Goal: Task Accomplishment & Management: Manage account settings

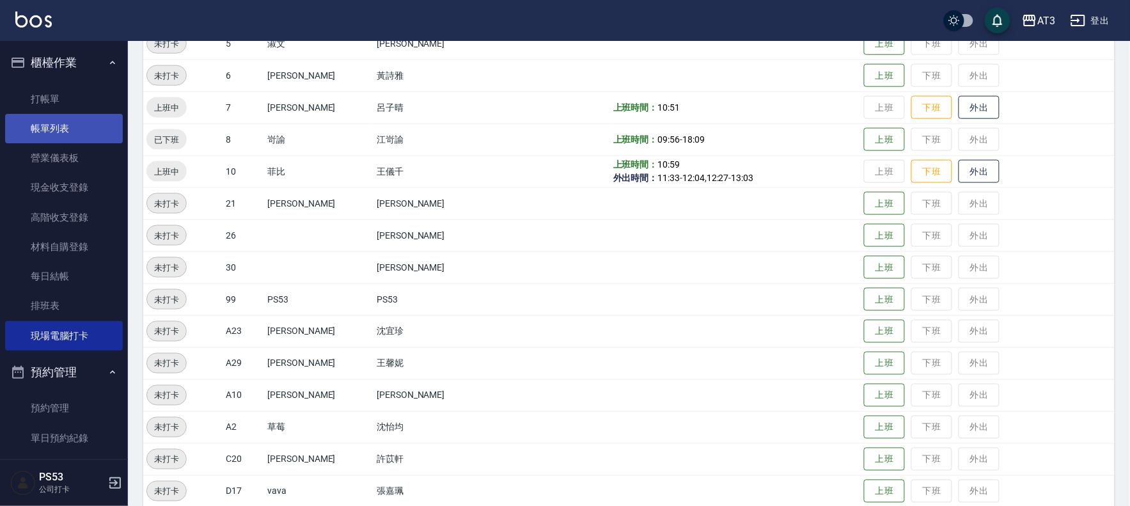
scroll to position [277, 0]
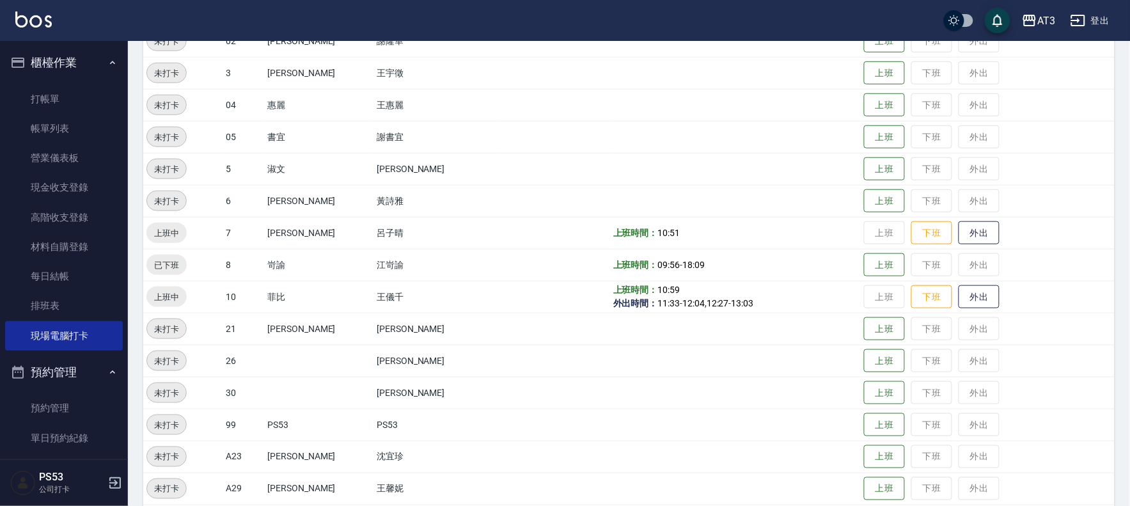
click at [84, 80] on ul "打帳單 帳單列表 營業儀表板 現金收支登錄 高階收支登錄 材料自購登錄 每日結帳 排班表 現場電腦打卡" at bounding box center [64, 217] width 118 height 276
click at [79, 96] on link "打帳單" at bounding box center [64, 98] width 118 height 29
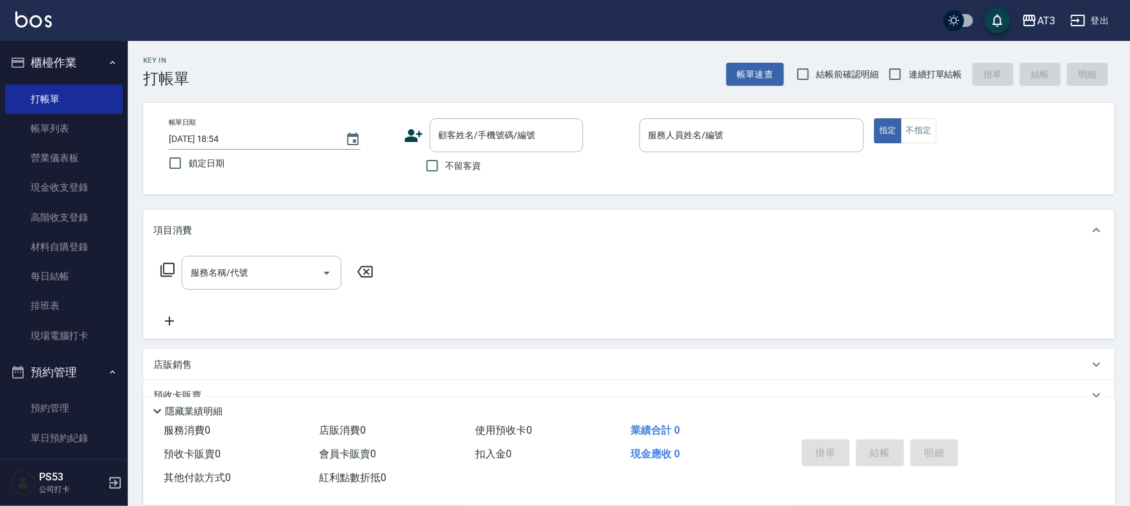
click at [416, 139] on icon at bounding box center [414, 135] width 18 height 13
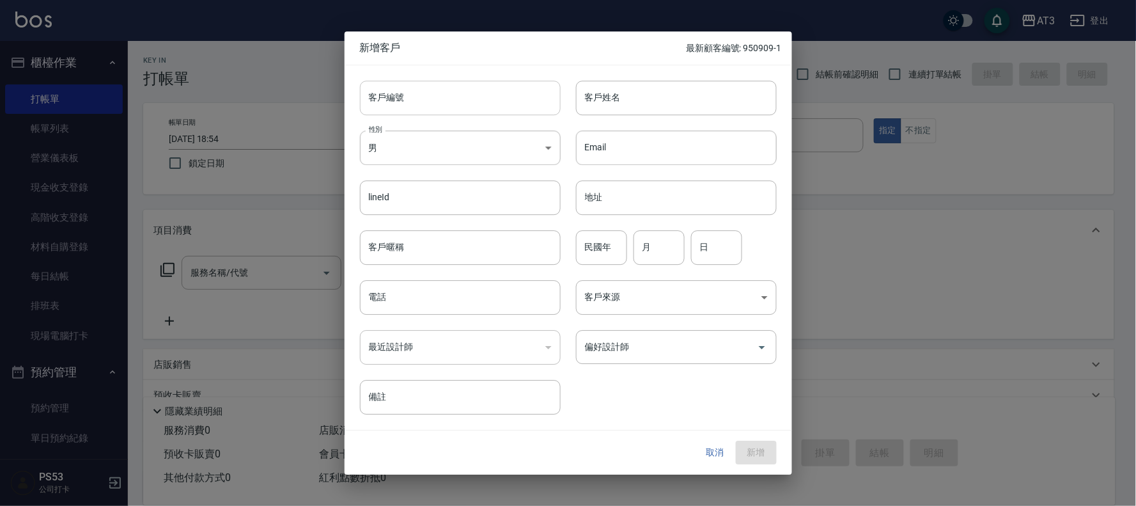
click at [437, 86] on input "客戶編號" at bounding box center [460, 98] width 201 height 35
type input "711221"
type input "[PERSON_NAME]"
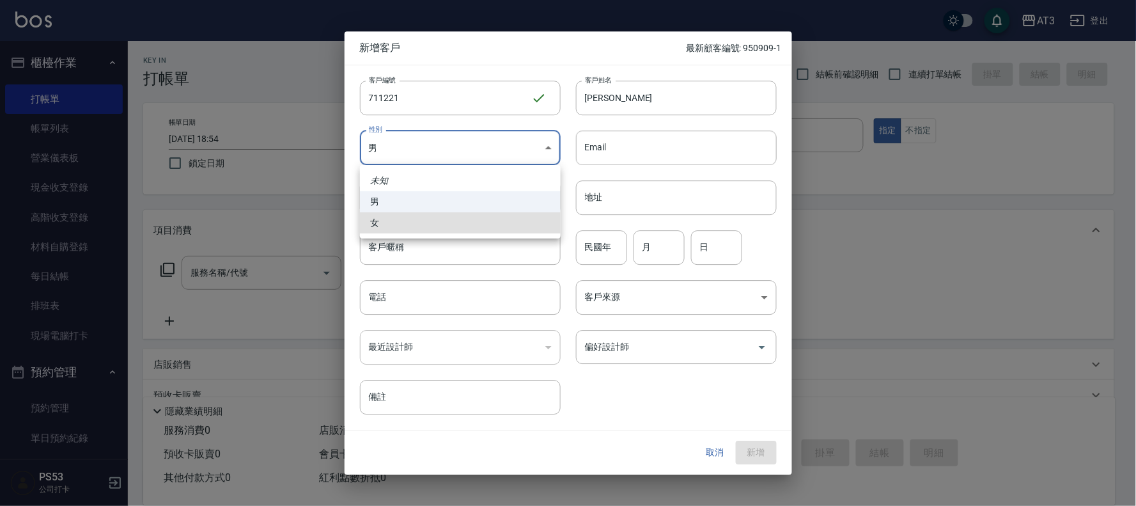
type input "[DEMOGRAPHIC_DATA]"
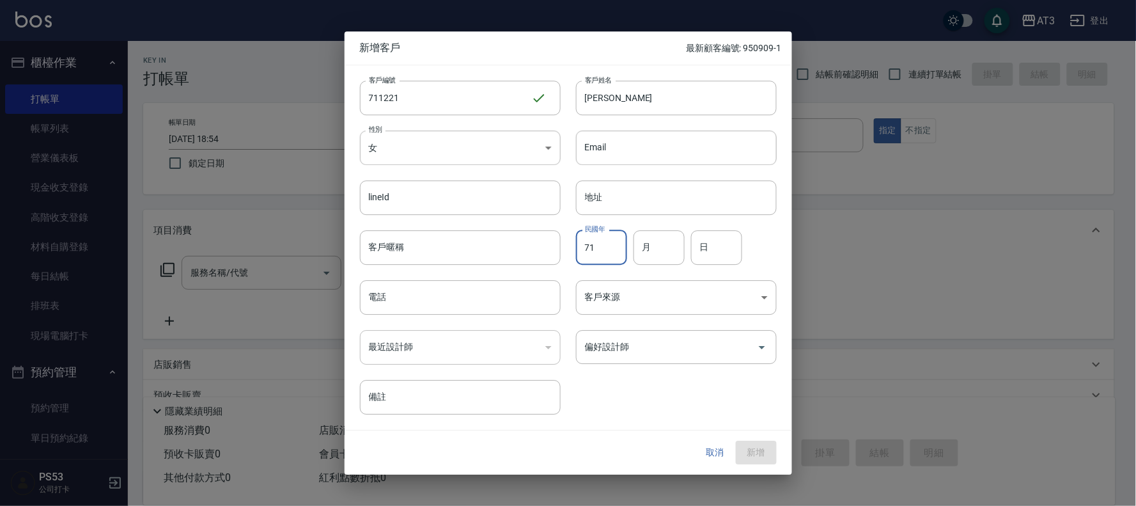
type input "71"
type input "12"
type input "21"
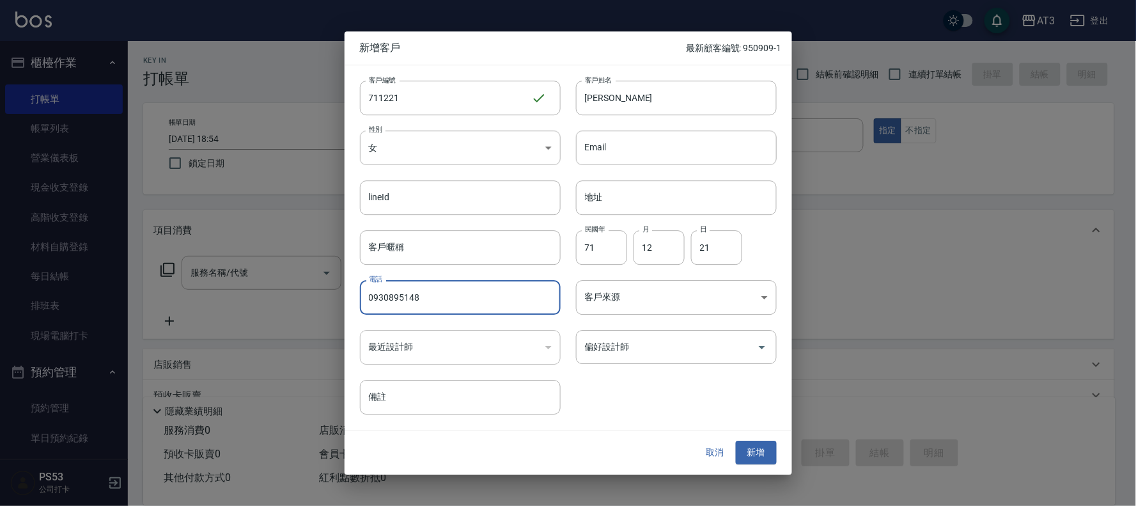
type input "0930895148"
click at [736, 441] on button "新增" at bounding box center [756, 453] width 41 height 24
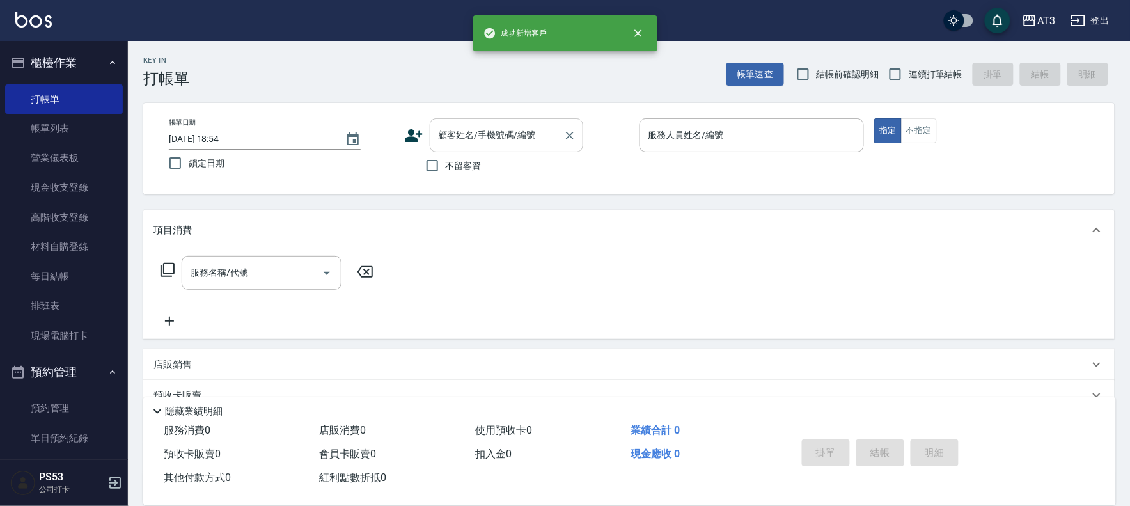
click at [469, 136] on input "顧客姓名/手機號碼/編號" at bounding box center [496, 135] width 123 height 22
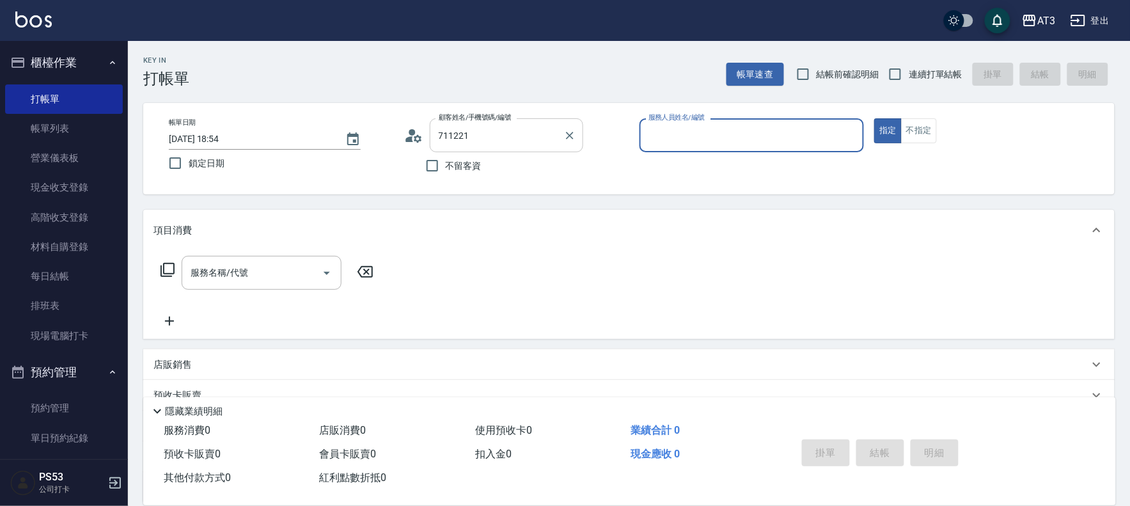
type input "[PERSON_NAME]/0930895148/711221"
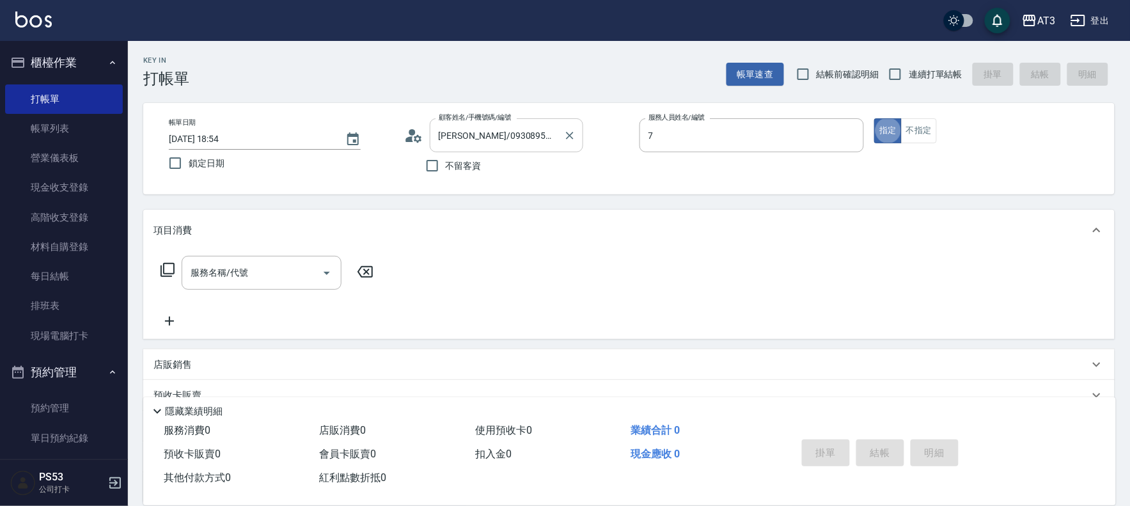
type input "子晴-7"
type button "true"
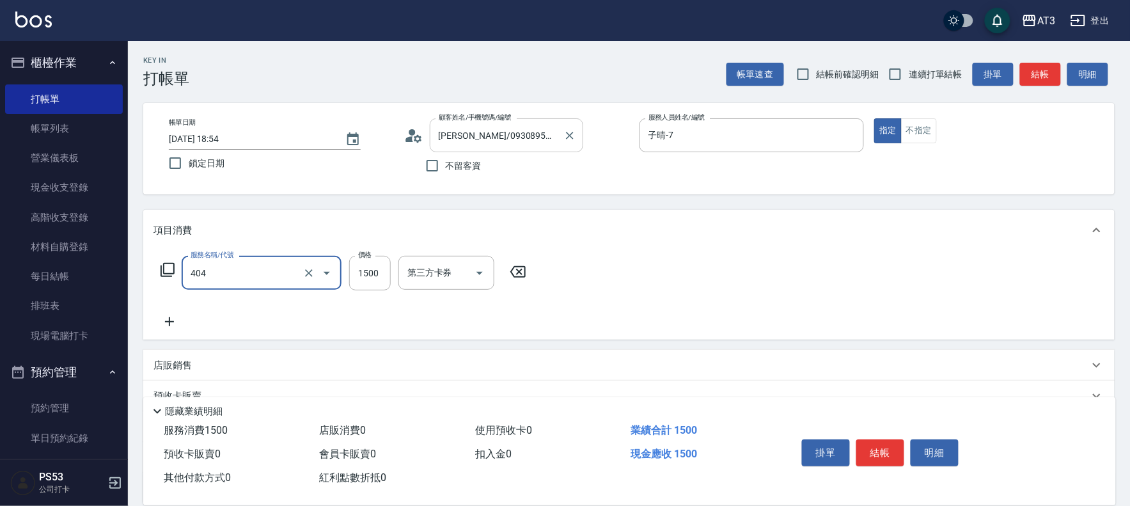
type input "設計染髮(404)"
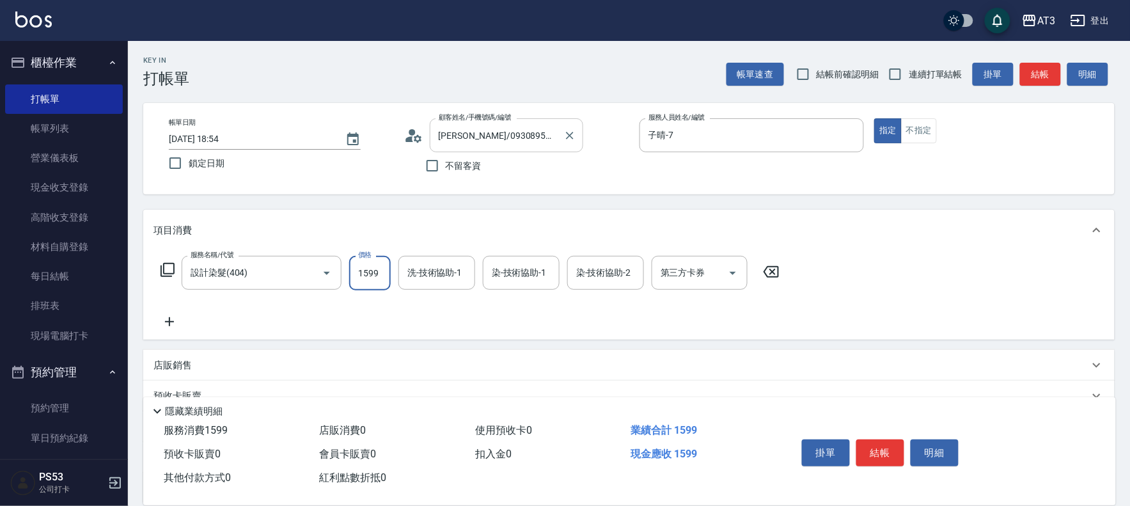
type input "1599"
type input "子晴-7"
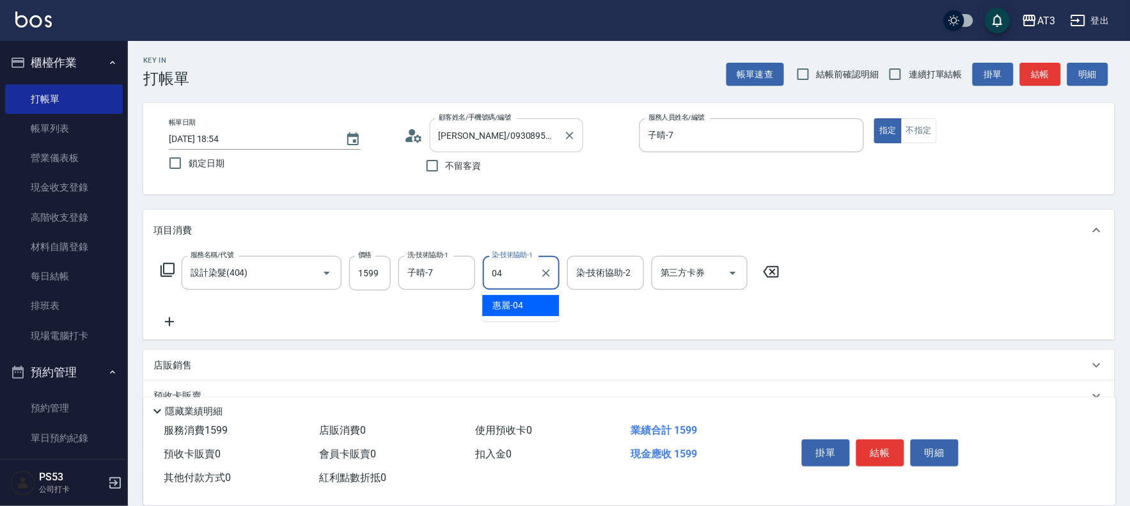
type input "惠麗-04"
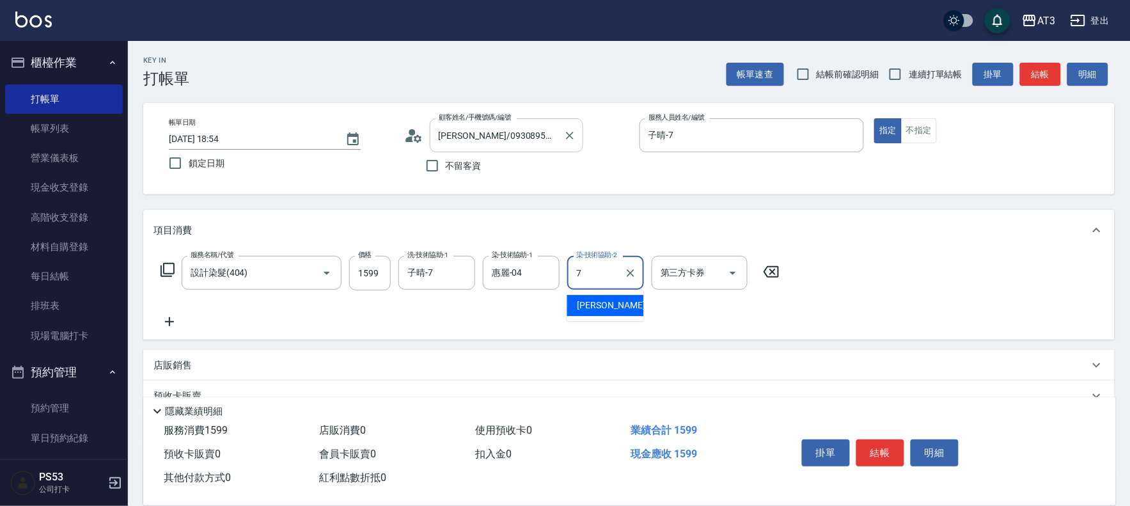
type input "子晴-7"
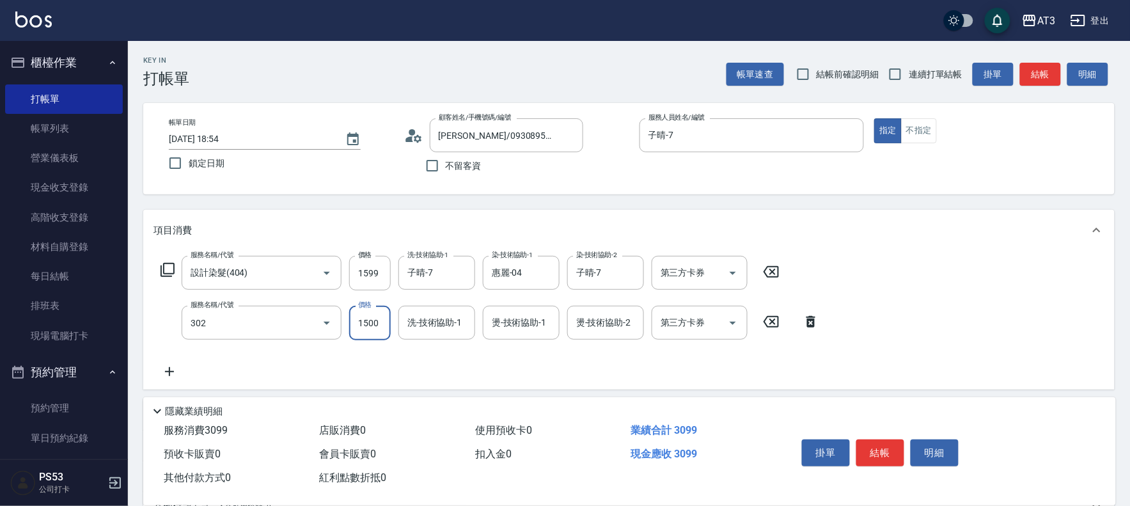
type input "設計燙髮(302)"
type input "1599"
type input "子晴-7"
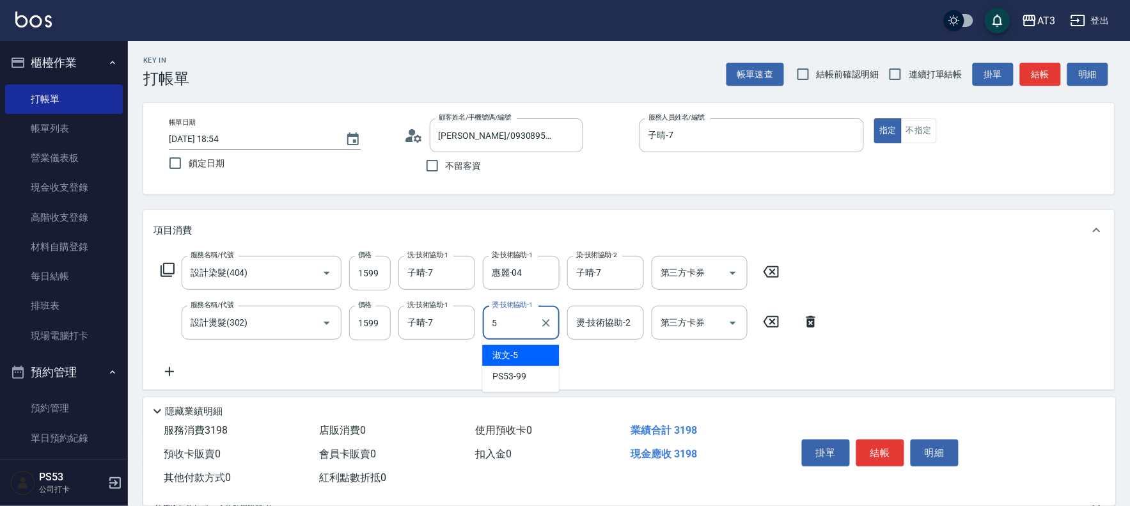
type input "淑文-5"
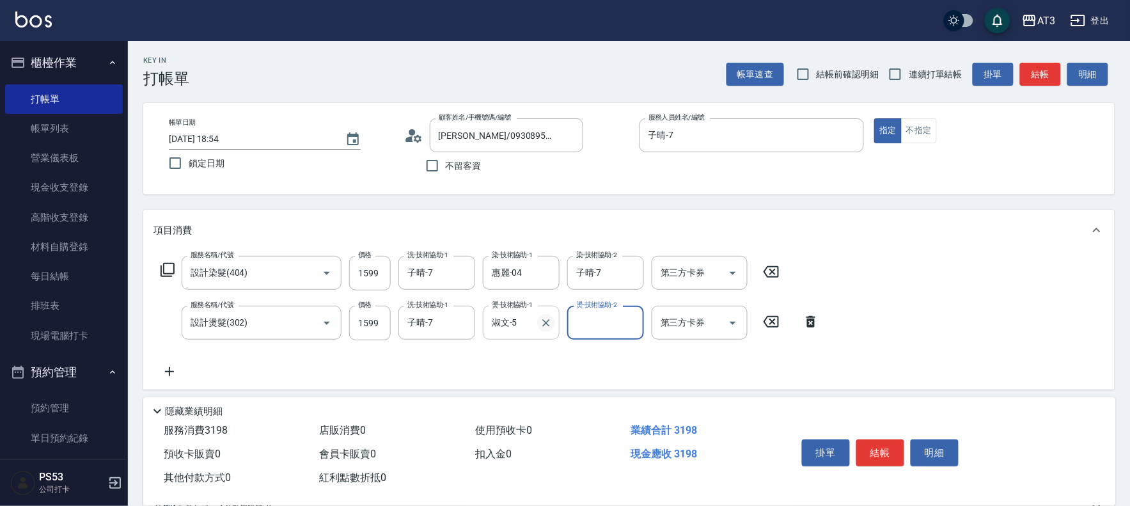
click at [552, 317] on icon "Clear" at bounding box center [546, 322] width 13 height 13
type input "子晴-7"
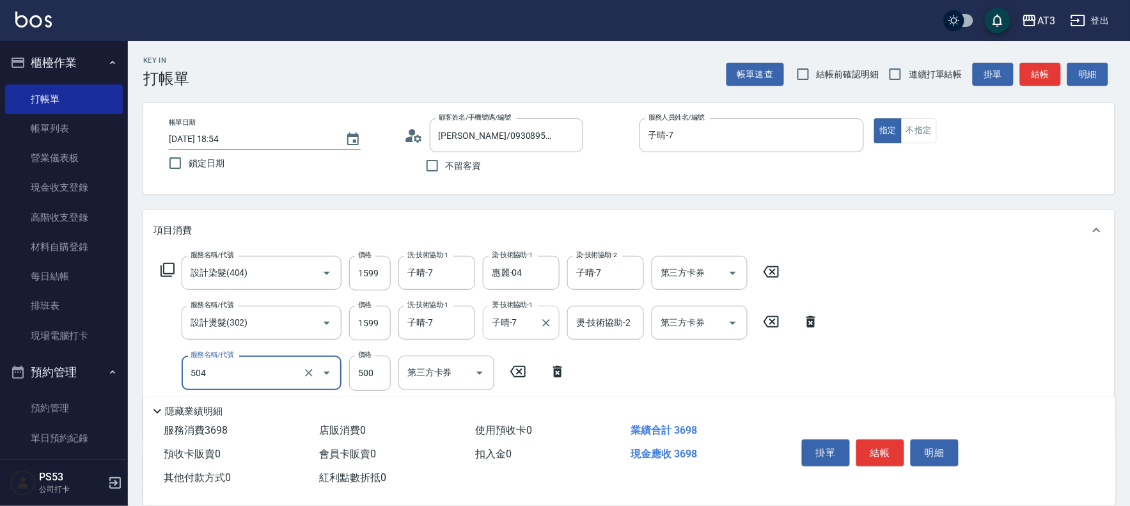
type input "順子護髮(504)"
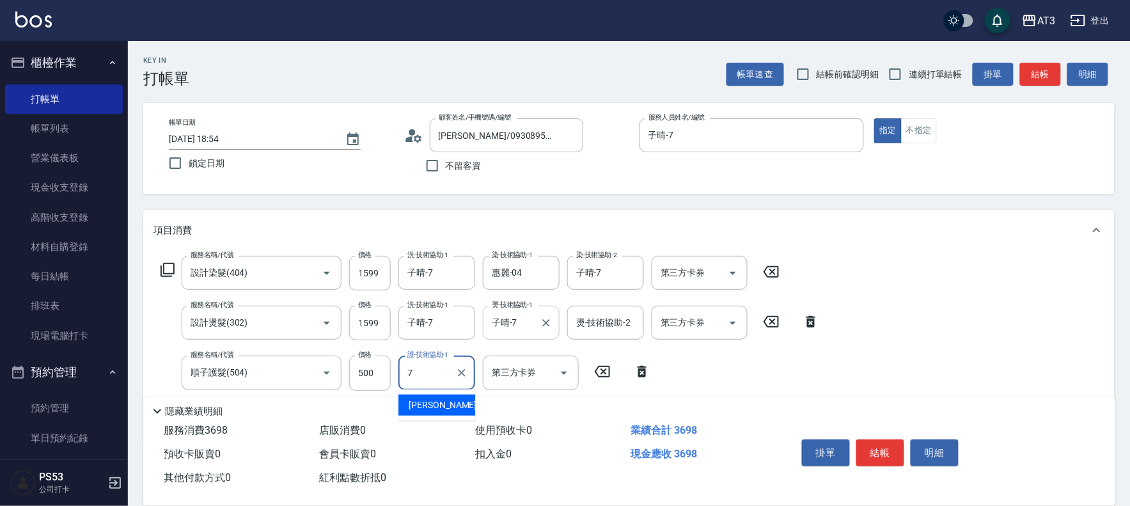
type input "子晴-7"
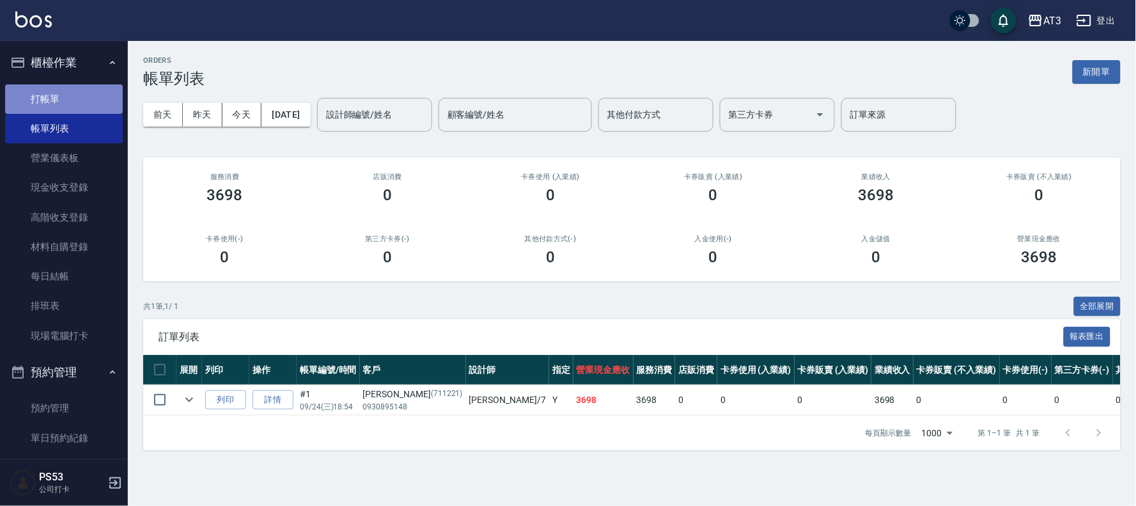
click at [100, 101] on link "打帳單" at bounding box center [64, 98] width 118 height 29
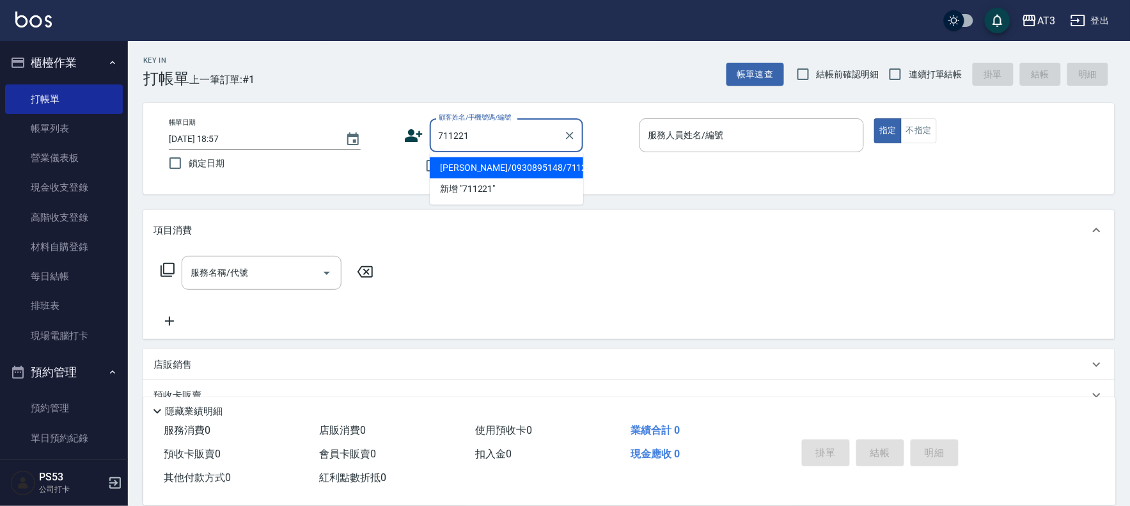
type input "[PERSON_NAME]/0930895148/711221"
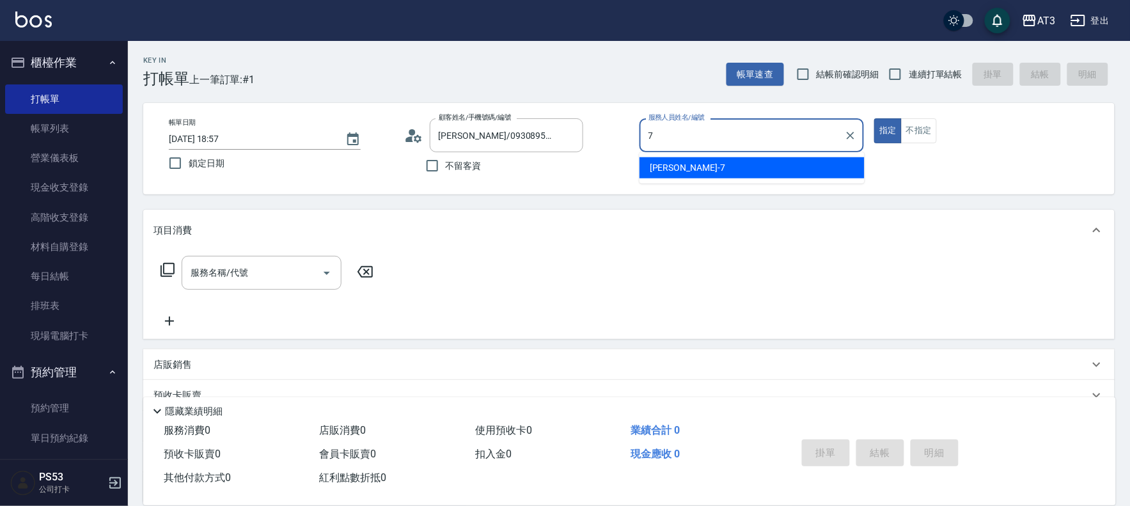
type input "子晴-7"
type button "true"
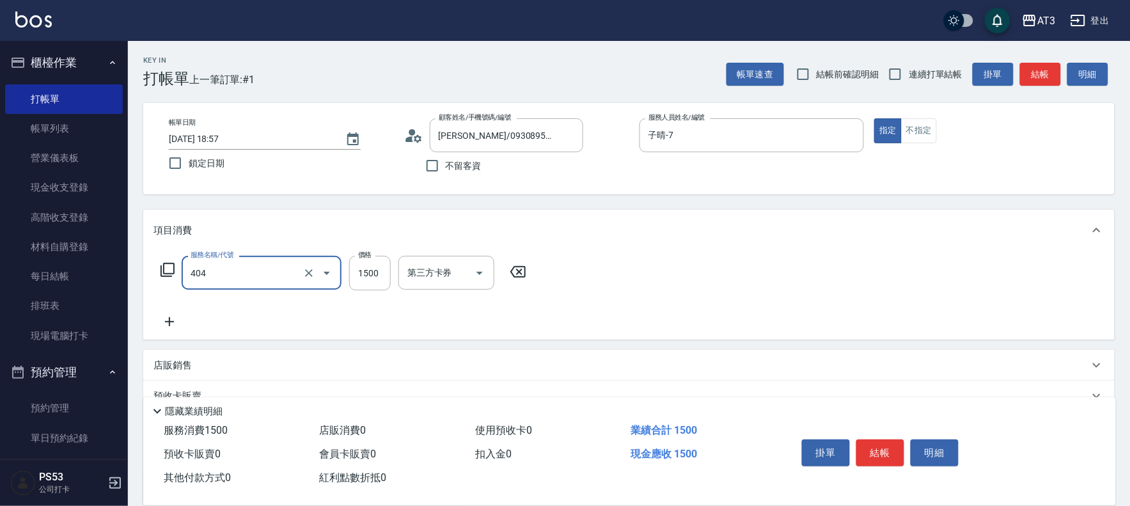
type input "設計染髮(404)"
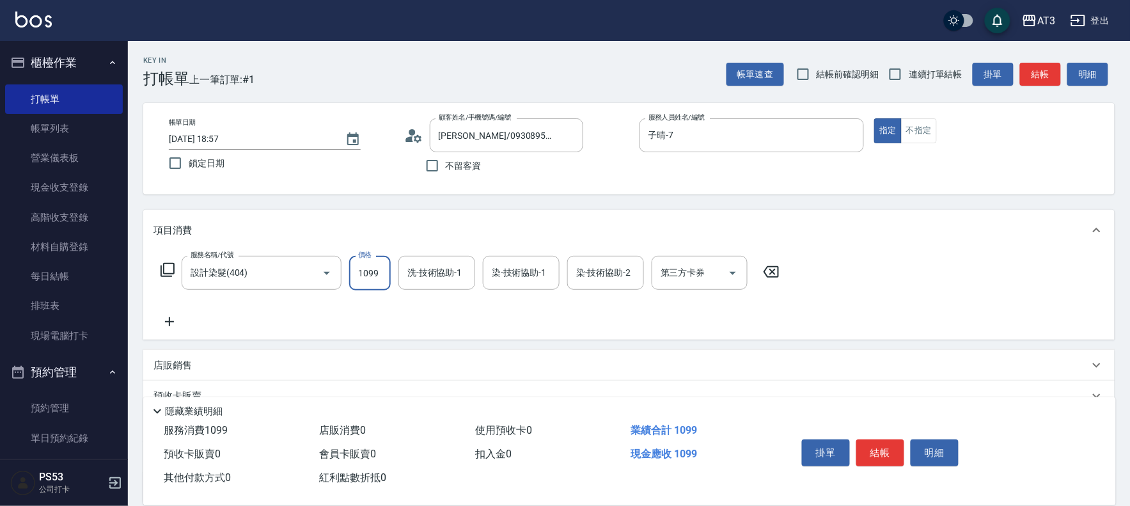
type input "1099"
type input "子晴-7"
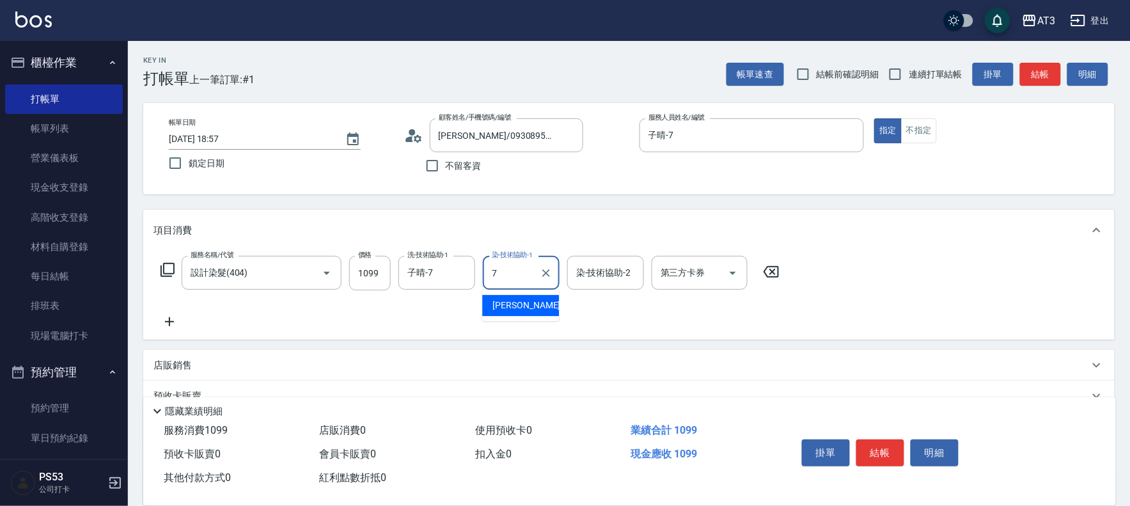
type input "子晴-7"
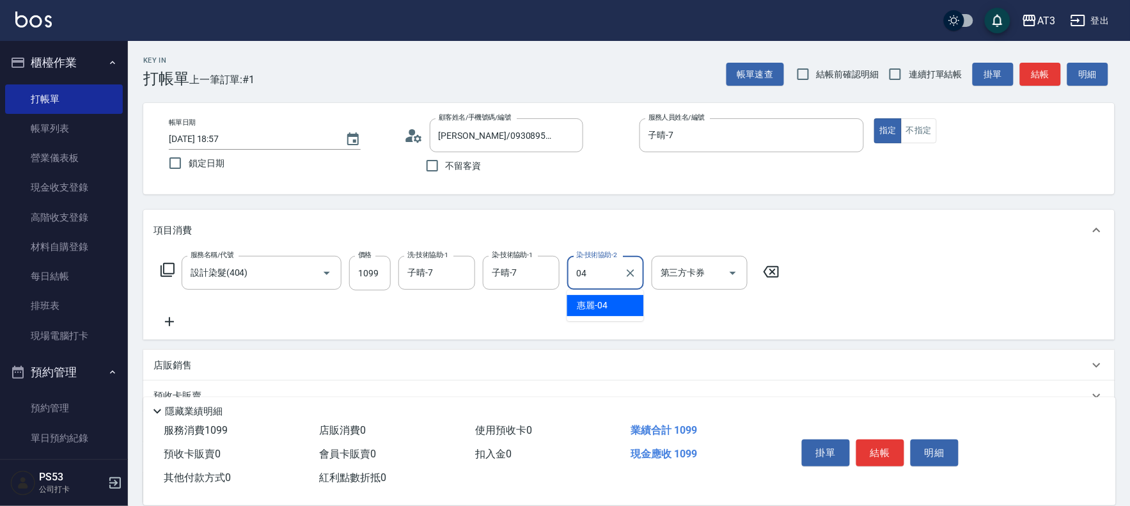
type input "惠麗-04"
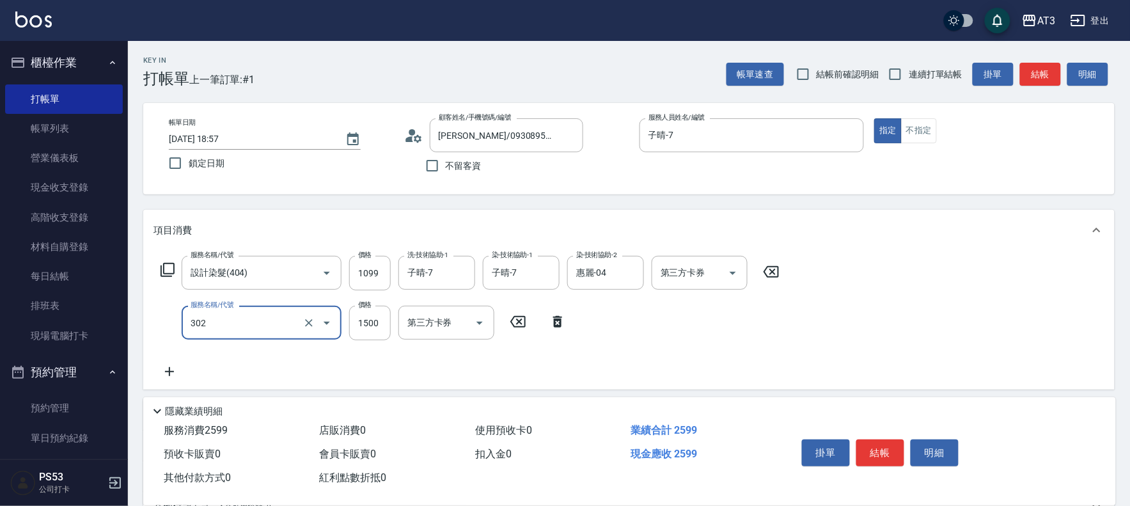
type input "設計燙髮(302)"
type input "1099"
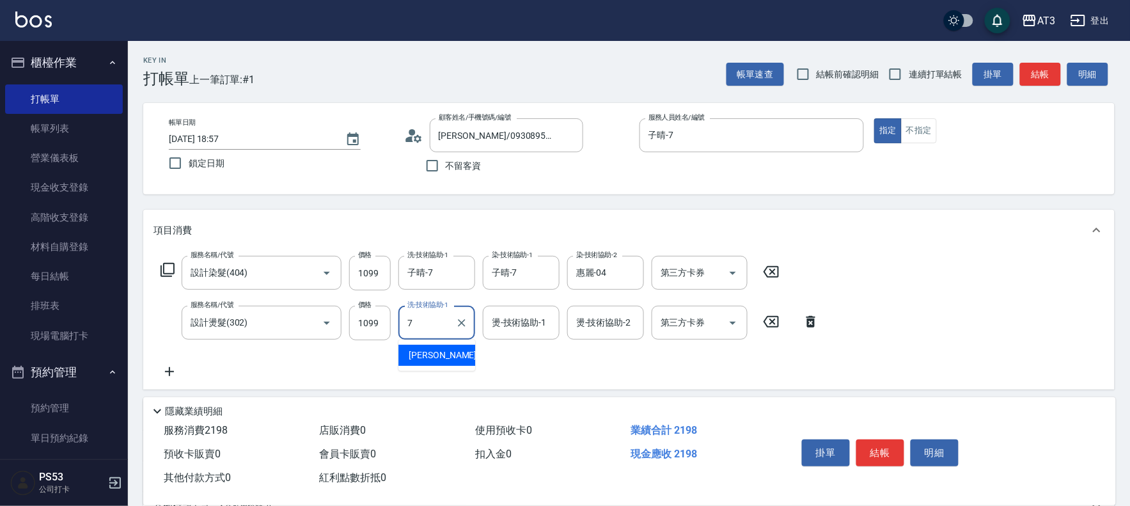
type input "子晴-7"
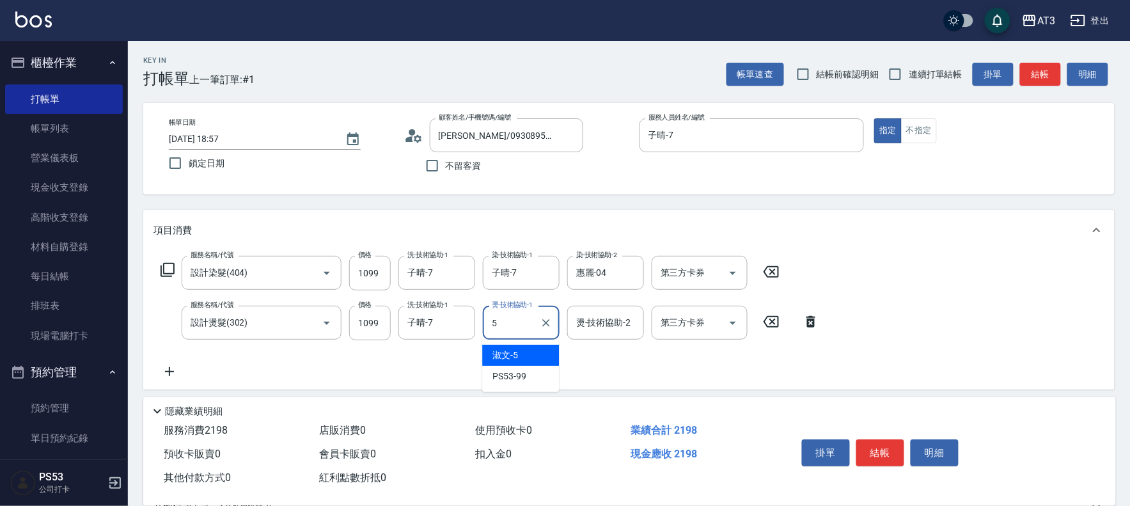
type input "淑文-5"
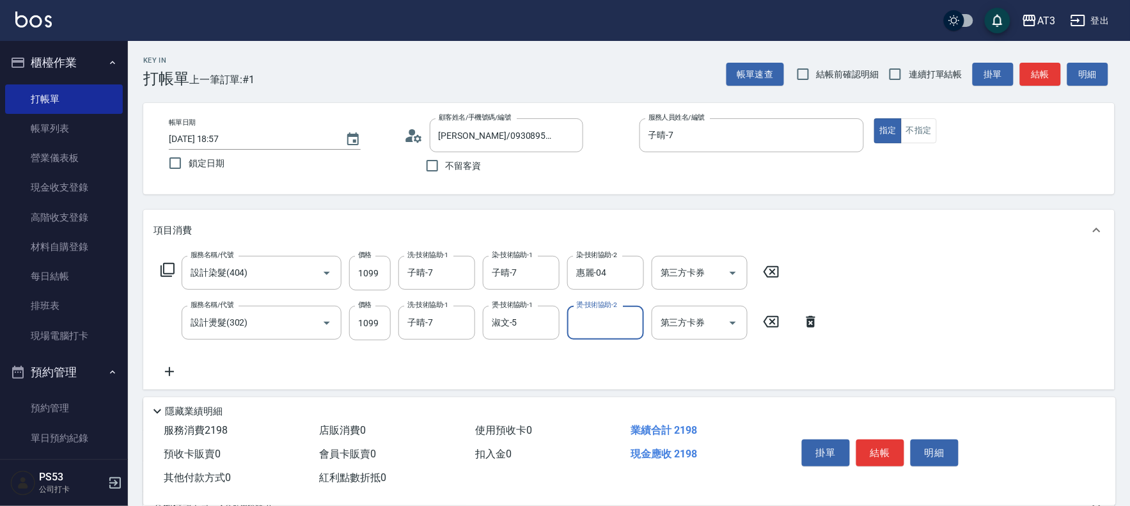
type input "5"
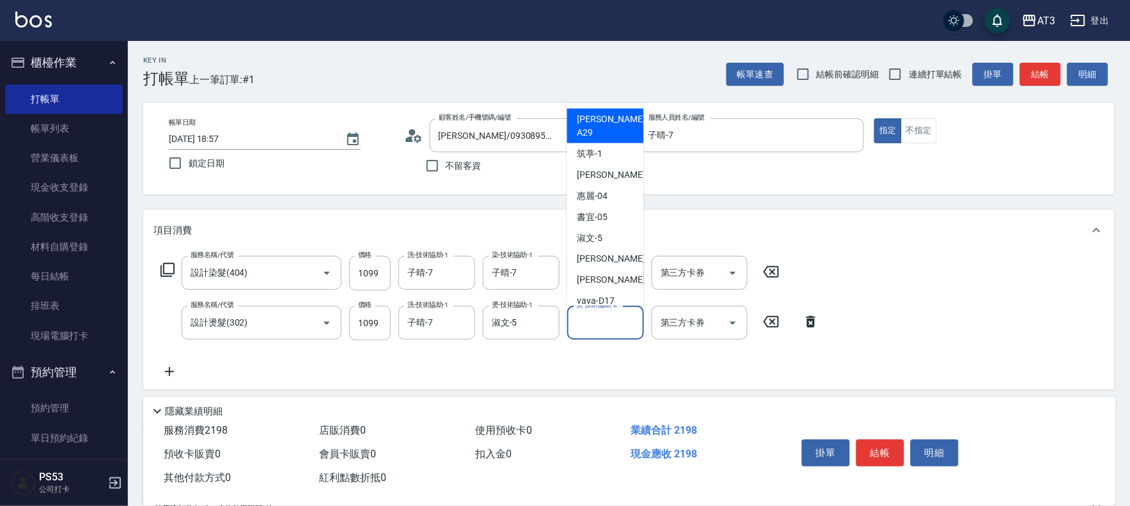
type input "馨妮-A29"
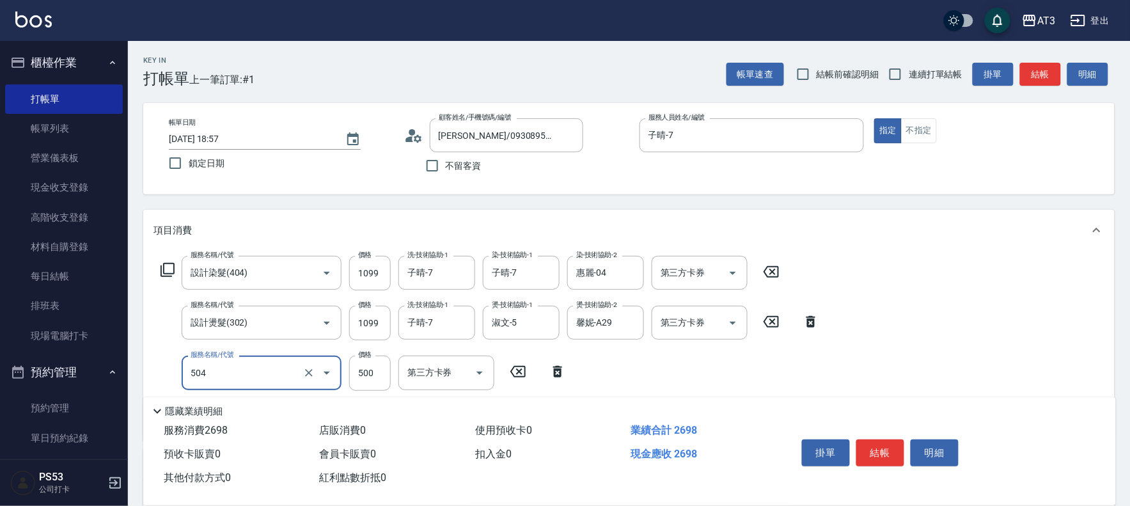
type input "順子護髮(504)"
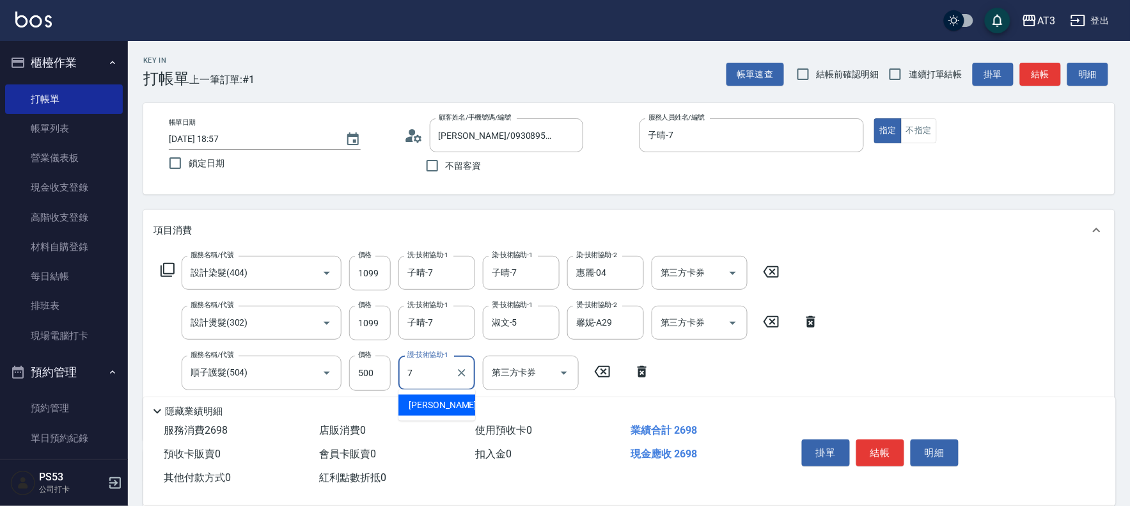
type input "子晴-7"
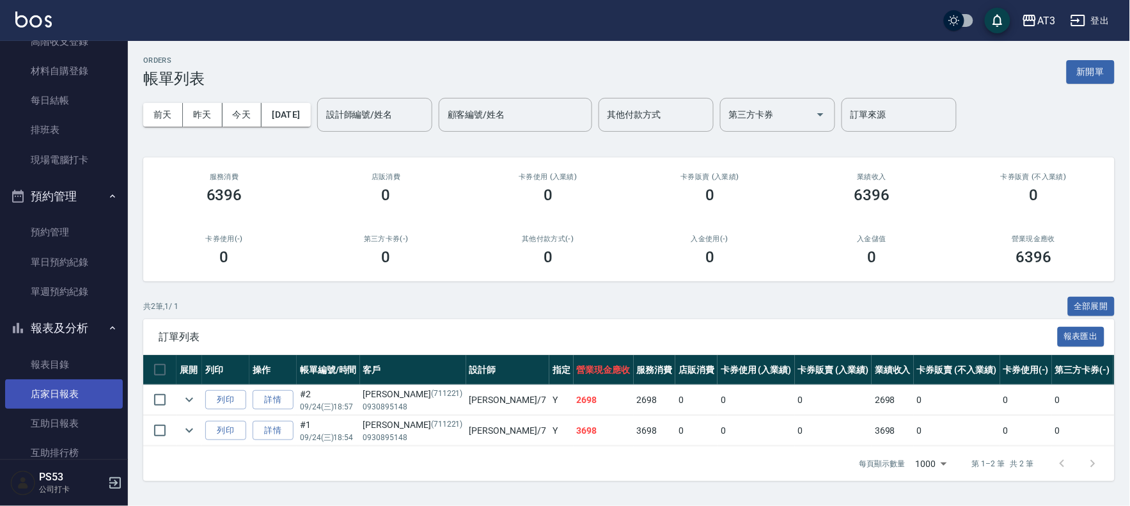
scroll to position [355, 0]
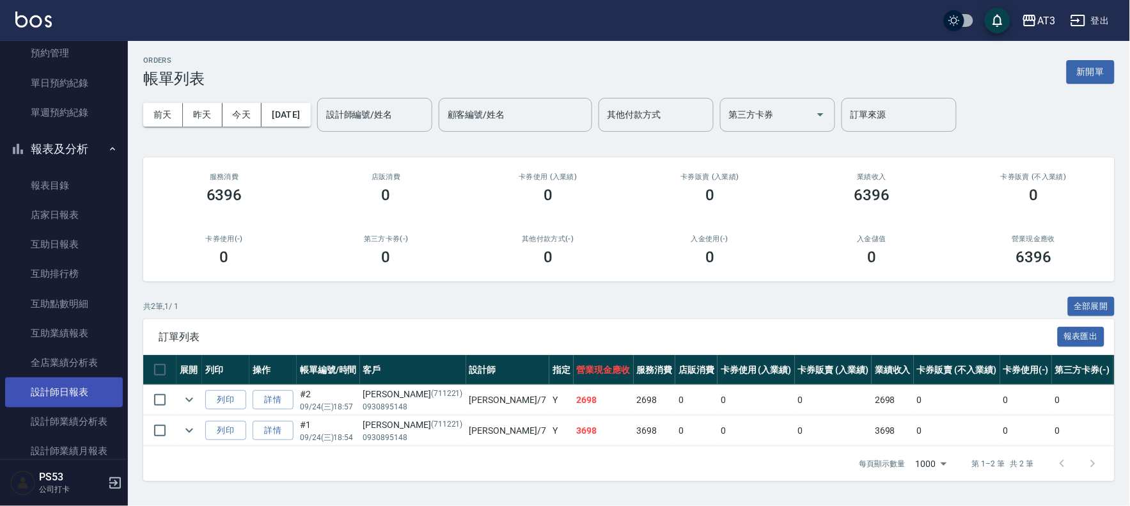
click at [58, 394] on link "設計師日報表" at bounding box center [64, 391] width 118 height 29
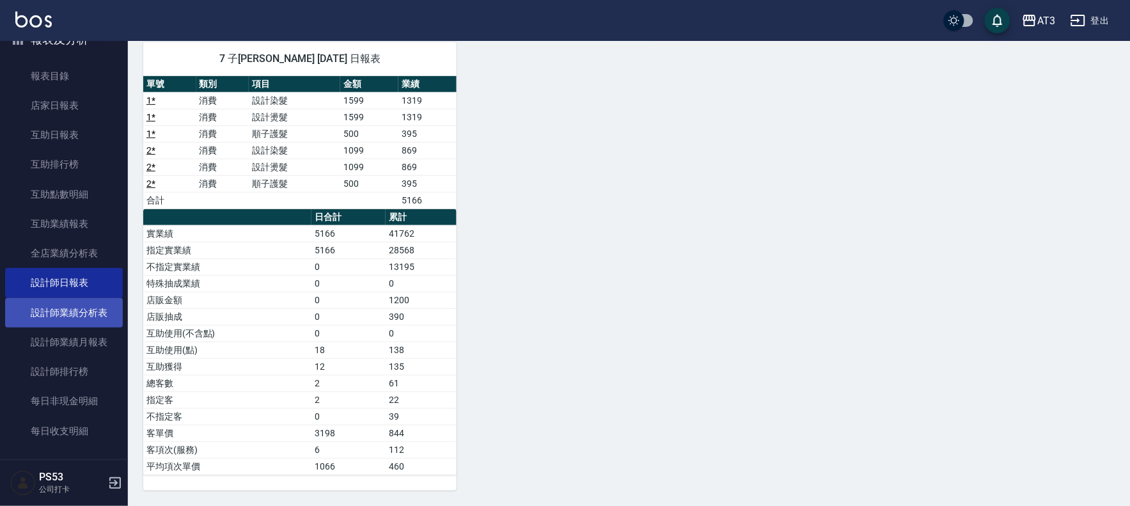
scroll to position [464, 0]
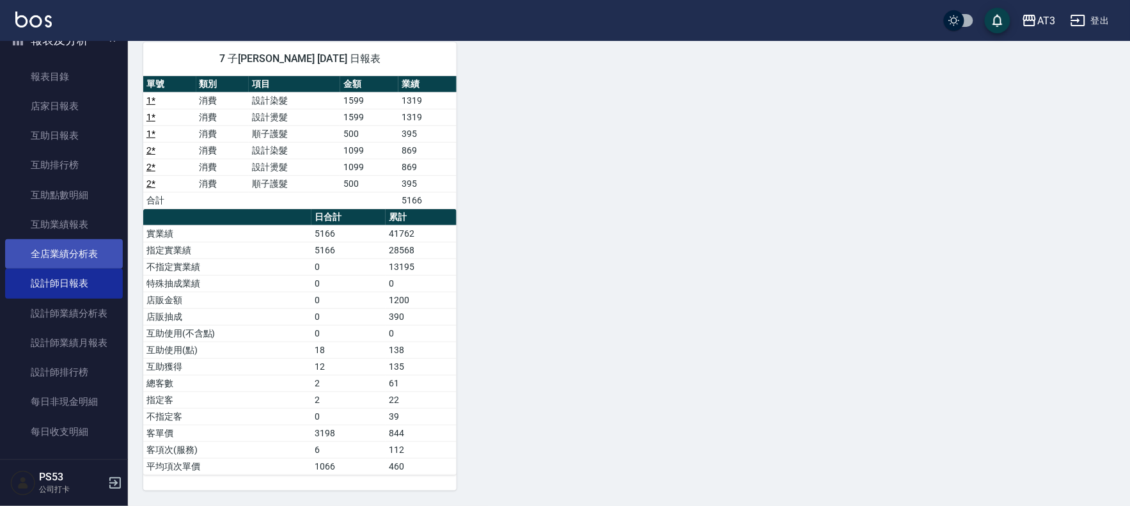
click at [75, 250] on link "全店業績分析表" at bounding box center [64, 253] width 118 height 29
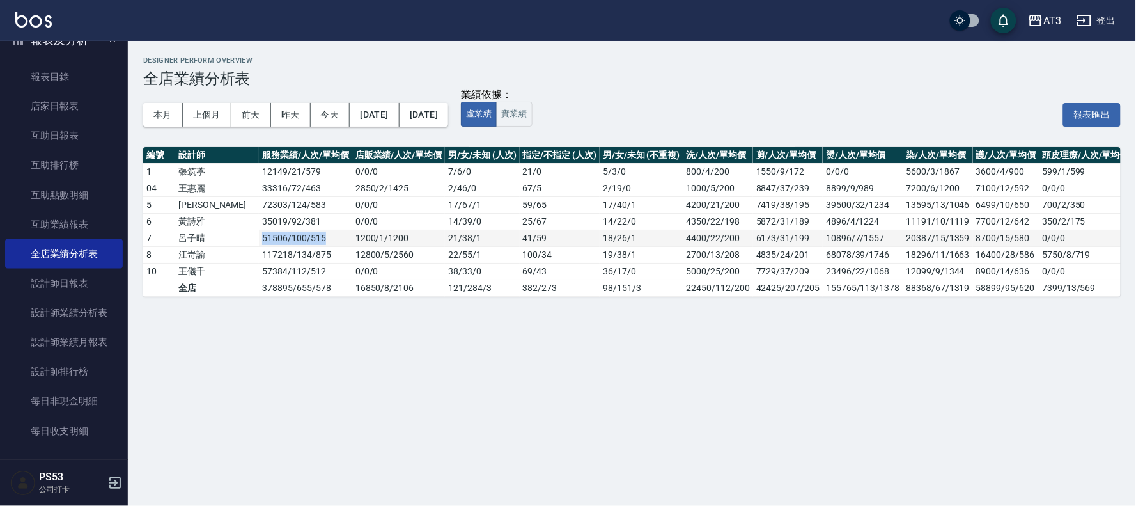
drag, startPoint x: 283, startPoint y: 235, endPoint x: 222, endPoint y: 233, distance: 61.4
click at [259, 233] on td "51506 / 100 / 515" at bounding box center [305, 238] width 93 height 17
click at [286, 211] on td "72303 / 124 / 583" at bounding box center [305, 204] width 93 height 17
click at [219, 352] on div "Designer Perform Overview 全店業績分析表 本月 上個月 [DATE] [DATE] [DATE] [DATE] [DATE] 業績依…" at bounding box center [568, 253] width 1136 height 506
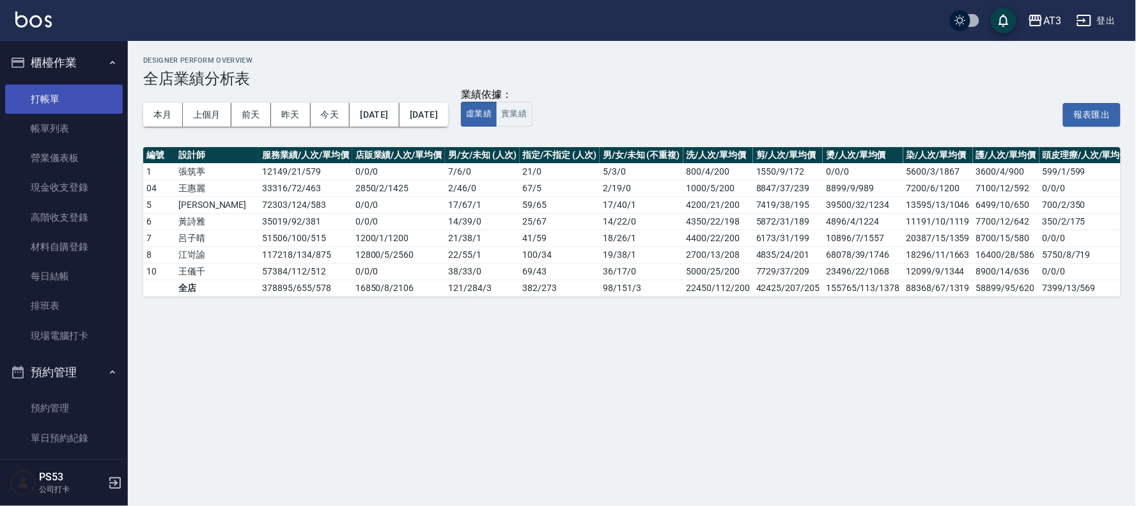
click at [81, 107] on link "打帳單" at bounding box center [64, 98] width 118 height 29
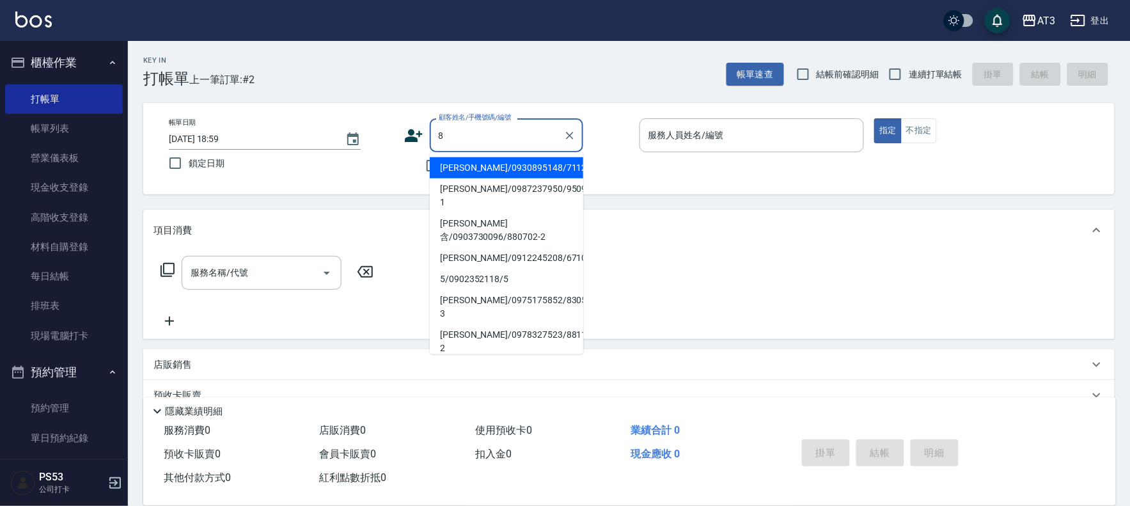
type input "8"
type input "[PERSON_NAME]/0930895148/711221"
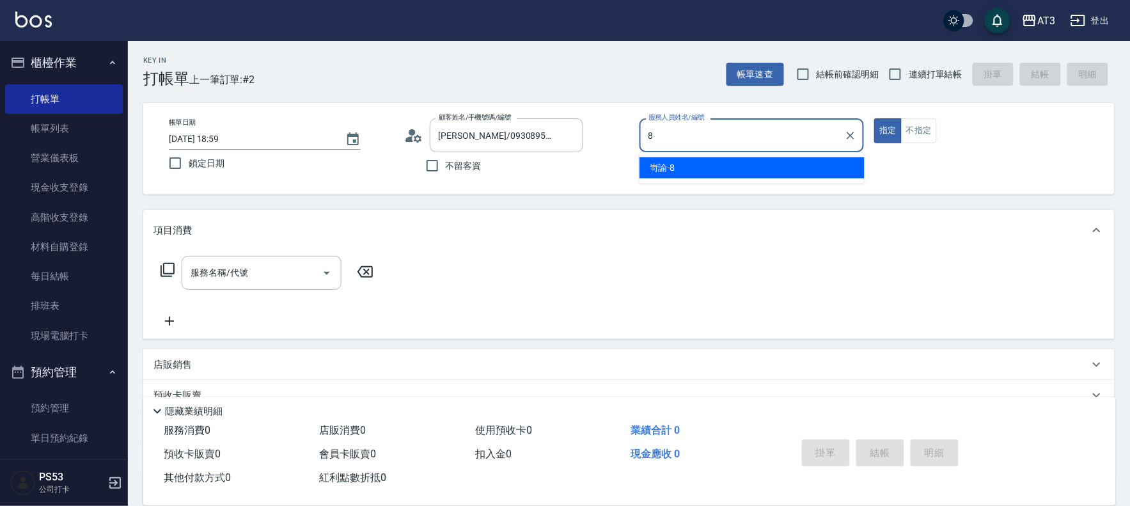
type input "岢諭-8"
type button "true"
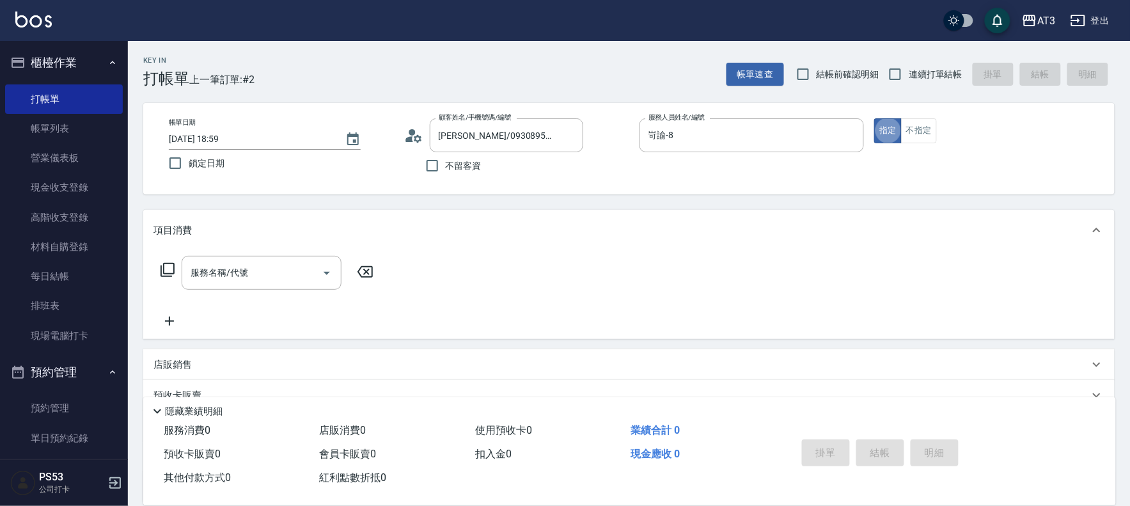
type input "巧巧/8_巧巧/8"
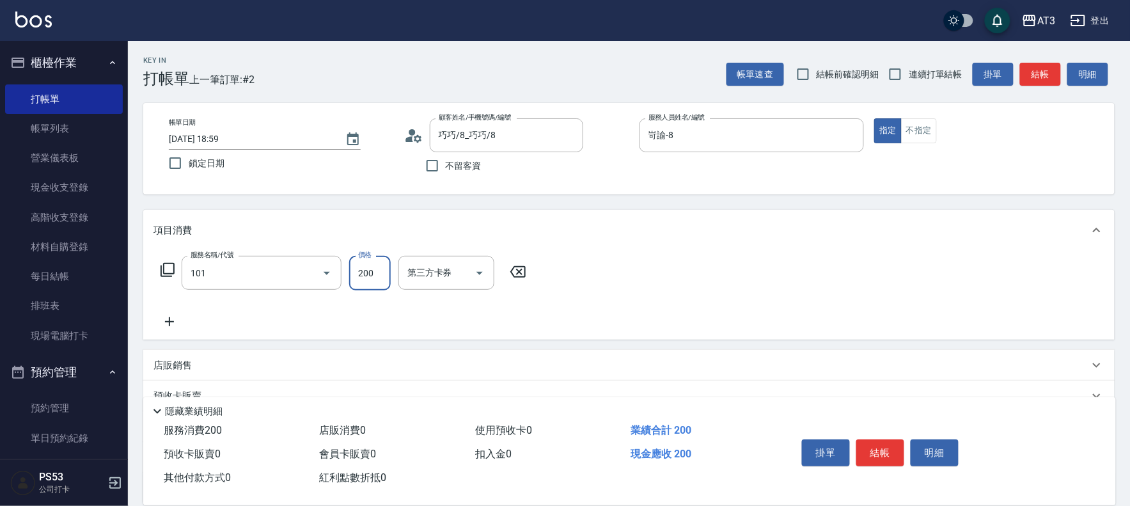
type input "洗髮(101)"
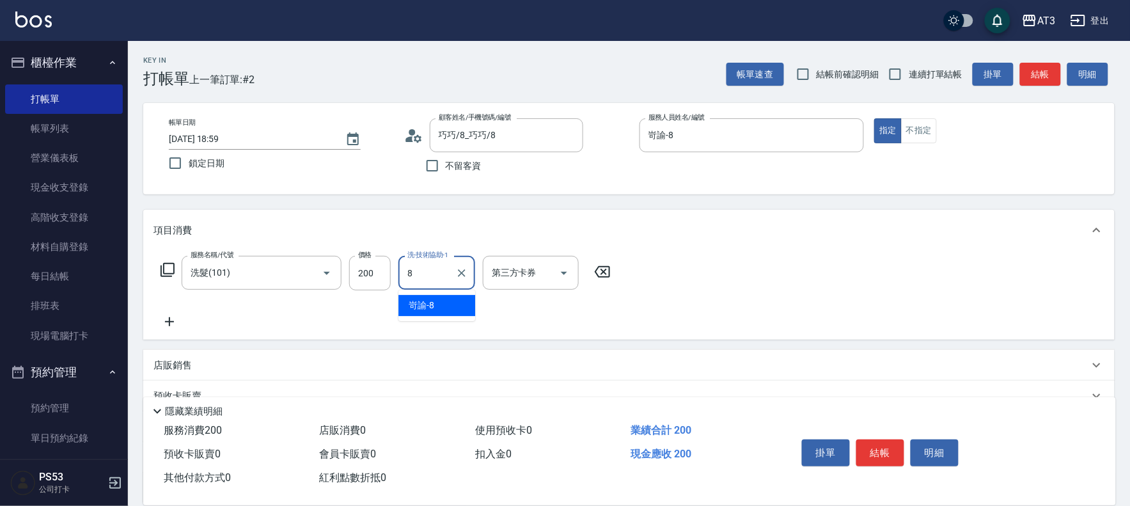
type input "岢諭-8"
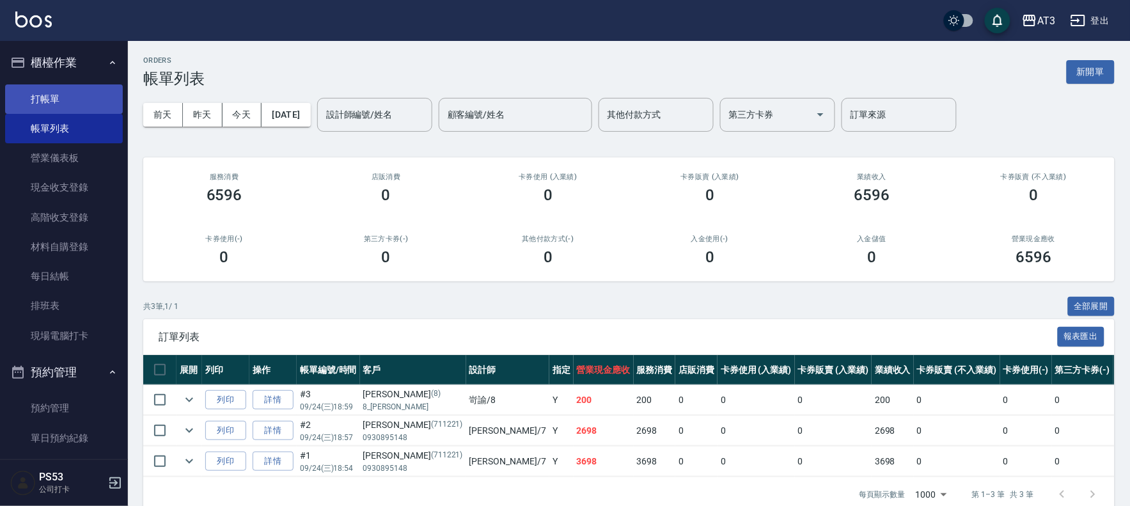
click at [52, 96] on link "打帳單" at bounding box center [64, 98] width 118 height 29
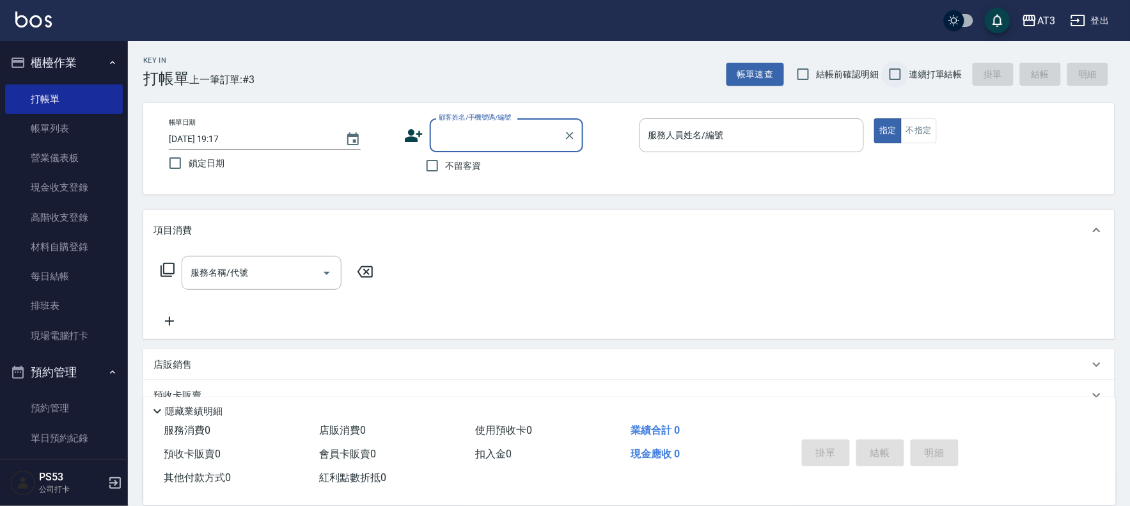
click at [892, 75] on input "連續打單結帳" at bounding box center [895, 74] width 27 height 27
checkbox input "true"
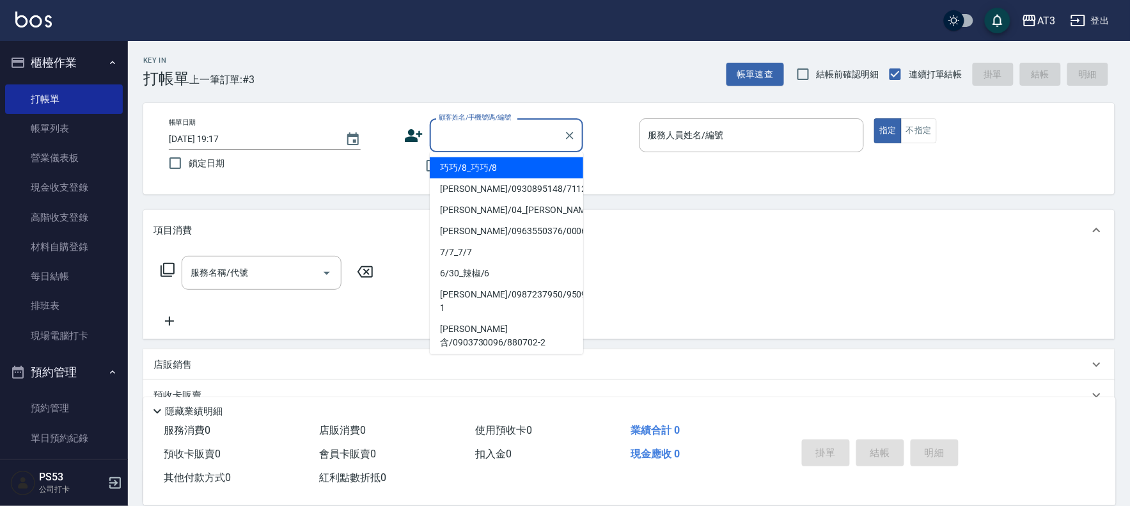
click at [448, 139] on input "顧客姓名/手機號碼/編號" at bounding box center [496, 135] width 123 height 22
type input "8"
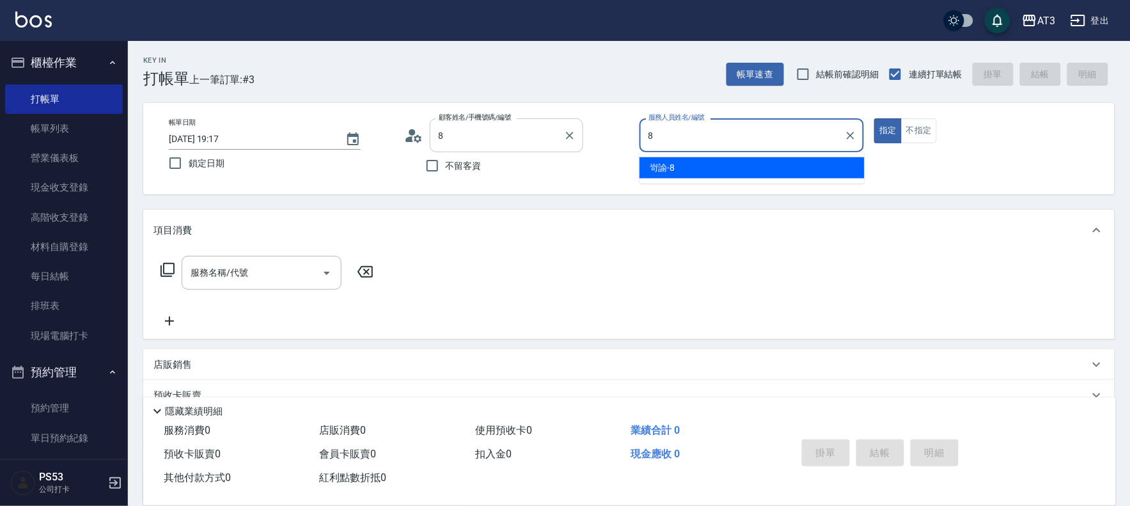
type input "巧巧/8_巧巧/8"
type input "8"
type button "true"
type input "岢諭-8"
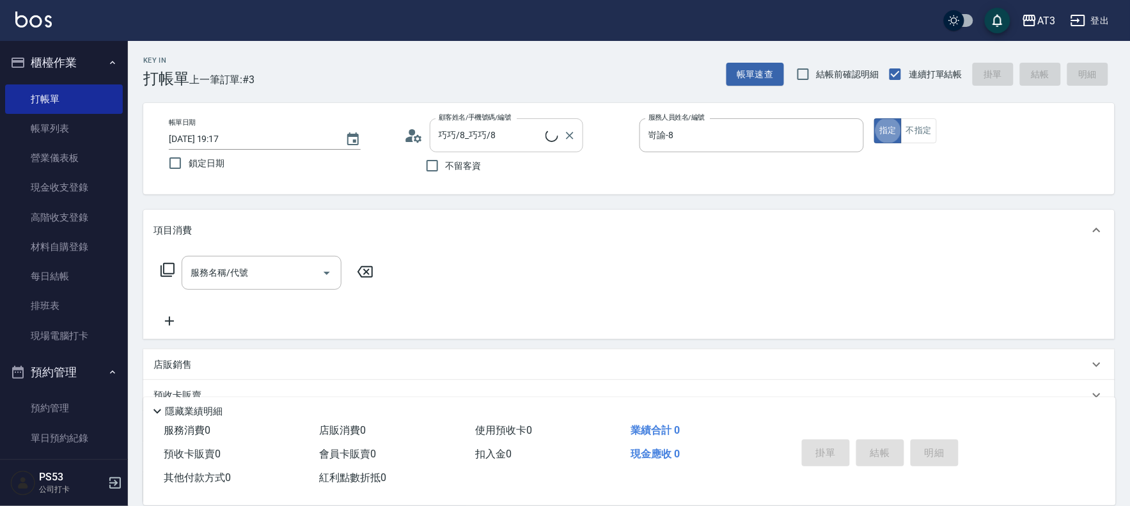
type input "8/8/8"
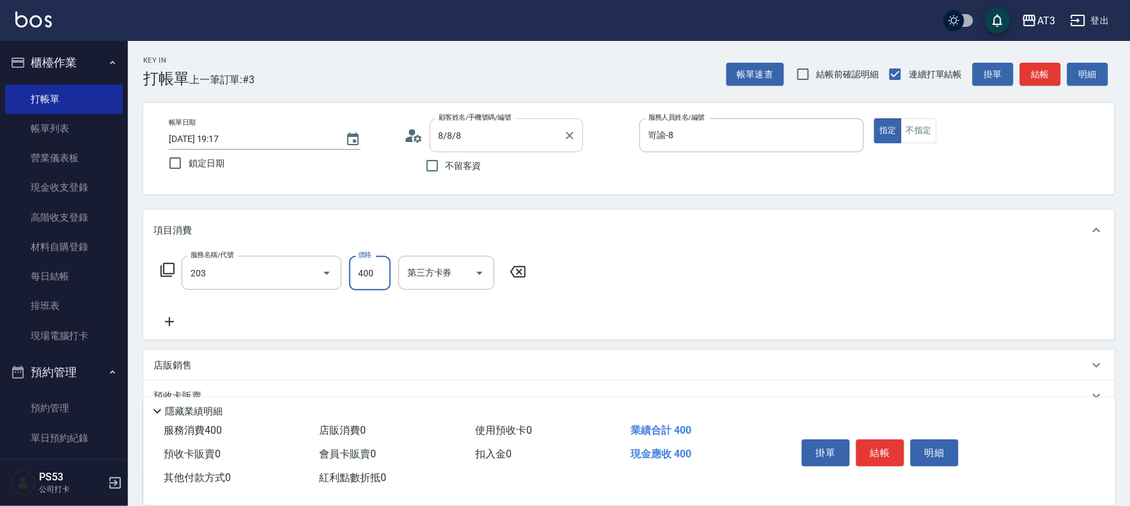
type input "指定單剪(203)"
type input "200"
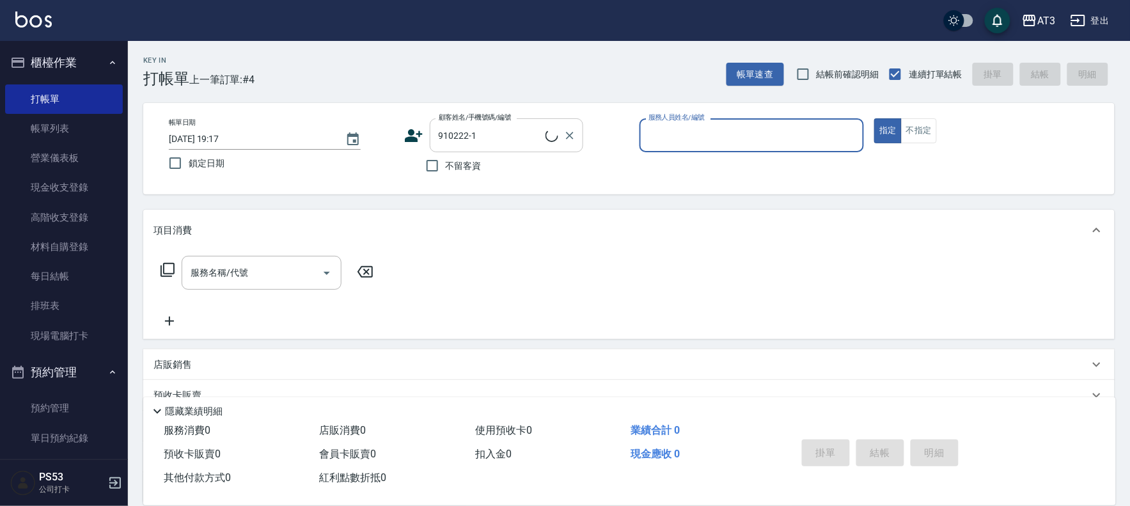
type input "[PERSON_NAME]/0902187202/910222-1"
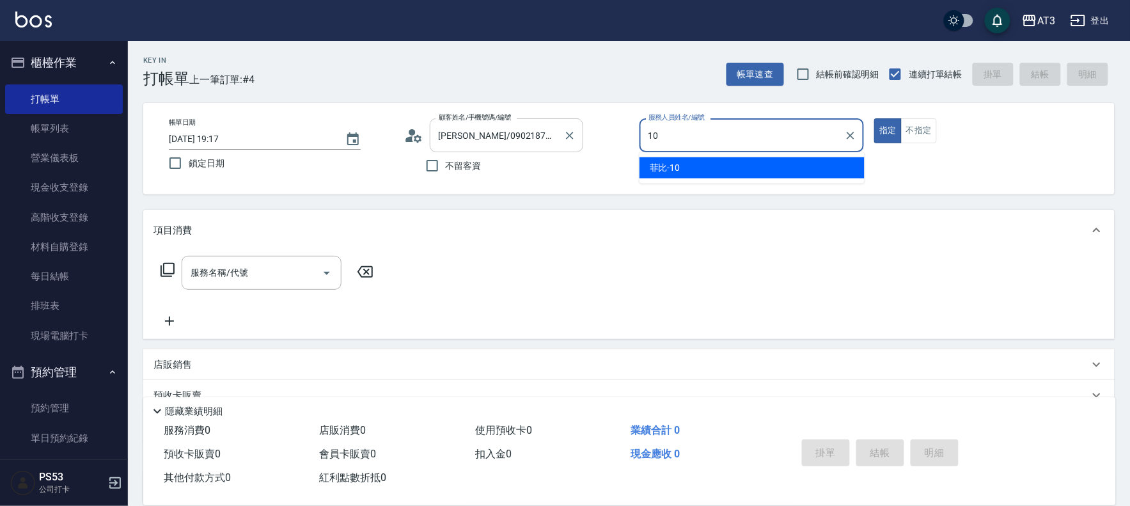
type input "菲比-10"
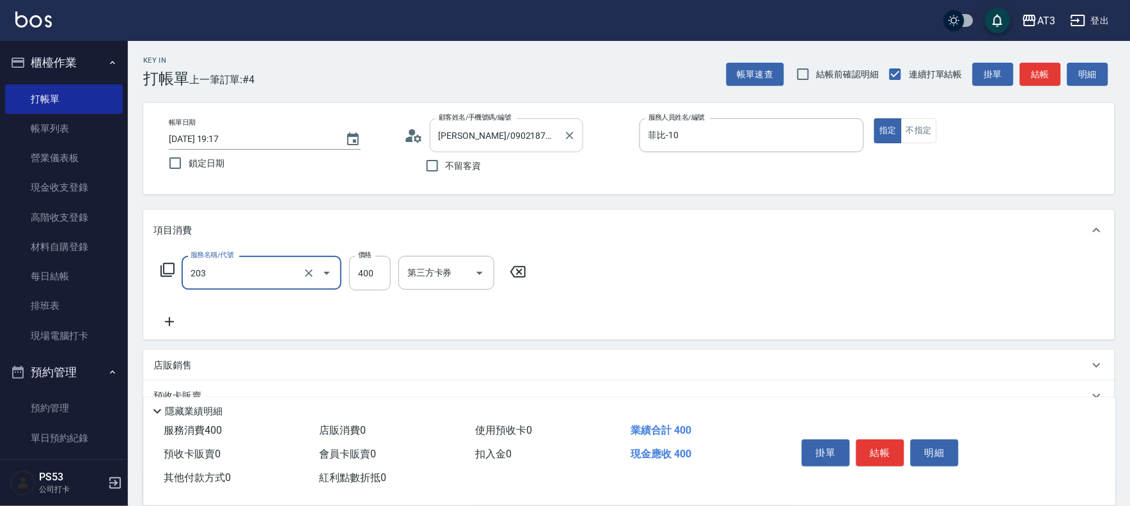
type input "指定單剪(203)"
type input "250"
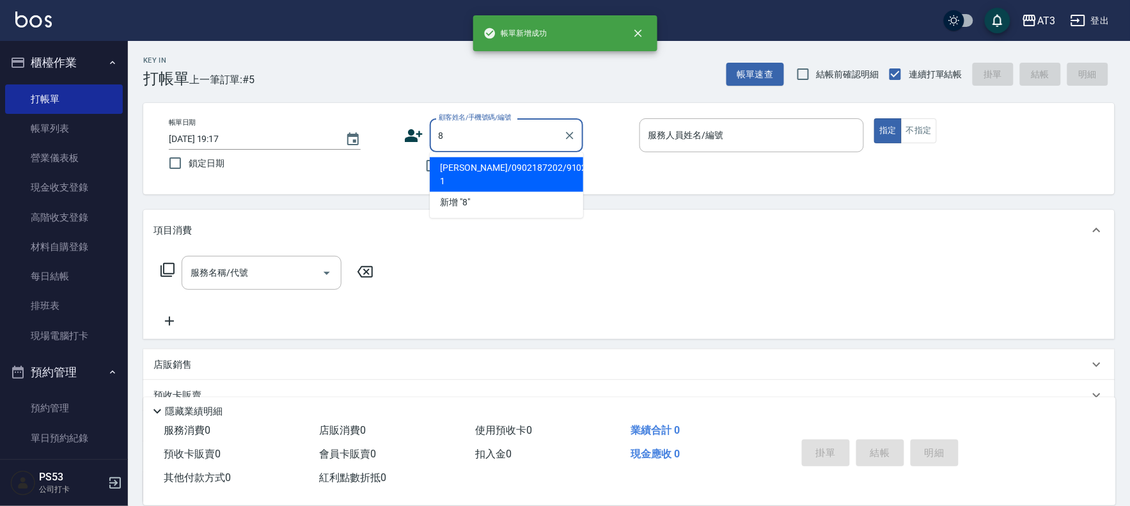
type input "[PERSON_NAME]/0902187202/910222-1"
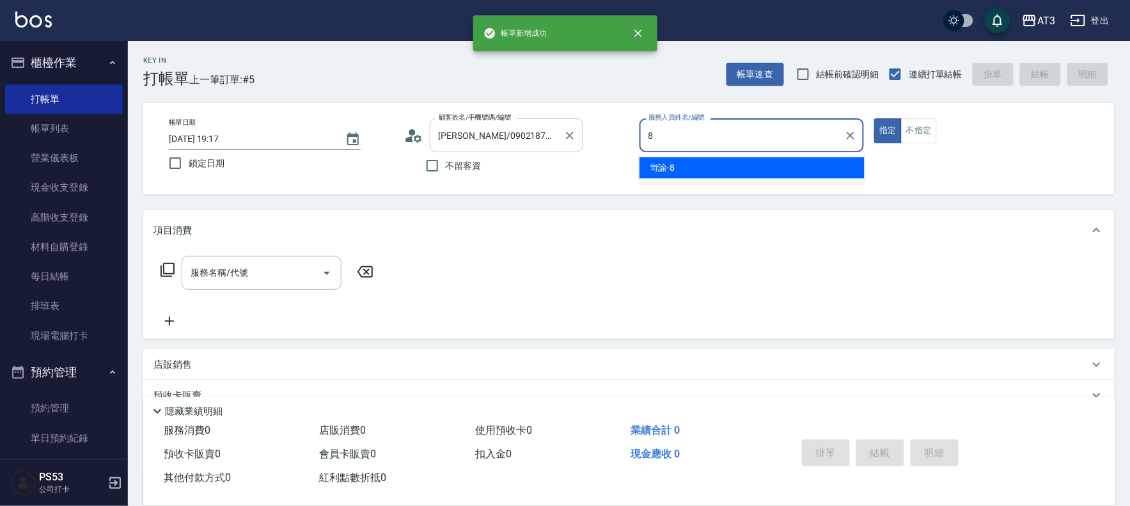
type input "岢諭-8"
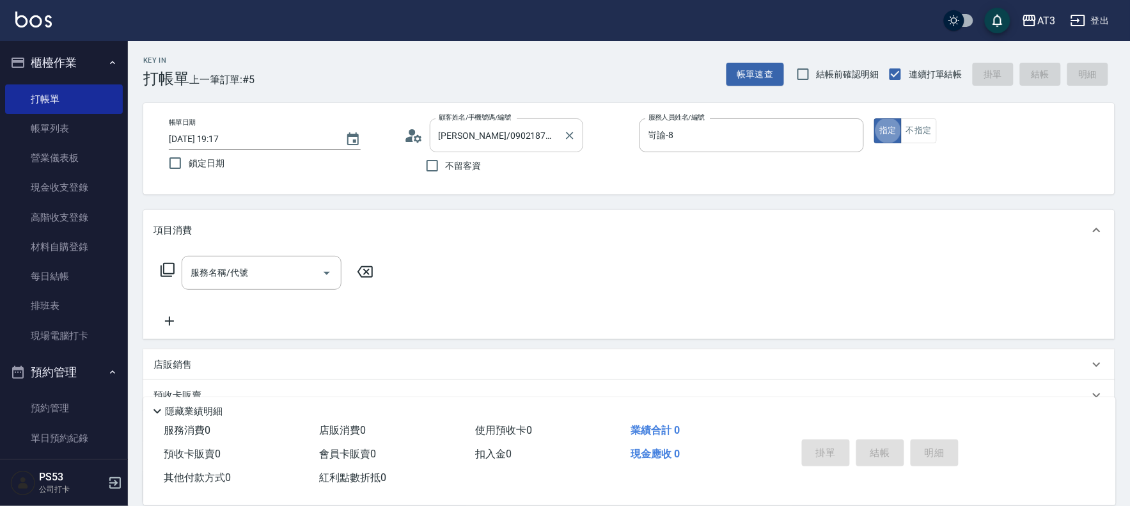
type input "巧巧/8_巧巧/8"
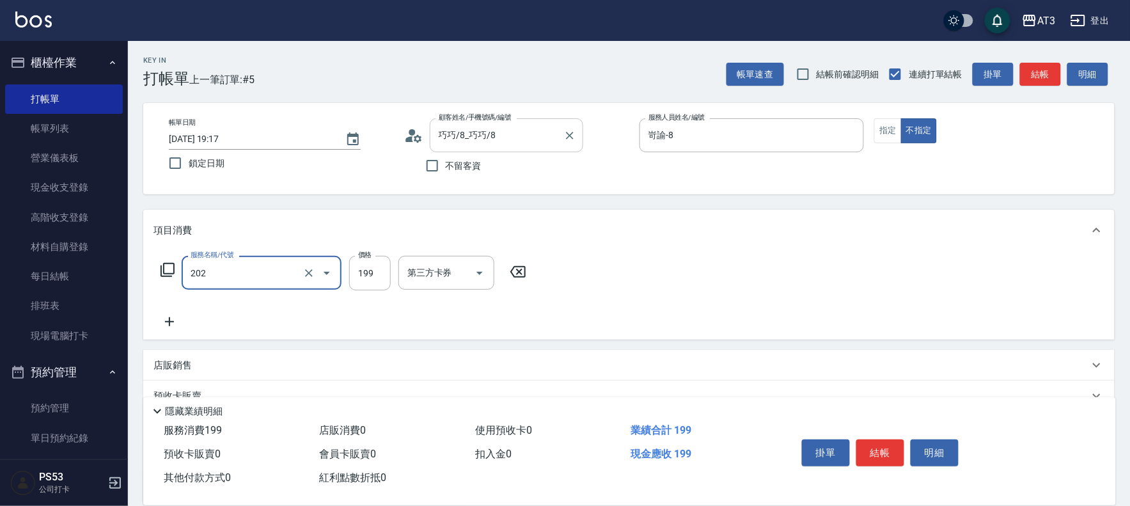
type input "不指定單剪(202)"
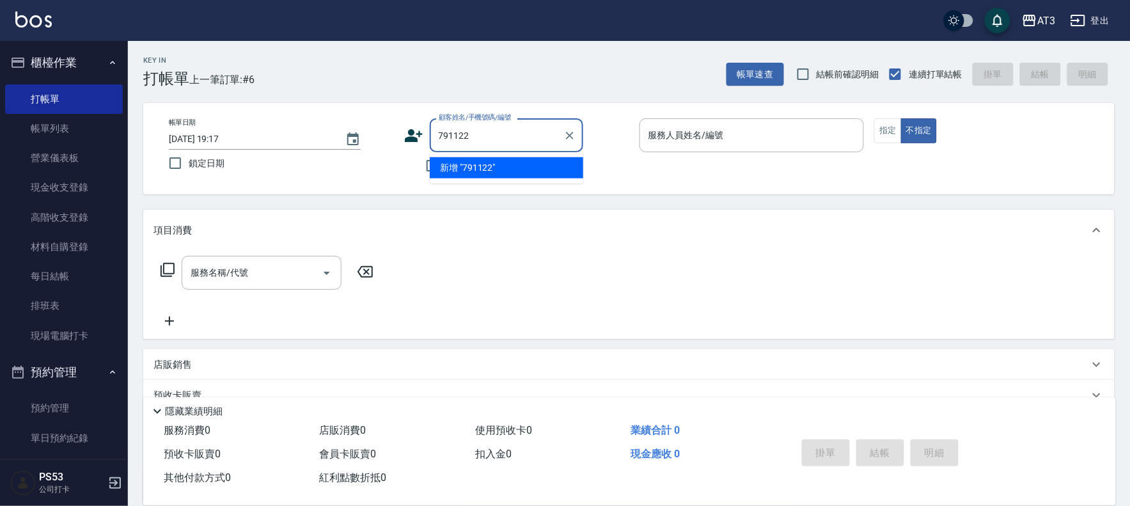
type input "791122"
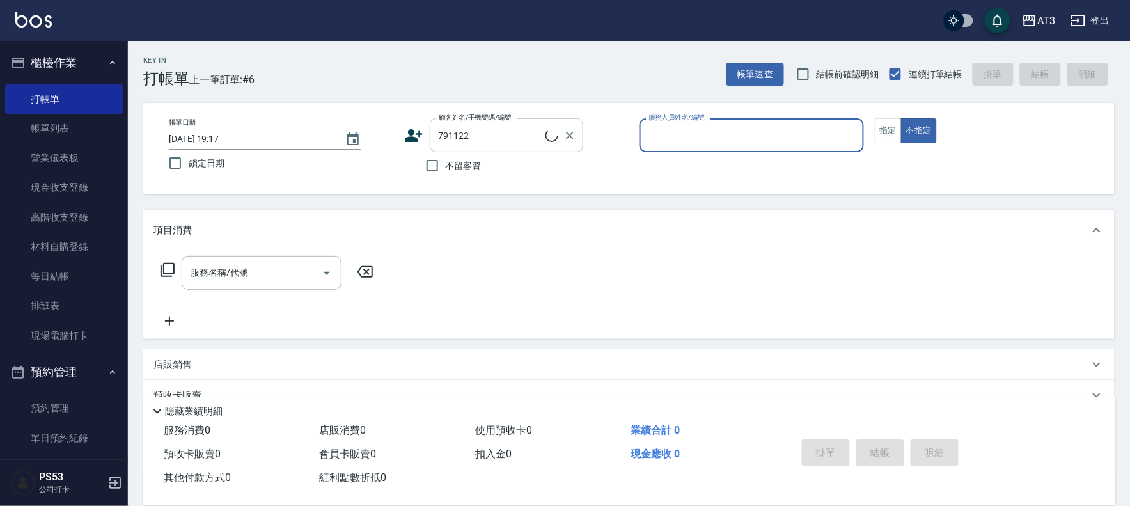
type input "8"
type input "[PERSON_NAME]/0938159238/791122"
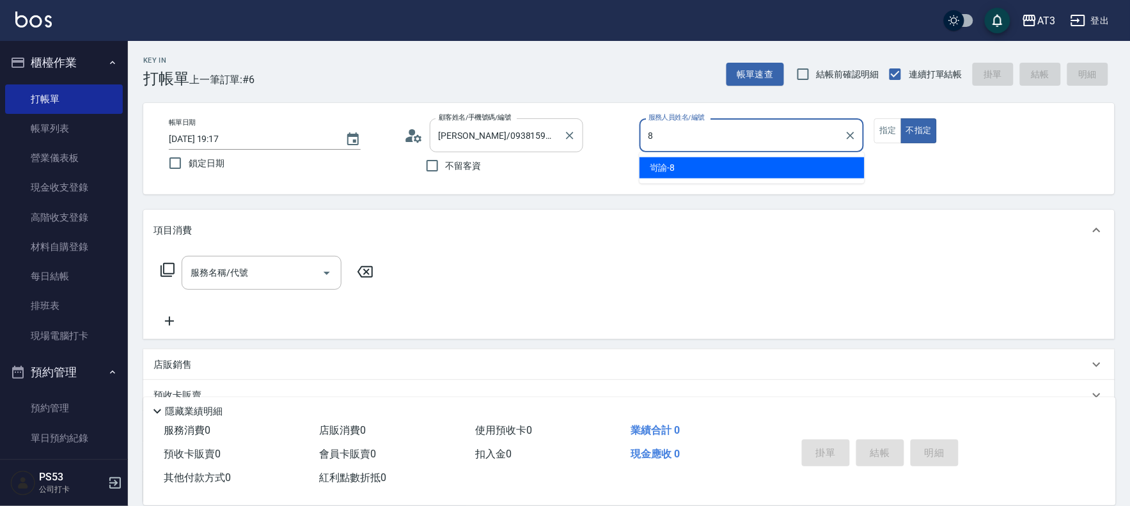
type input "8"
type button "false"
type input "岢諭-8"
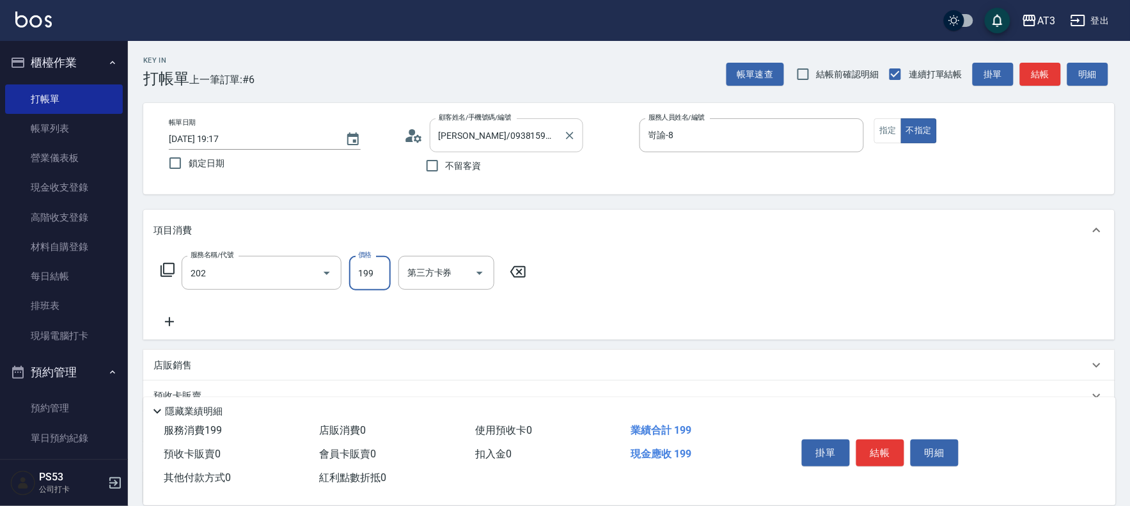
type input "不指定單剪(202)"
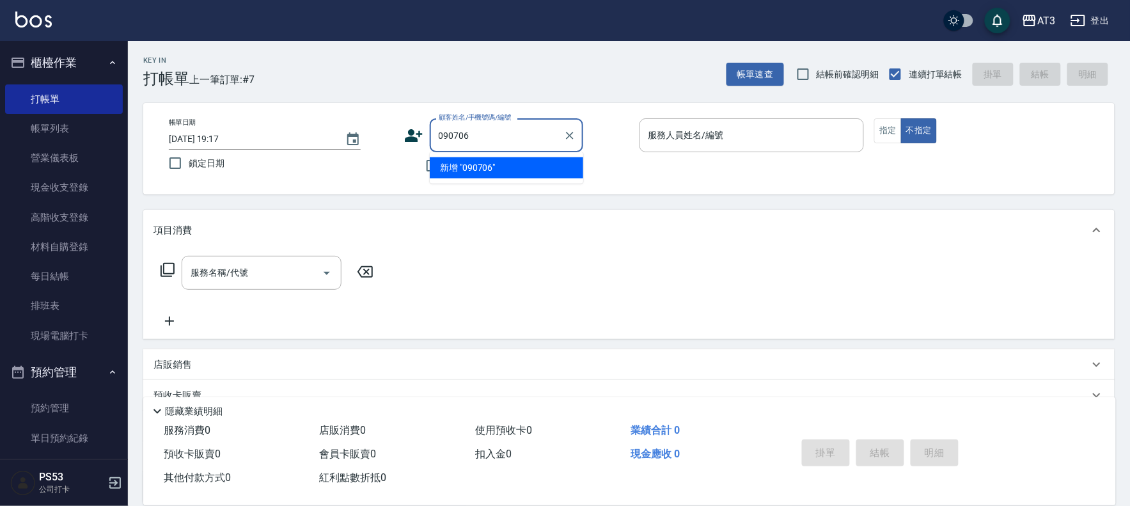
type input "090706"
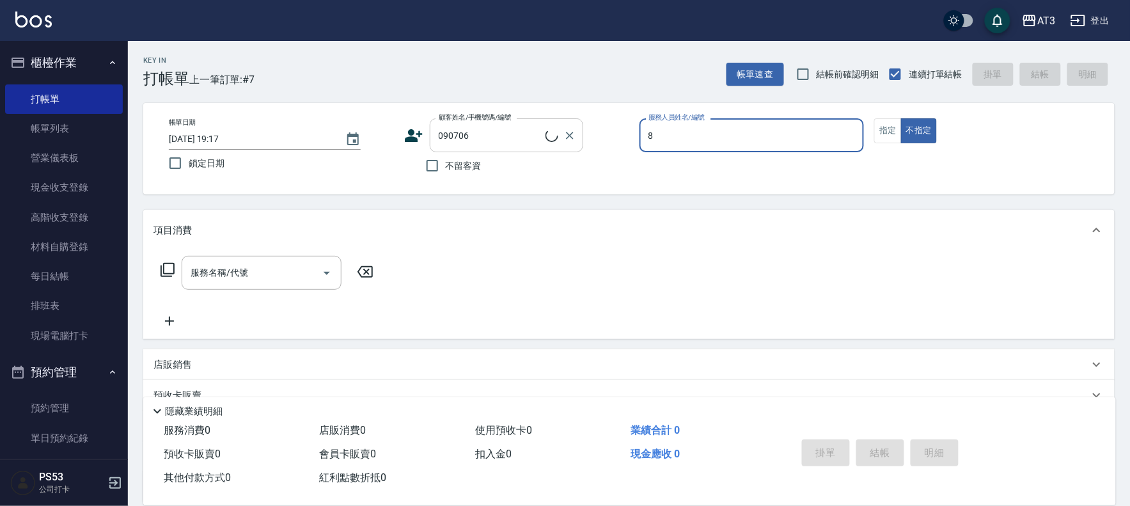
type input "8"
type input "[PERSON_NAME]/0936894718/090706"
type input "岢諭-8"
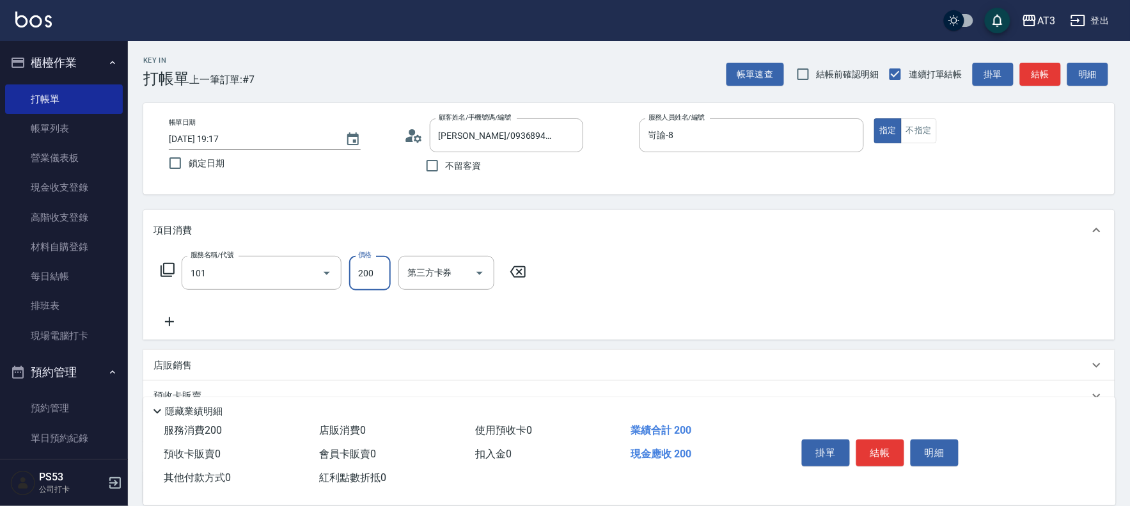
type input "洗髮(101)"
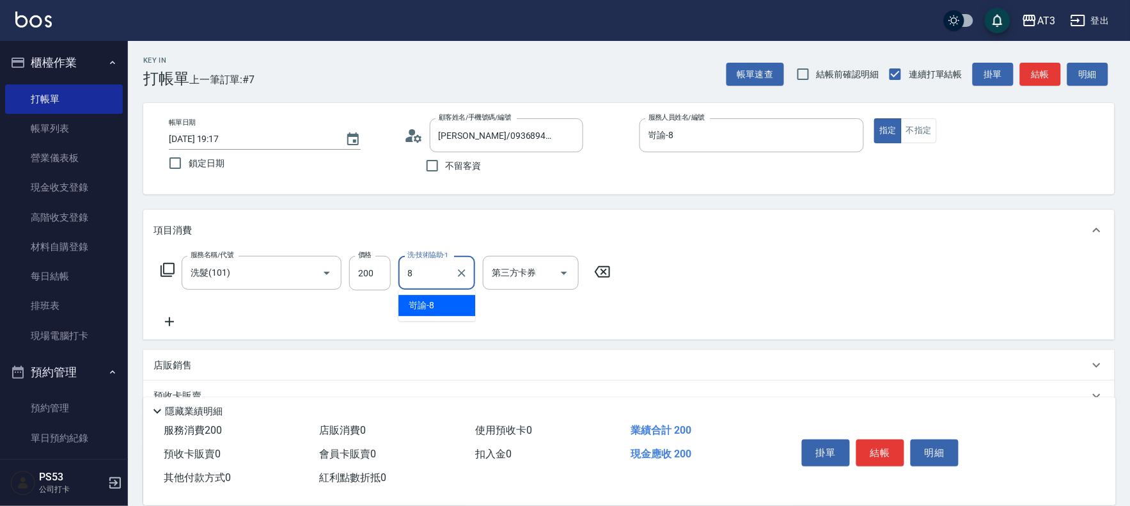
type input "岢諭-8"
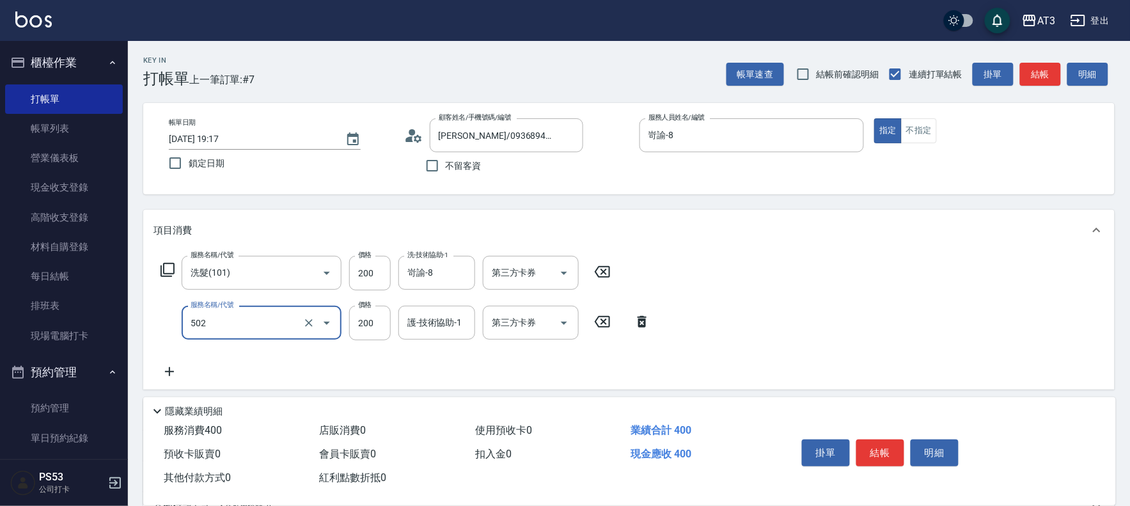
type input "自備護髮(502)"
type input "300"
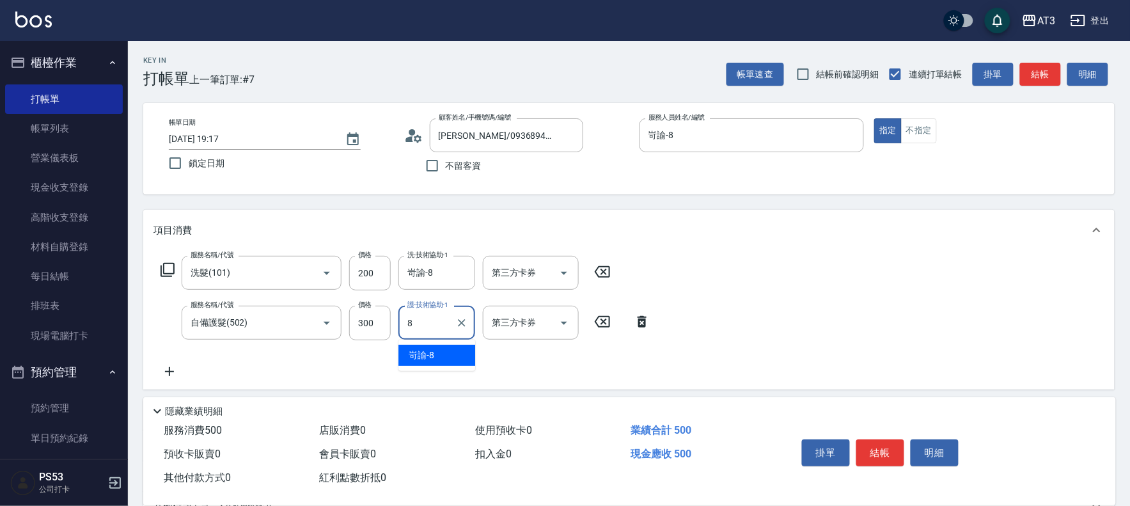
type input "岢諭-8"
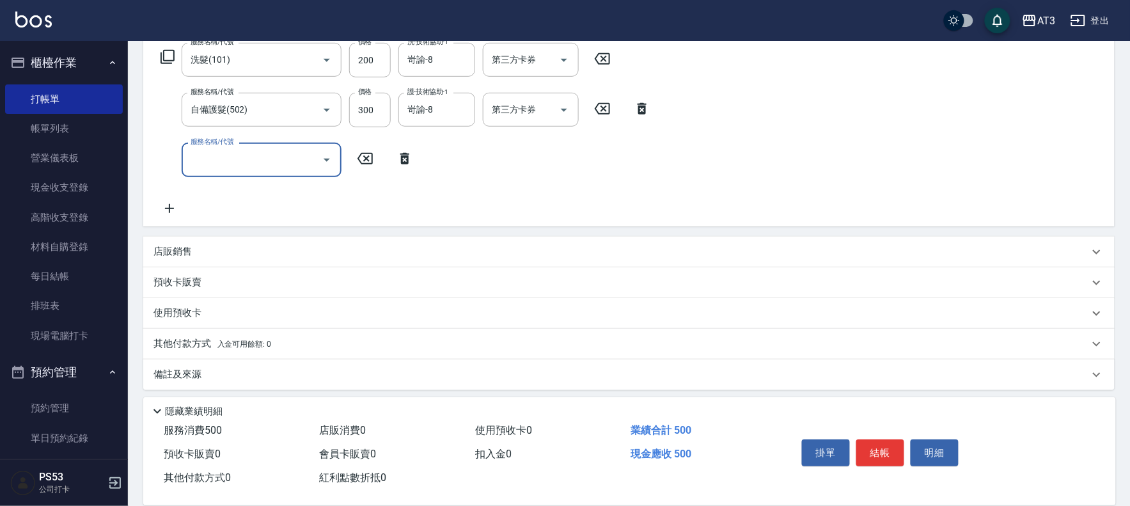
scroll to position [218, 0]
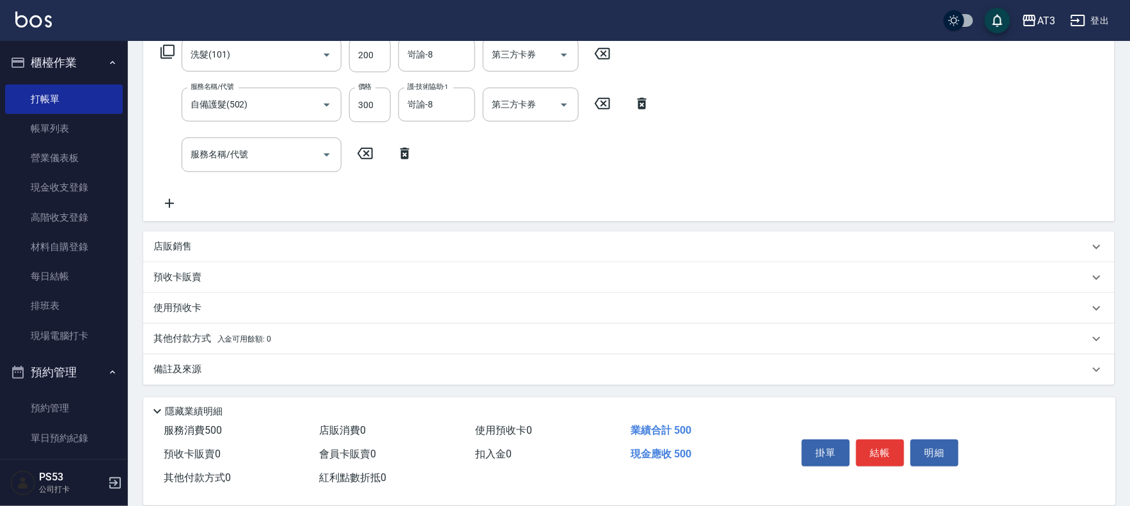
click at [196, 339] on p "其他付款方式 入金可用餘額: 0" at bounding box center [212, 339] width 118 height 14
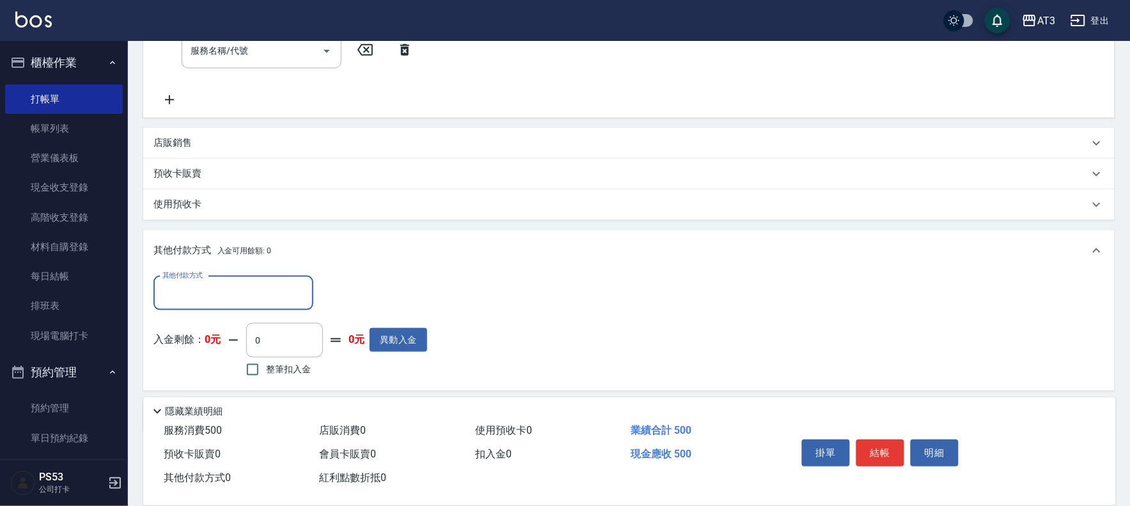
scroll to position [360, 0]
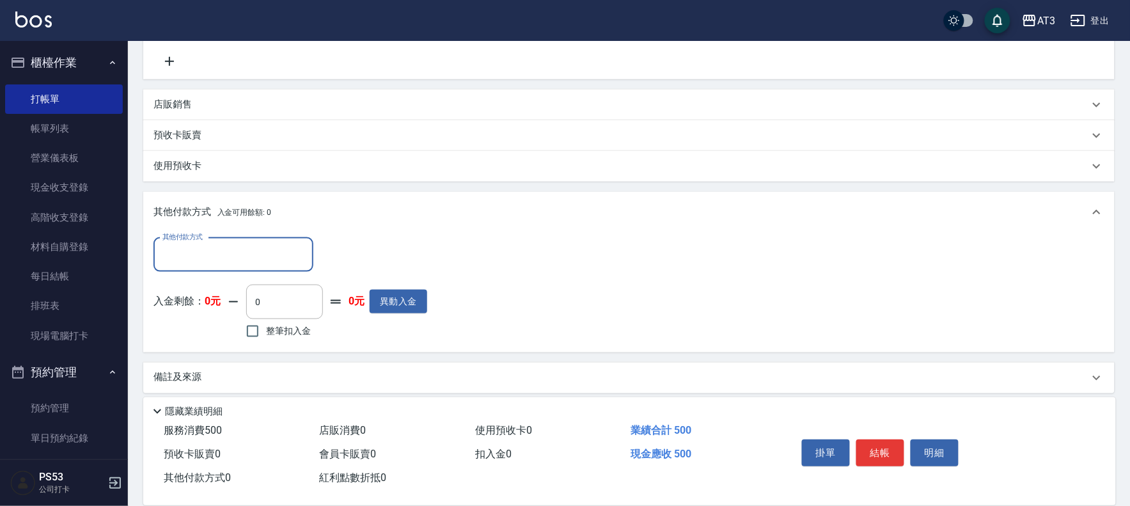
click at [221, 253] on input "其他付款方式" at bounding box center [233, 255] width 148 height 22
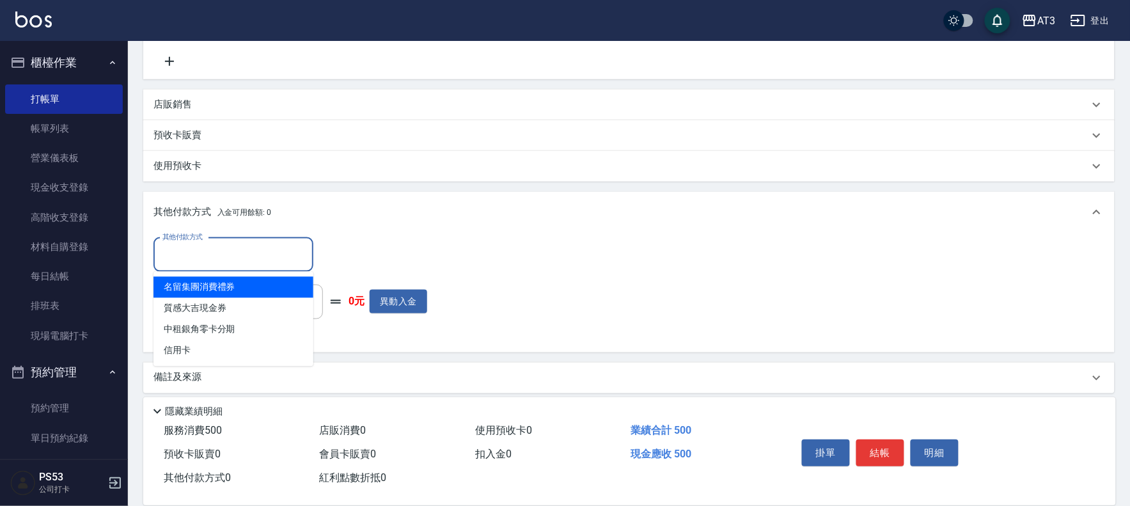
click at [224, 286] on span "名留集團消費禮券" at bounding box center [233, 287] width 160 height 21
type input "名留集團消費禮券"
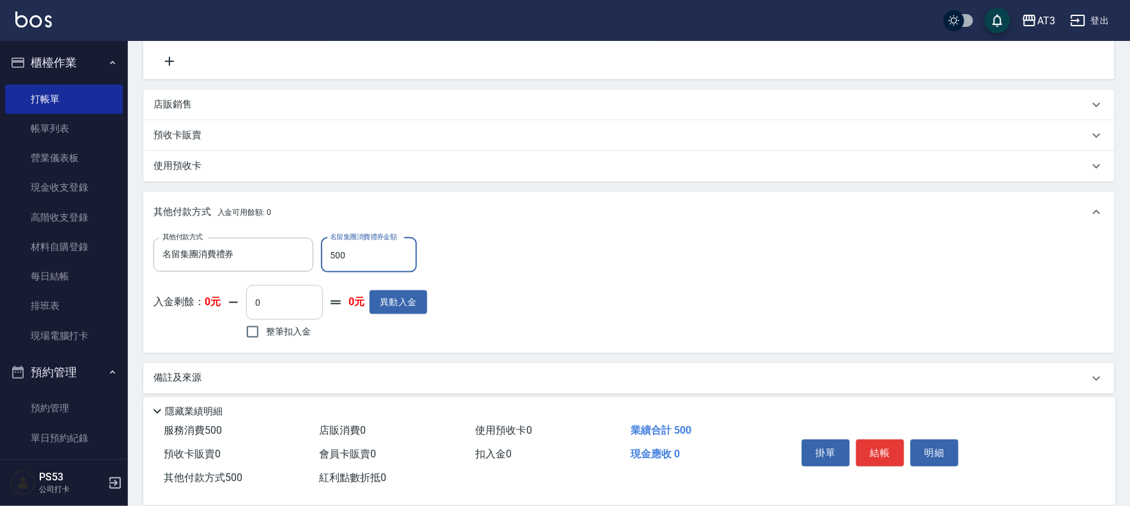
type input "500"
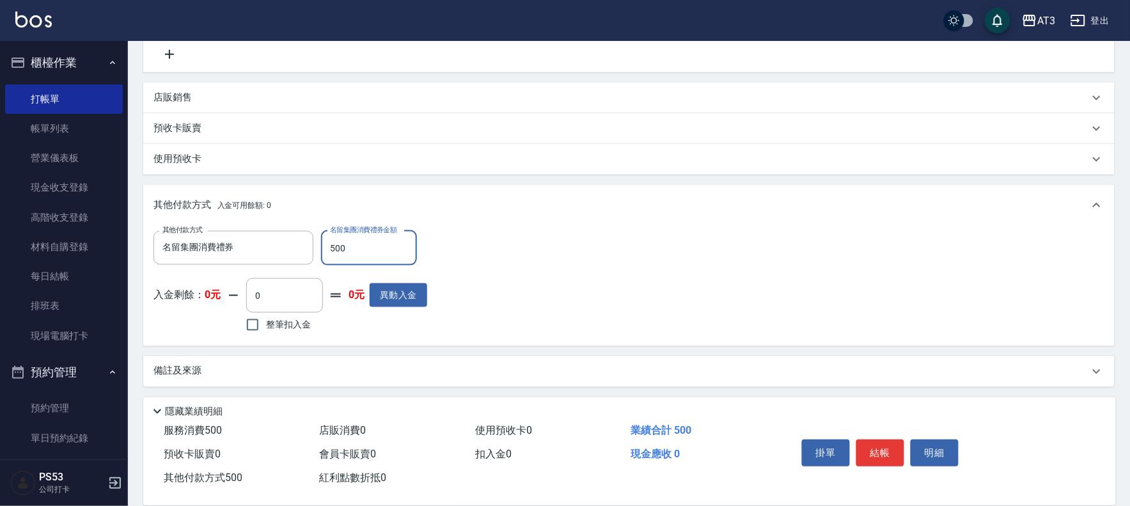
scroll to position [369, 0]
click at [889, 455] on button "結帳" at bounding box center [880, 452] width 48 height 27
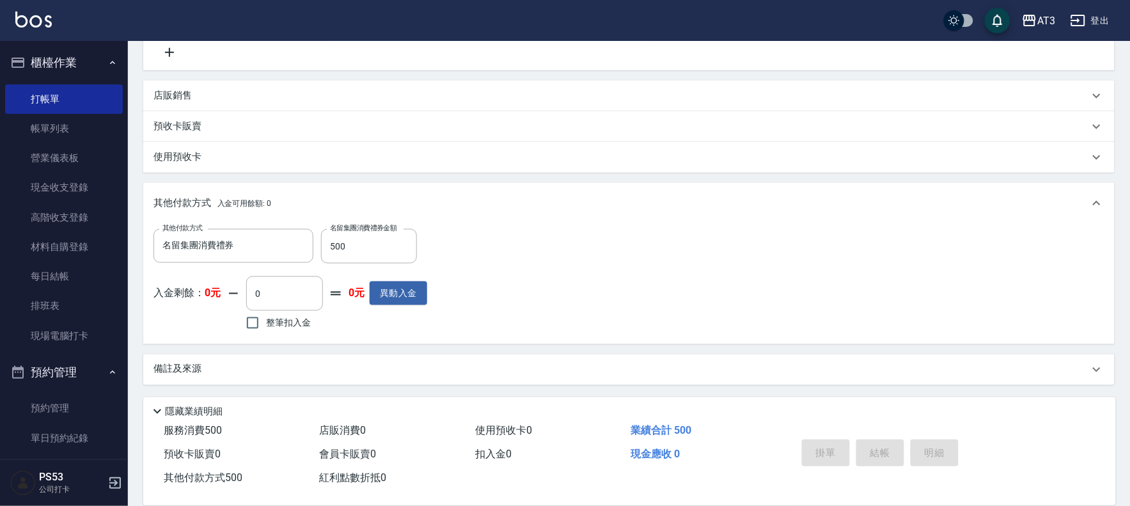
type input "[DATE] 19:18"
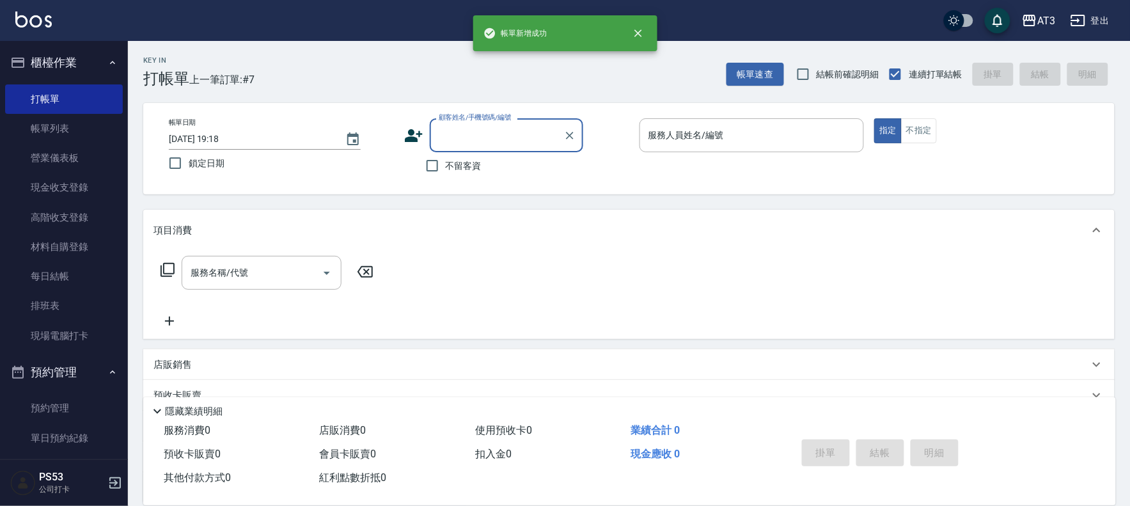
scroll to position [0, 0]
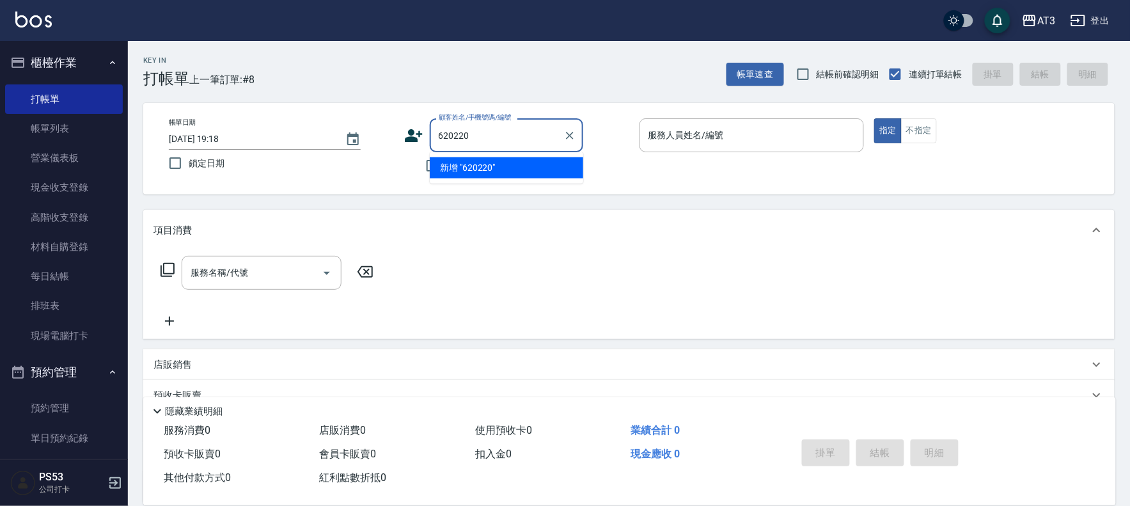
type input "620220"
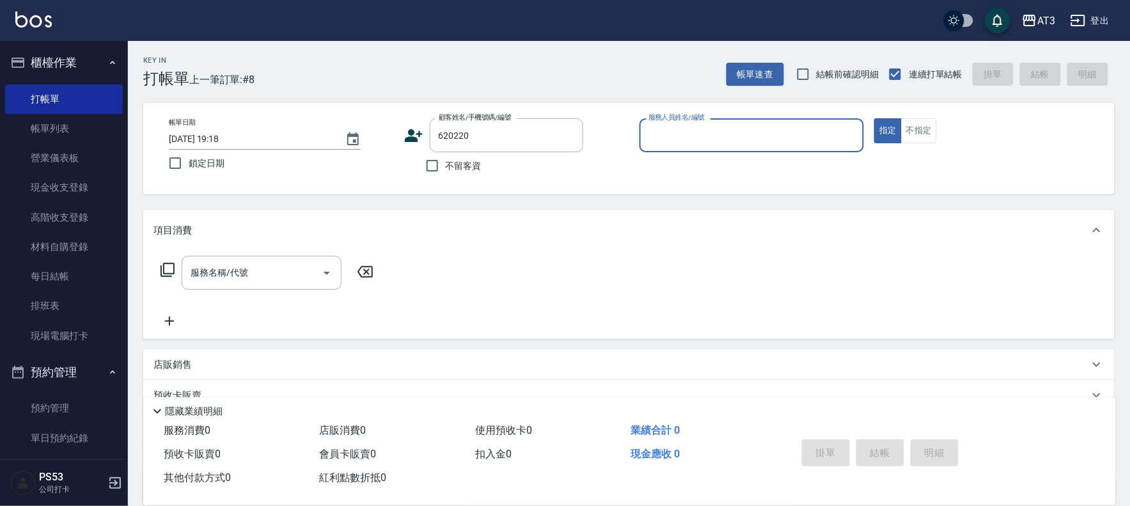
type input "8"
type input "[PERSON_NAME]/0938815735/620220"
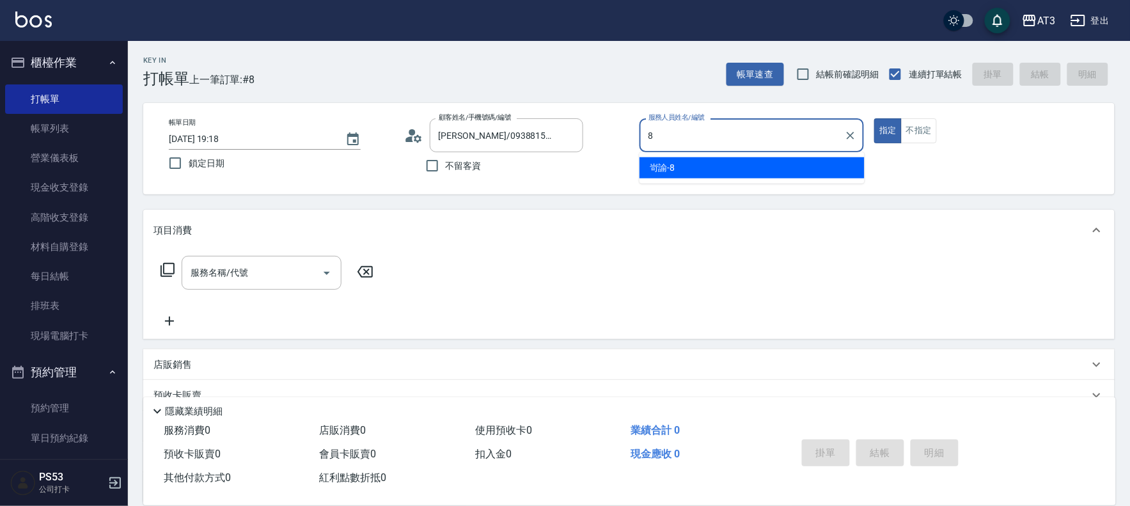
type input "岢諭-8"
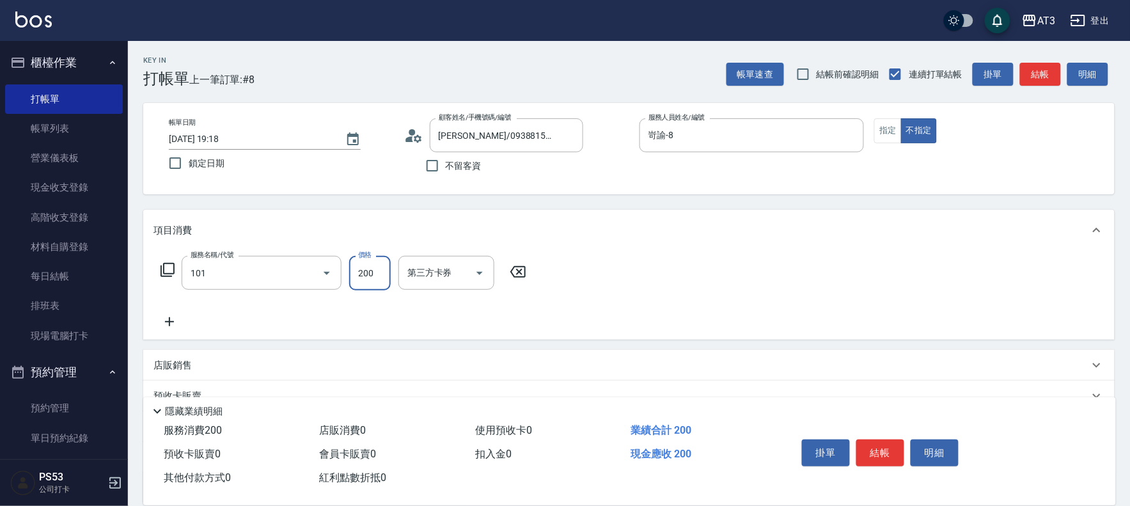
type input "洗髮(101)"
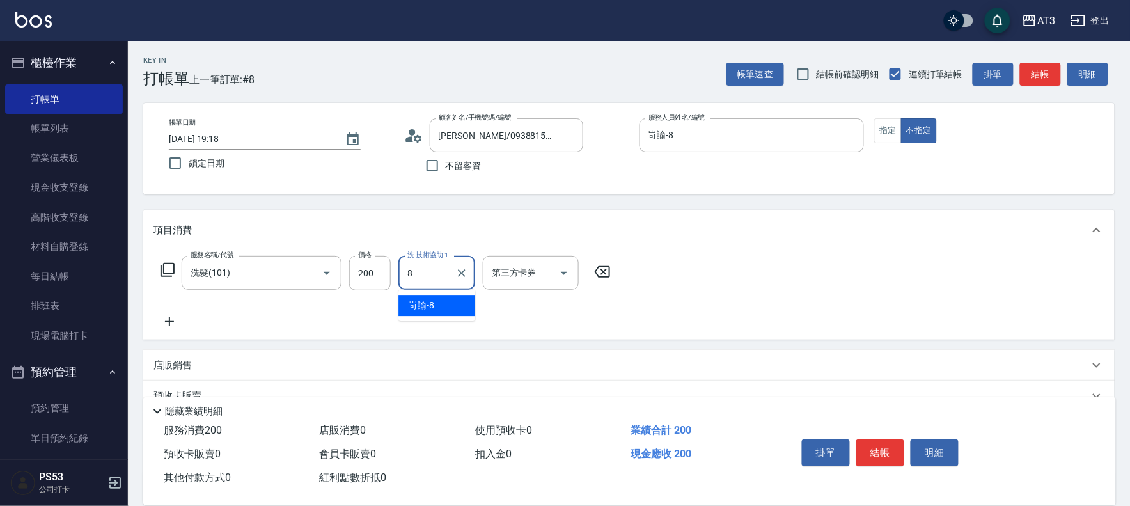
type input "岢諭-8"
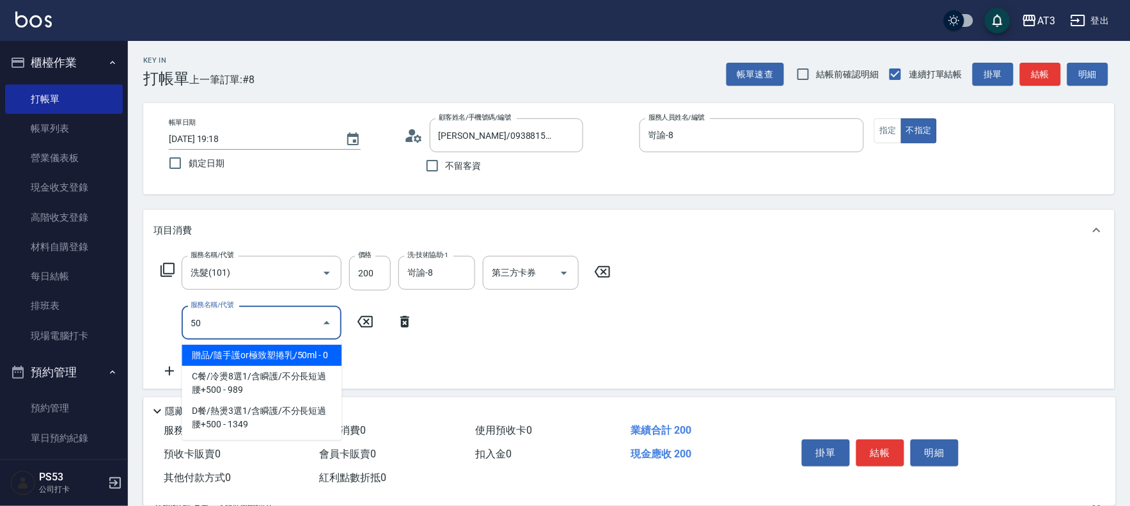
type input "5"
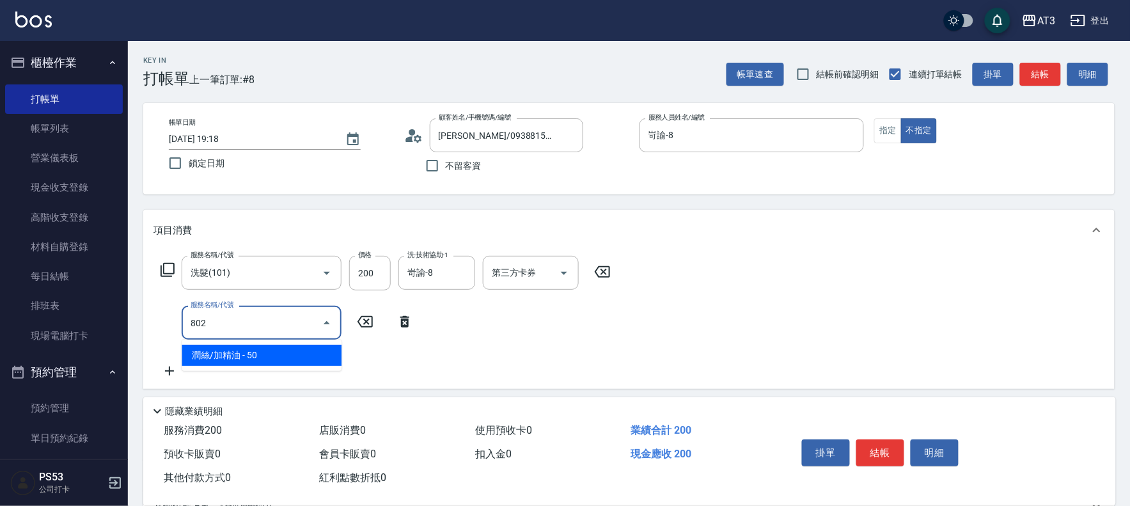
type input "潤絲/加精油(802)"
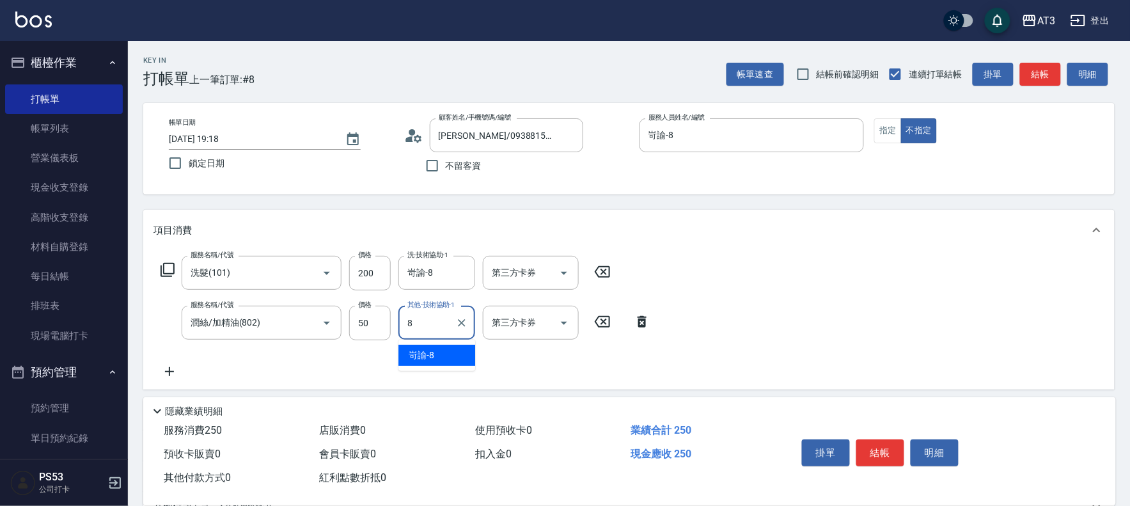
type input "岢諭-8"
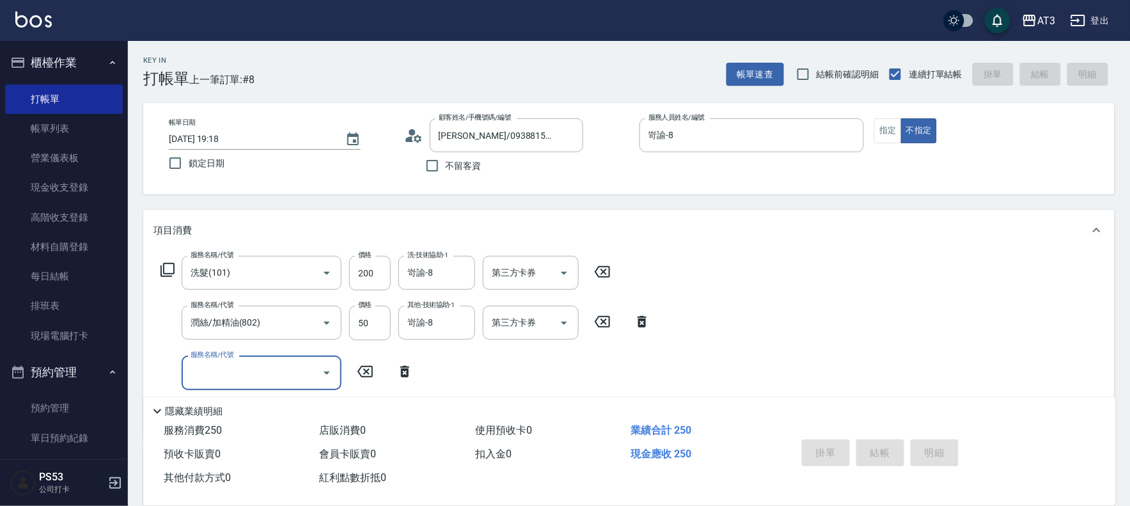
type input "[DATE] 19:19"
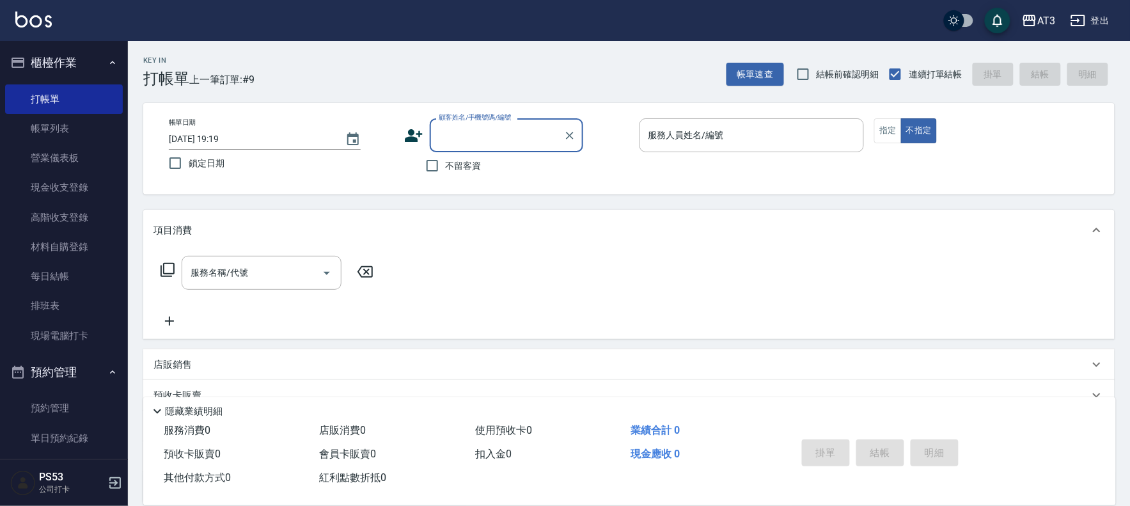
click at [417, 128] on icon at bounding box center [413, 135] width 19 height 19
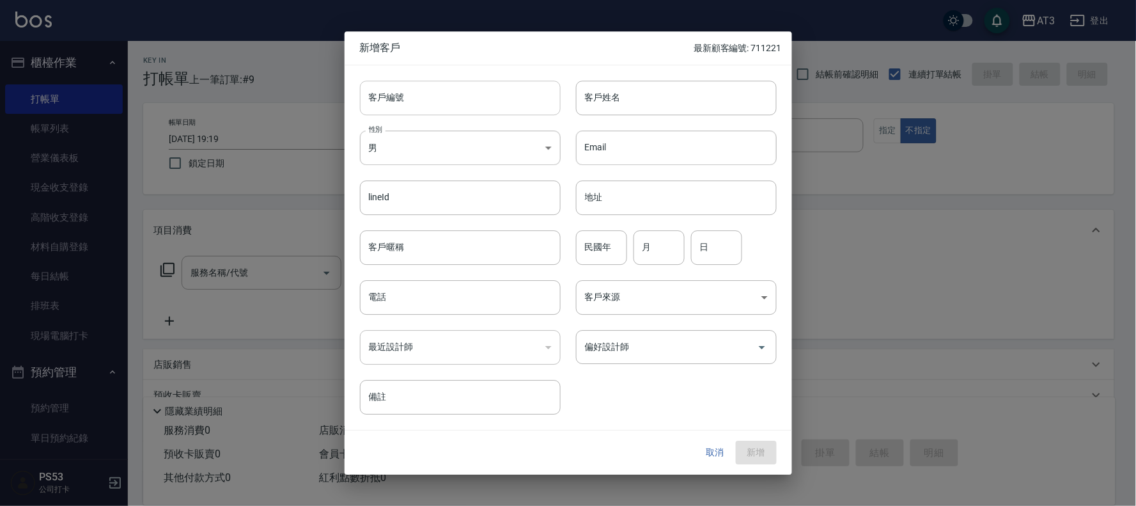
click at [406, 98] on input "客戶編號" at bounding box center [460, 98] width 201 height 35
type input "20515"
type input "[PERSON_NAME]"
click at [1129, 209] on div at bounding box center [568, 253] width 1136 height 506
click at [607, 242] on input "民國年" at bounding box center [601, 247] width 51 height 35
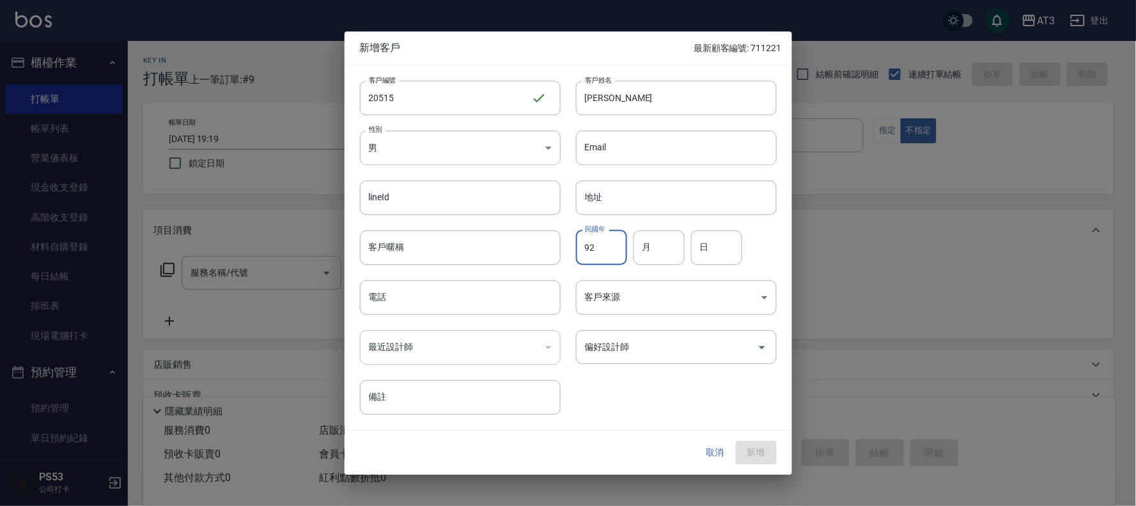
type input "92"
type input "05"
type input "15"
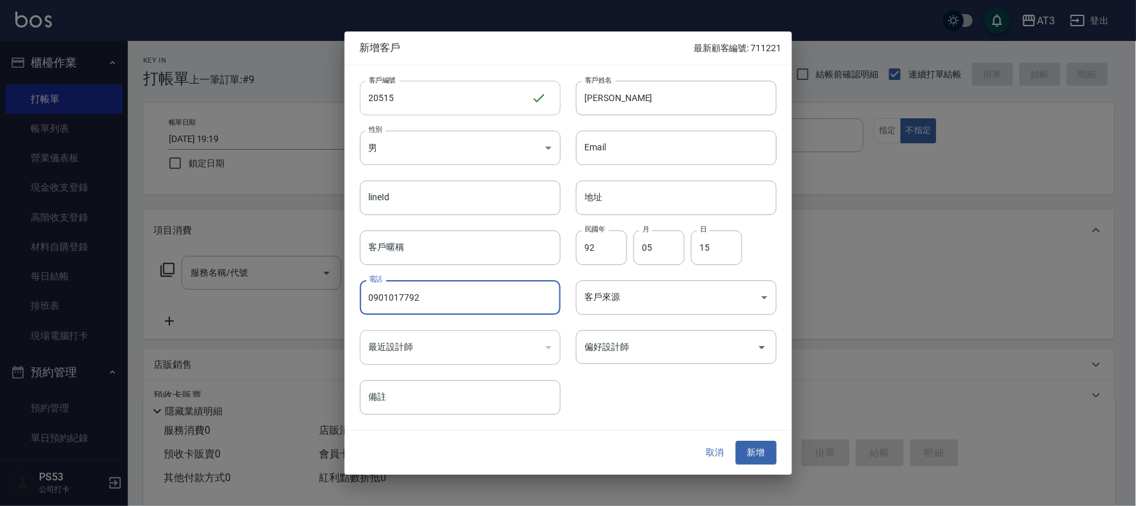
type input "0901017792"
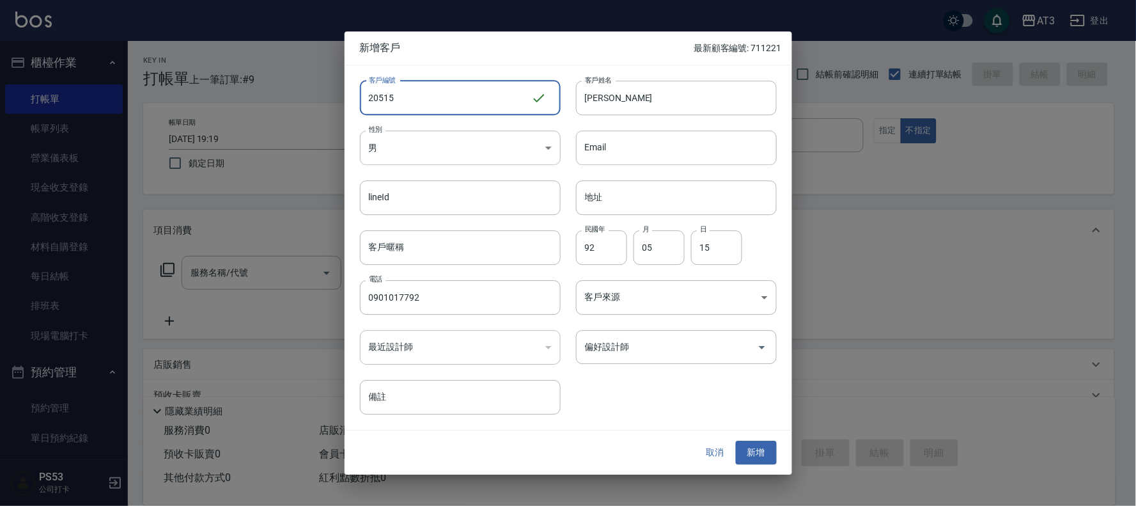
click at [368, 98] on input "20515" at bounding box center [445, 98] width 171 height 35
type input "920515"
click at [761, 455] on button "新增" at bounding box center [756, 453] width 41 height 24
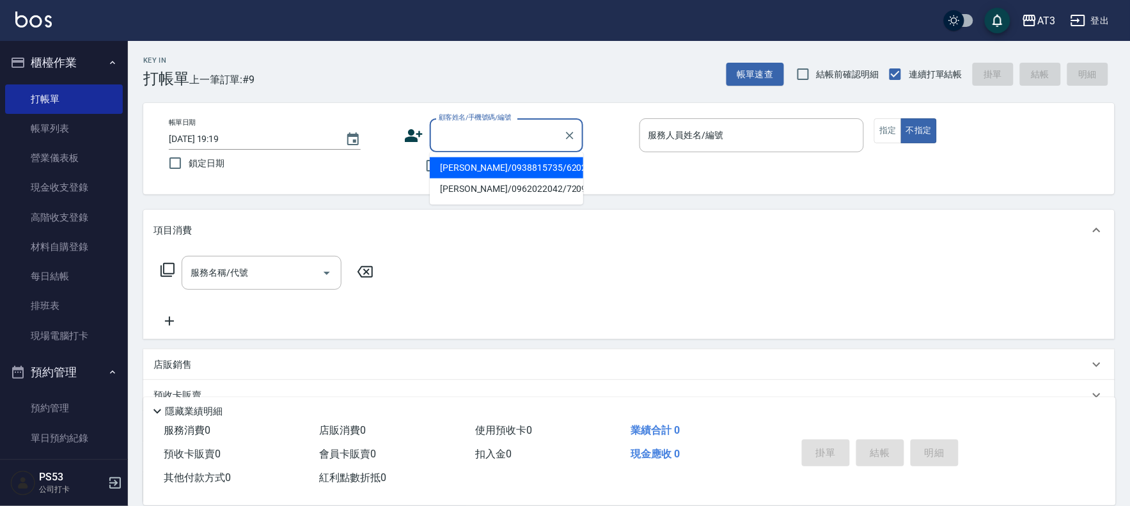
click at [457, 135] on input "顧客姓名/手機號碼/編號" at bounding box center [496, 135] width 123 height 22
type input "920515"
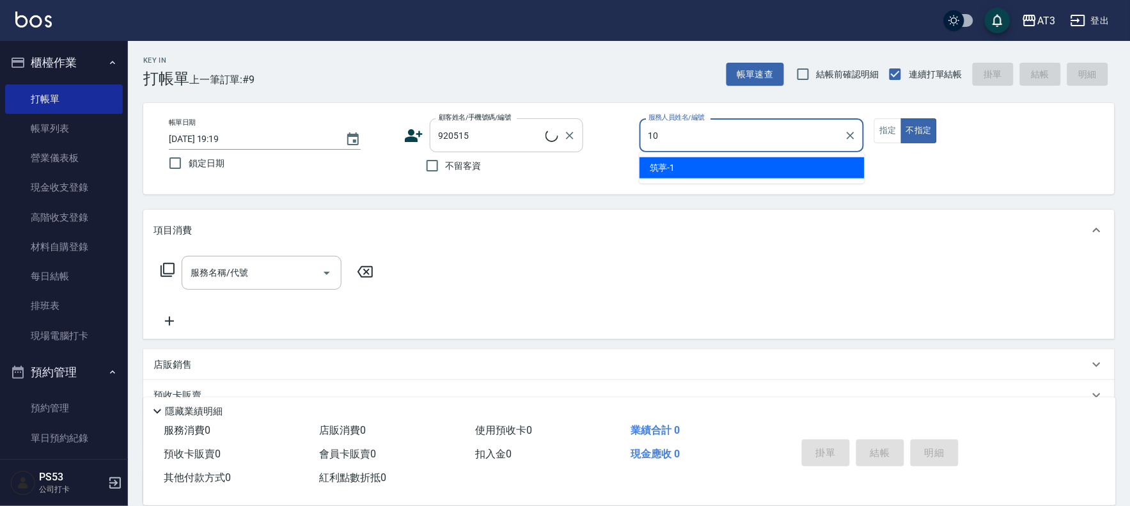
type input "10"
type input "[PERSON_NAME]/0901017792/920515"
type input "菲比-10"
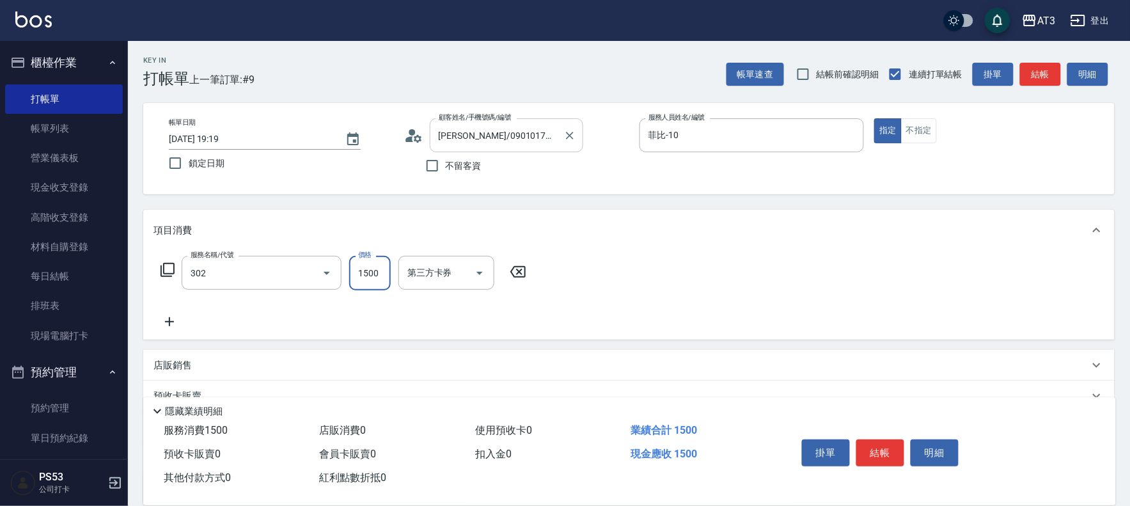
type input "設計燙髮(302)"
type input "1080"
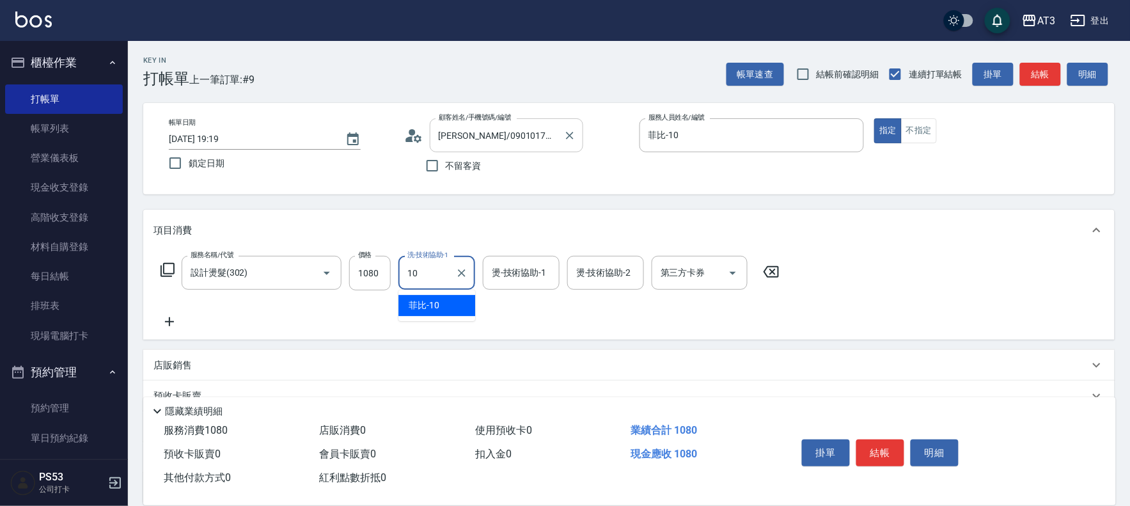
type input "菲比-10"
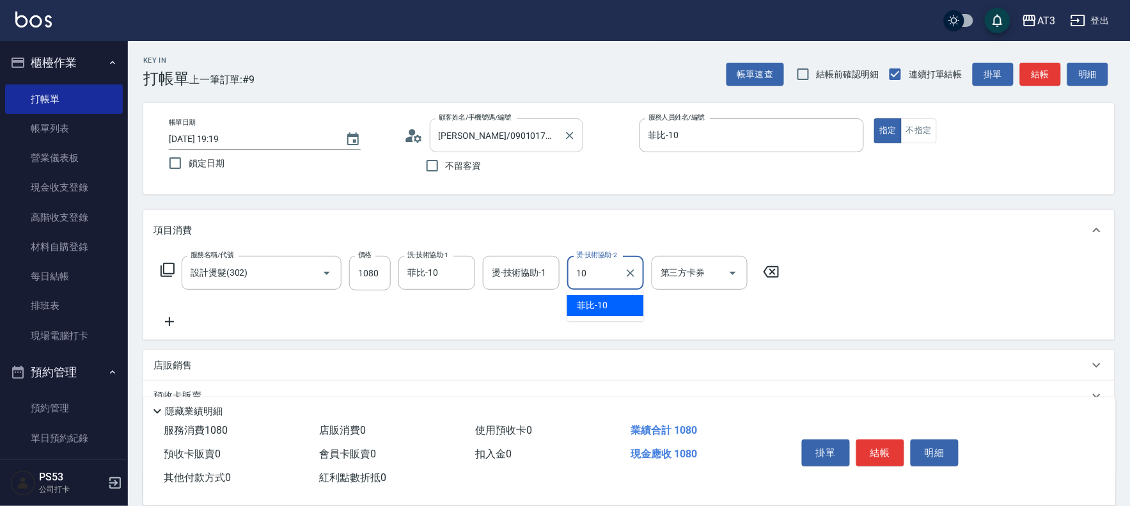
type input "菲比-10"
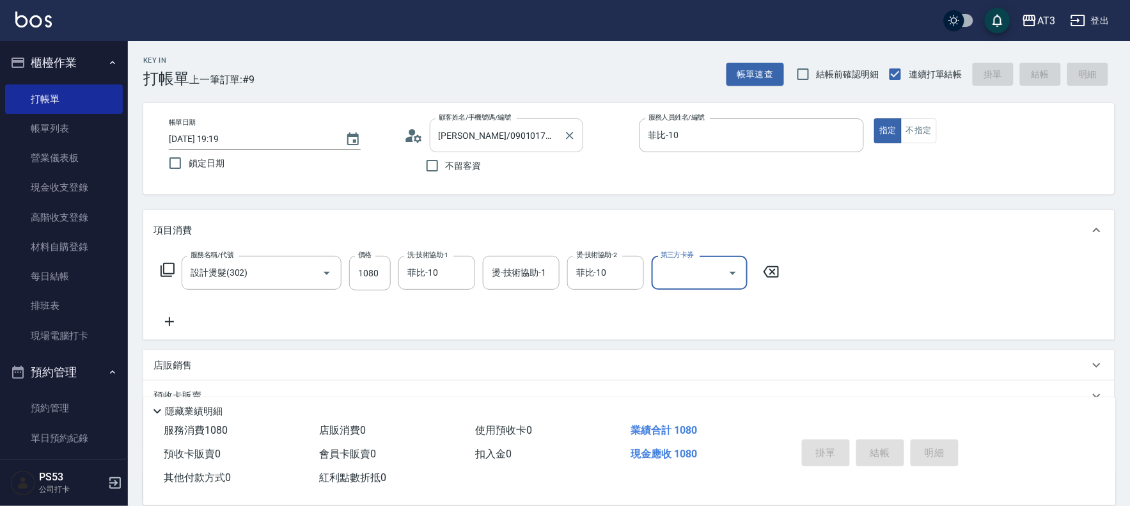
type input "[DATE] 19:27"
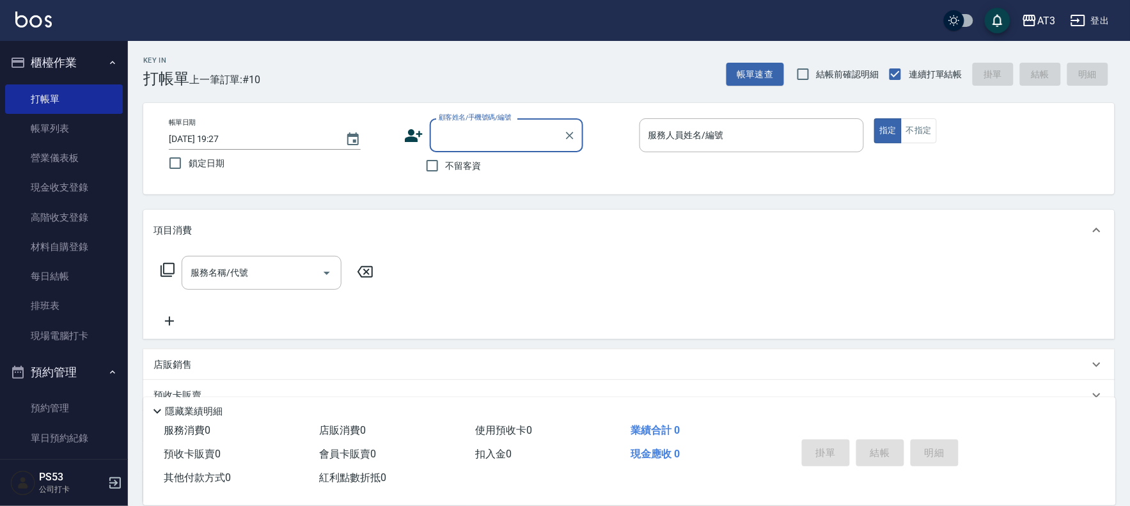
click at [405, 135] on icon at bounding box center [413, 135] width 19 height 19
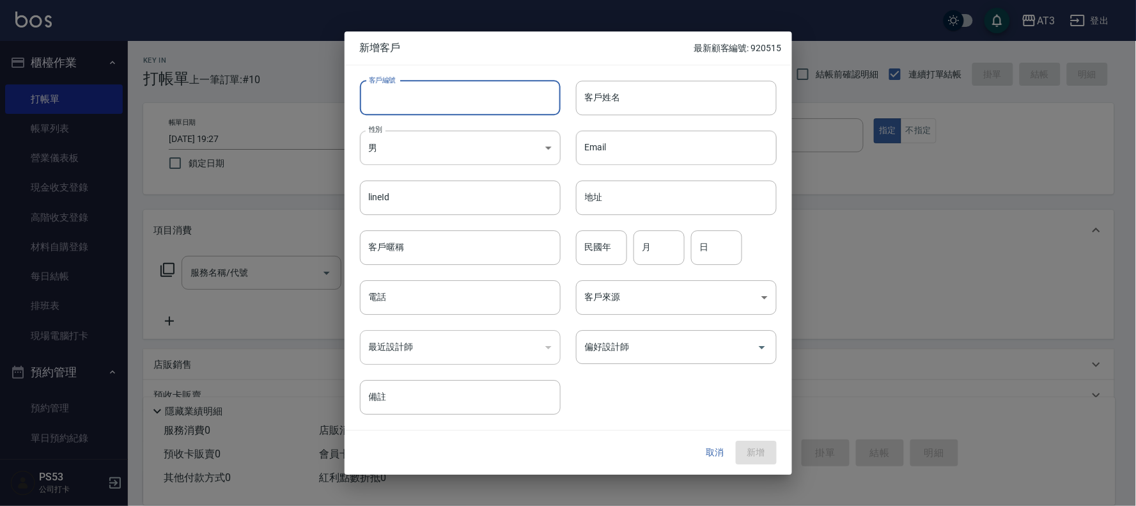
click at [416, 91] on input "客戶編號" at bounding box center [460, 98] width 201 height 35
type input "890523"
drag, startPoint x: 595, startPoint y: 254, endPoint x: 605, endPoint y: 254, distance: 9.6
click at [600, 254] on input "民國年" at bounding box center [601, 247] width 51 height 35
type input "89"
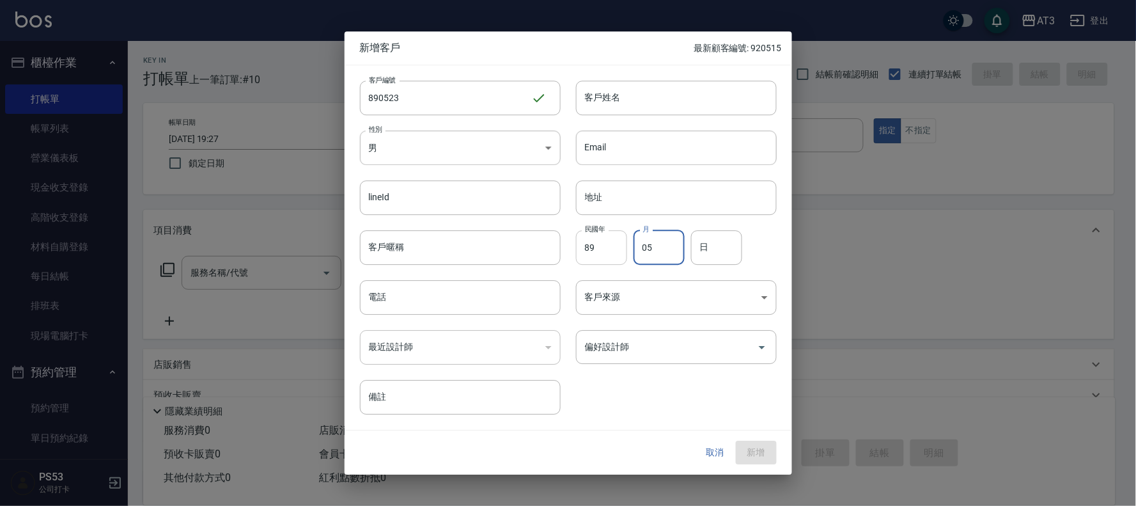
type input "05"
type input "23"
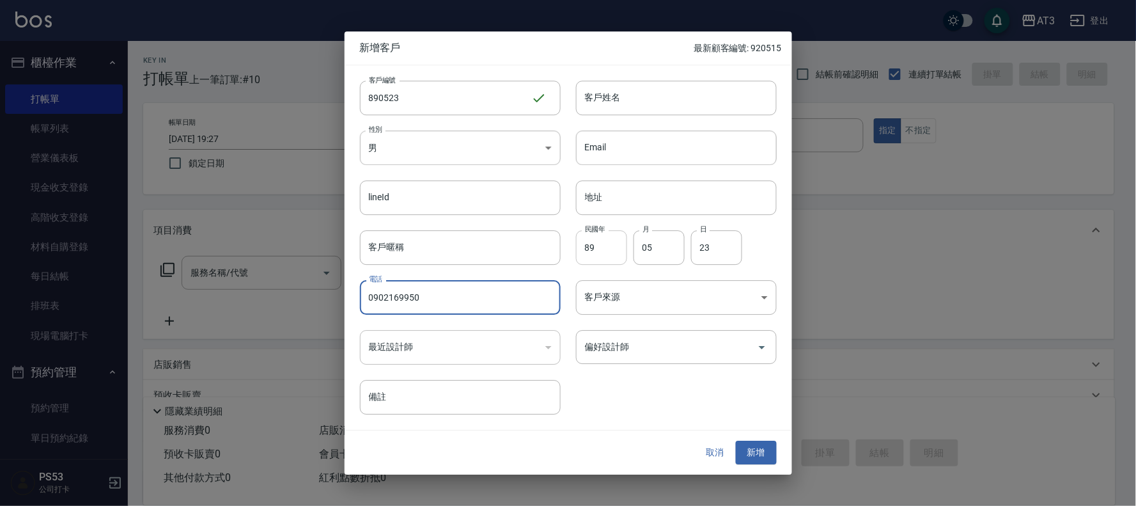
type input "0902169950"
click at [755, 451] on button "新增" at bounding box center [756, 453] width 41 height 24
click at [767, 451] on div "取消 新增" at bounding box center [736, 453] width 82 height 24
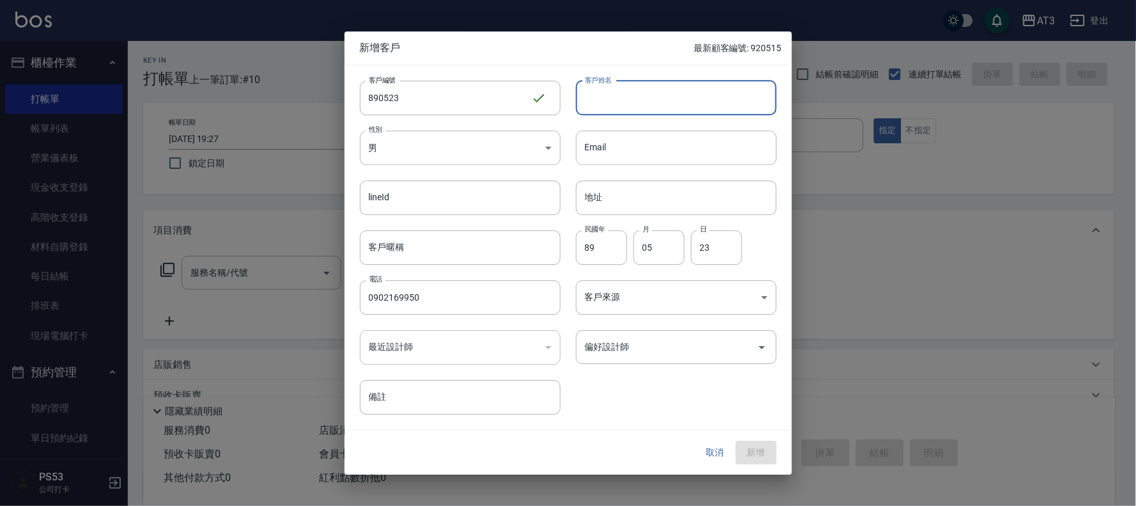
click at [701, 88] on input "客戶姓名" at bounding box center [676, 98] width 201 height 35
type input "[PERSON_NAME]"
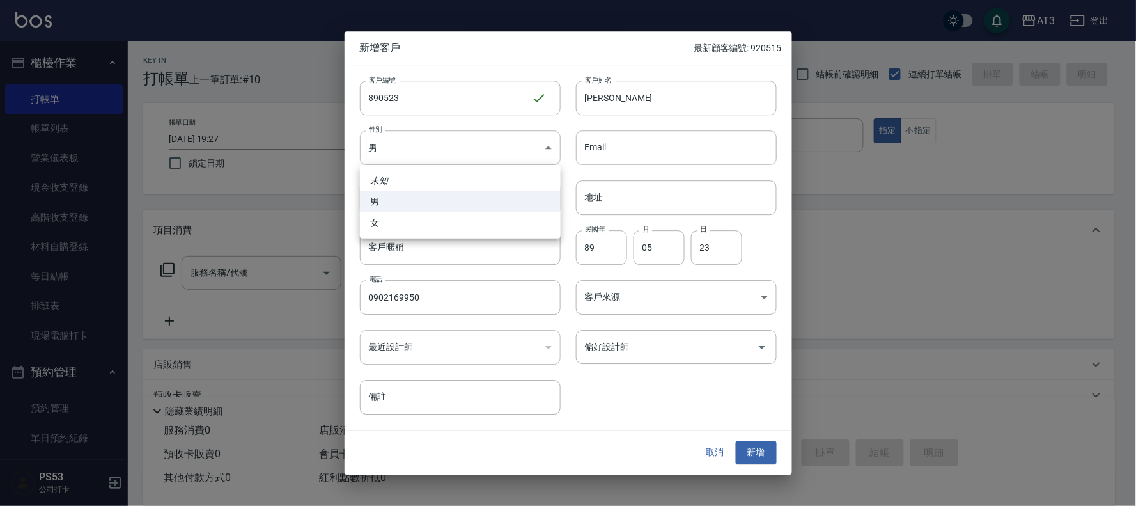
click at [751, 455] on div at bounding box center [568, 253] width 1136 height 506
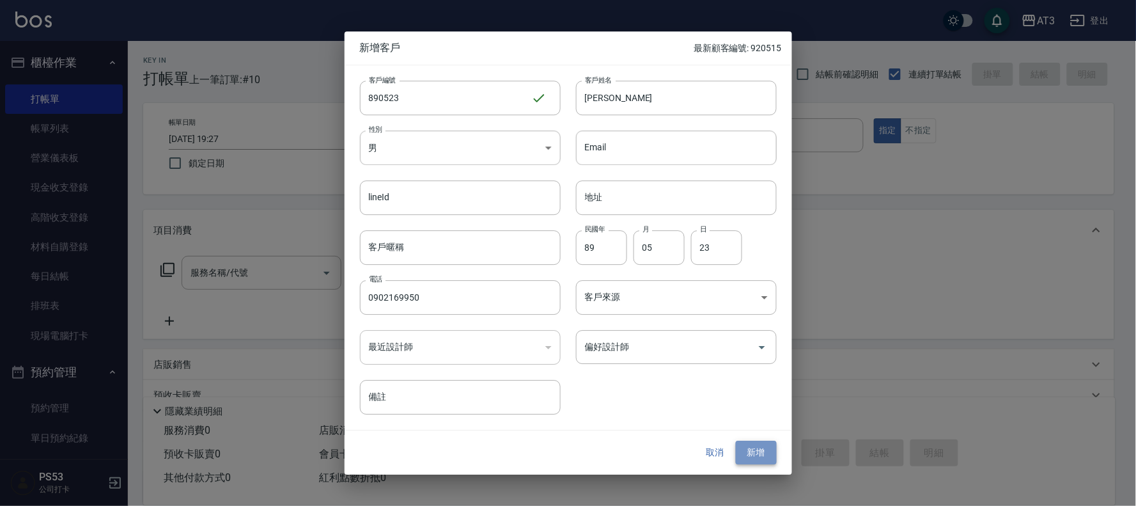
click at [753, 445] on button "新增" at bounding box center [756, 453] width 41 height 24
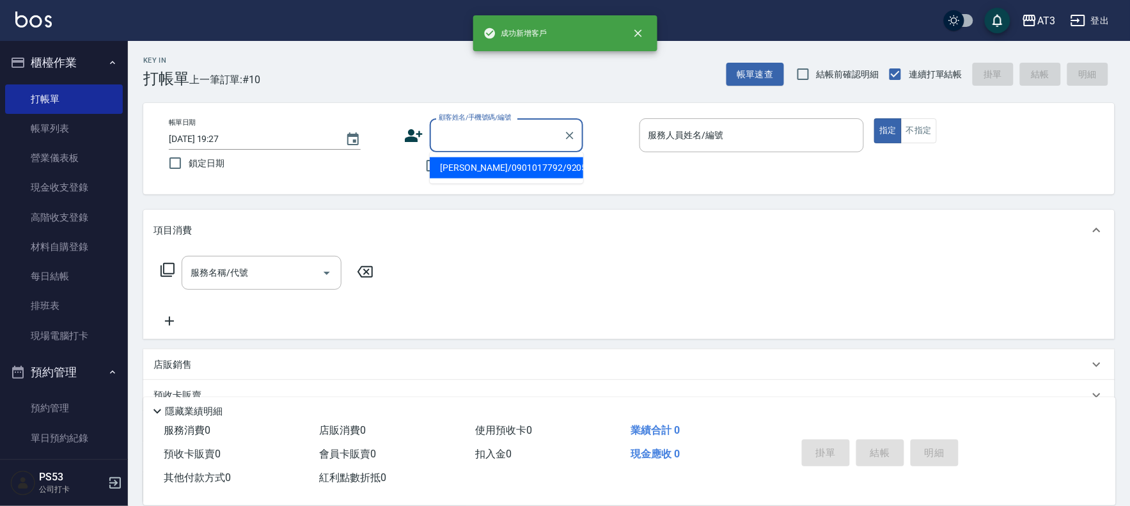
click at [487, 125] on div "顧客姓名/手機號碼/編號 顧客姓名/手機號碼/編號" at bounding box center [506, 135] width 153 height 34
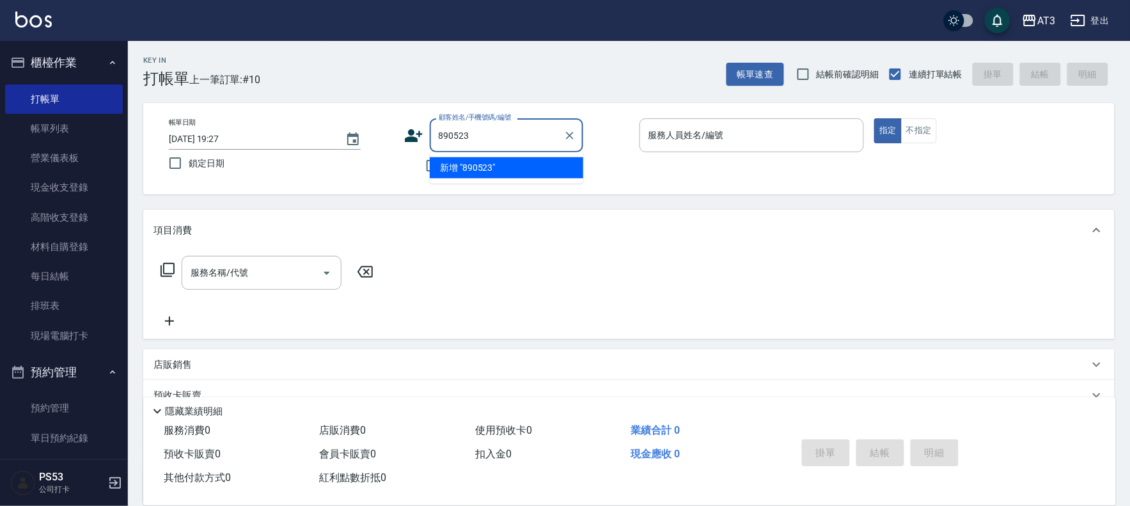
type input "890523"
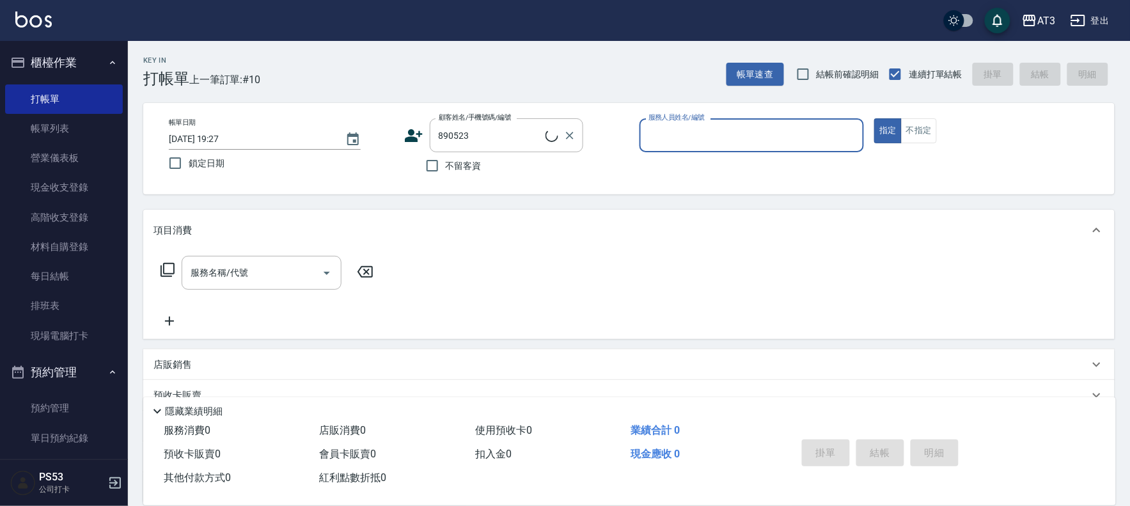
type input "1"
type input "[PERSON_NAME]/0902169950/890523"
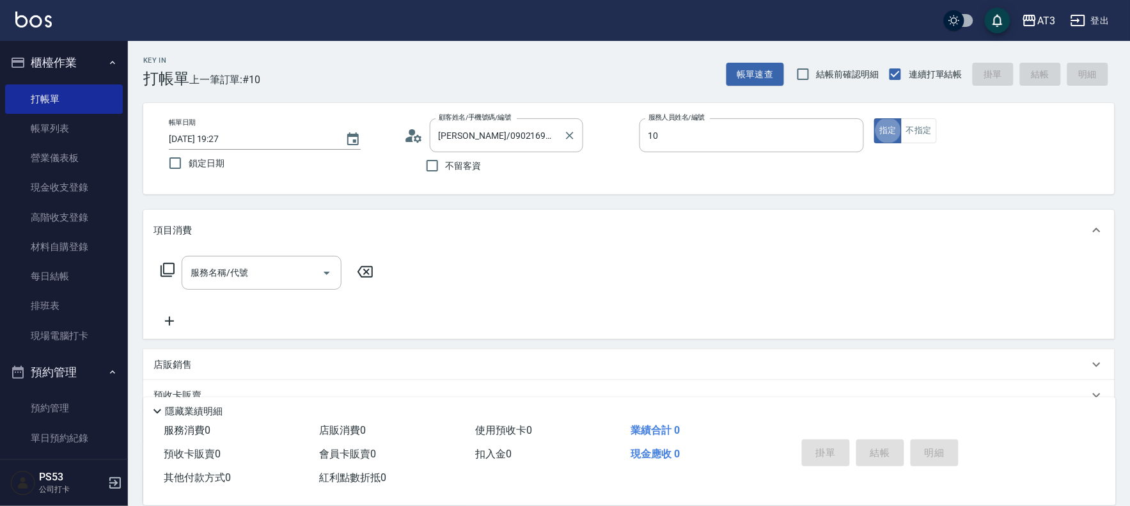
type input "菲比-10"
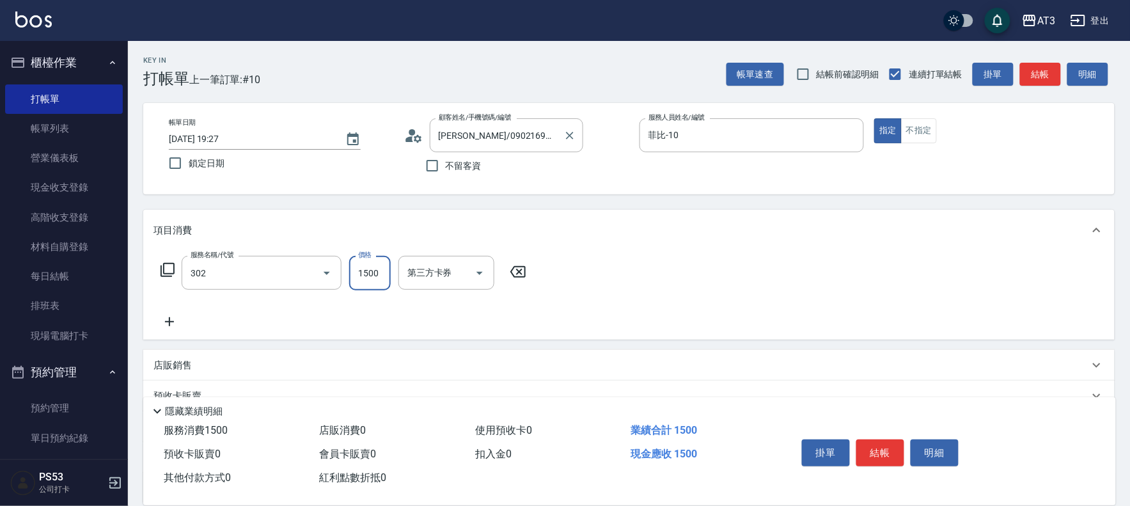
type input "設計燙髮(302)"
type input "800"
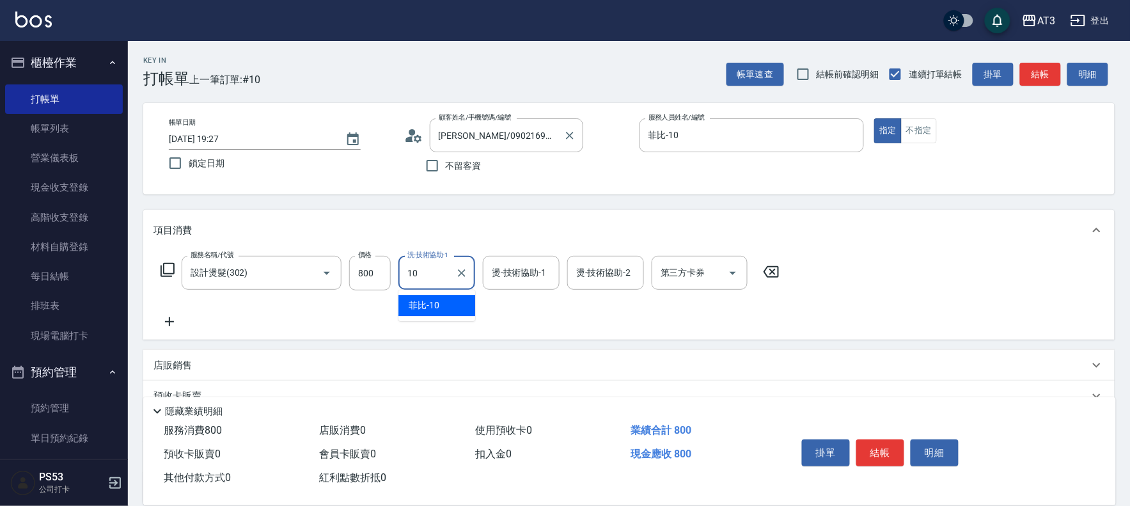
type input "菲比-10"
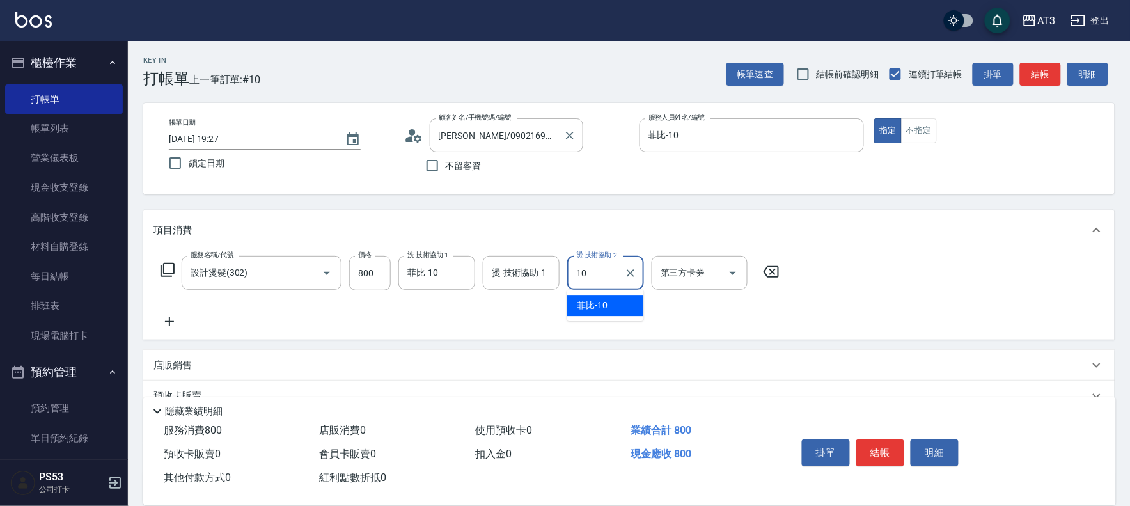
type input "菲比-10"
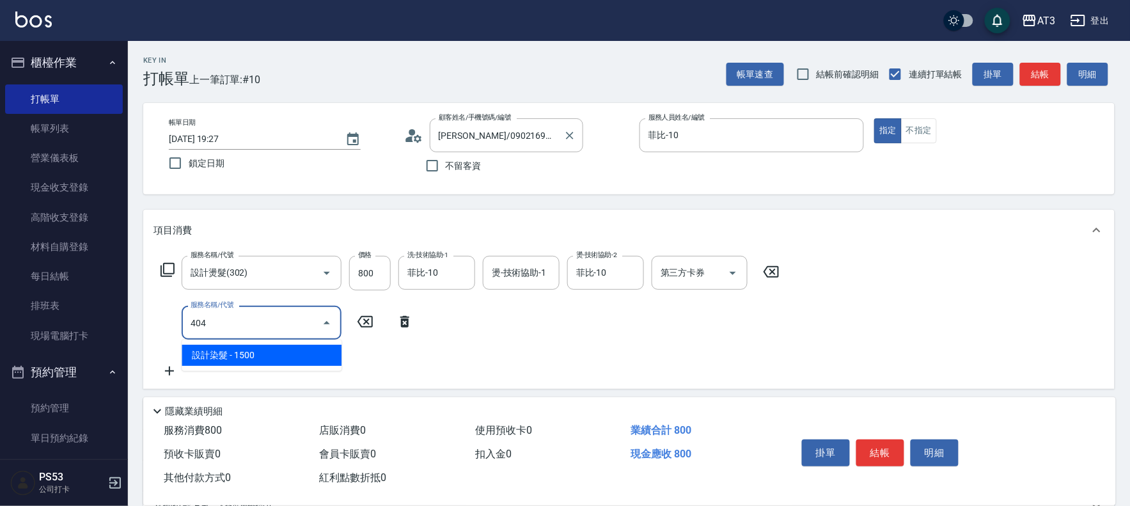
type input "404"
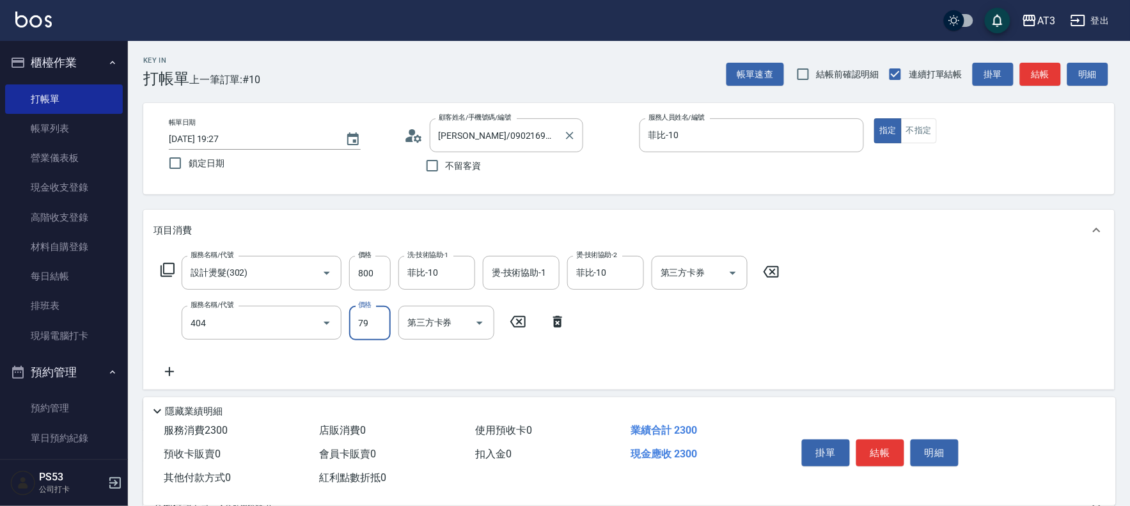
type input "799"
type input "設計染髮(404)"
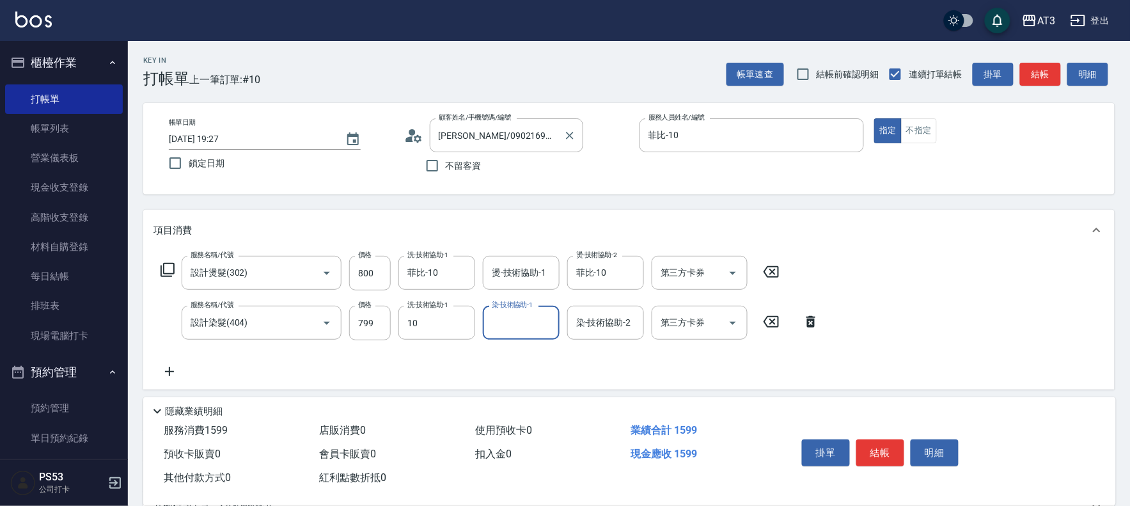
type input "菲比-10"
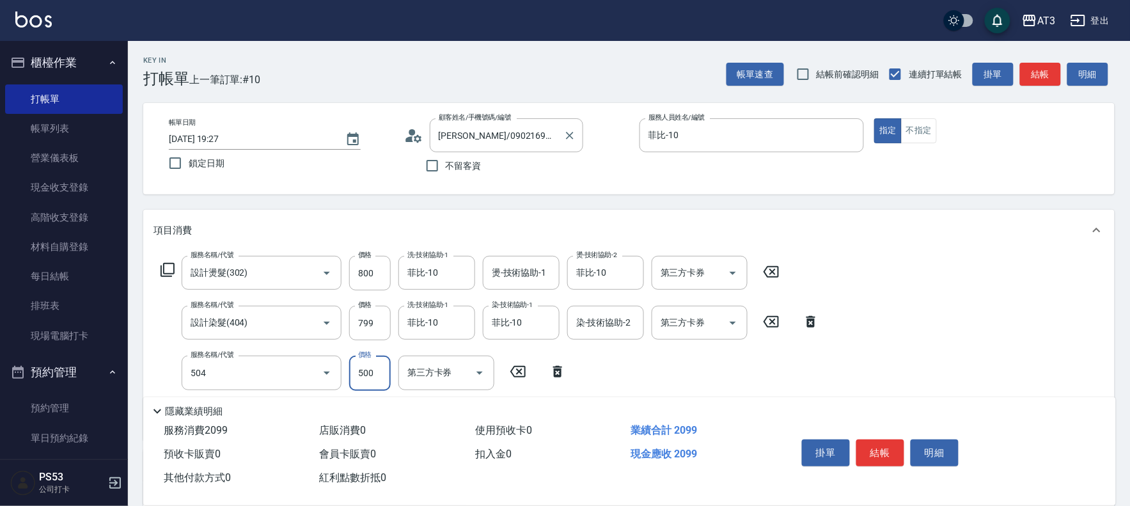
type input "順子護髮(504)"
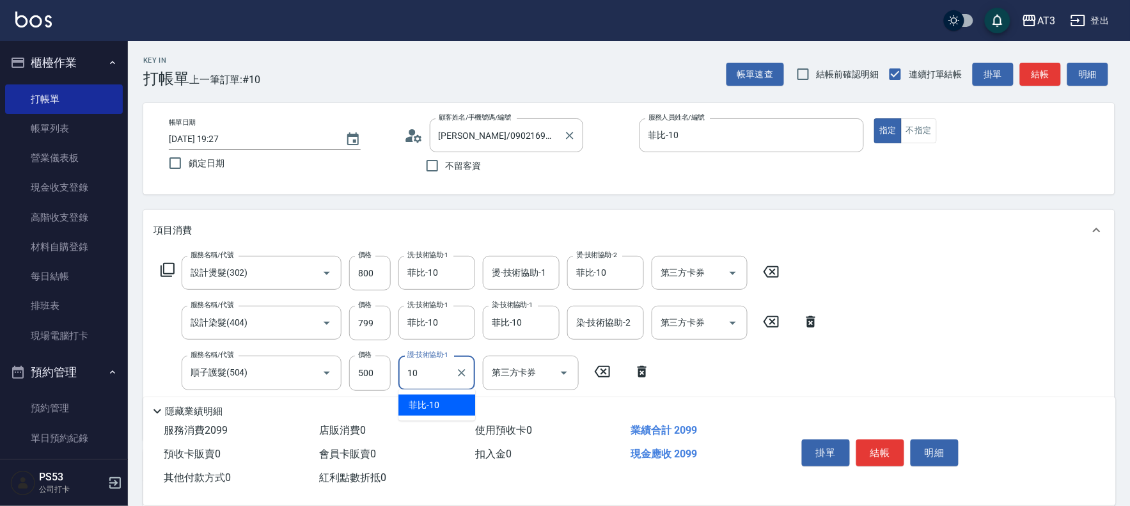
type input "菲比-10"
drag, startPoint x: 878, startPoint y: 449, endPoint x: 892, endPoint y: 449, distance: 13.4
click at [892, 449] on button "結帳" at bounding box center [880, 452] width 48 height 27
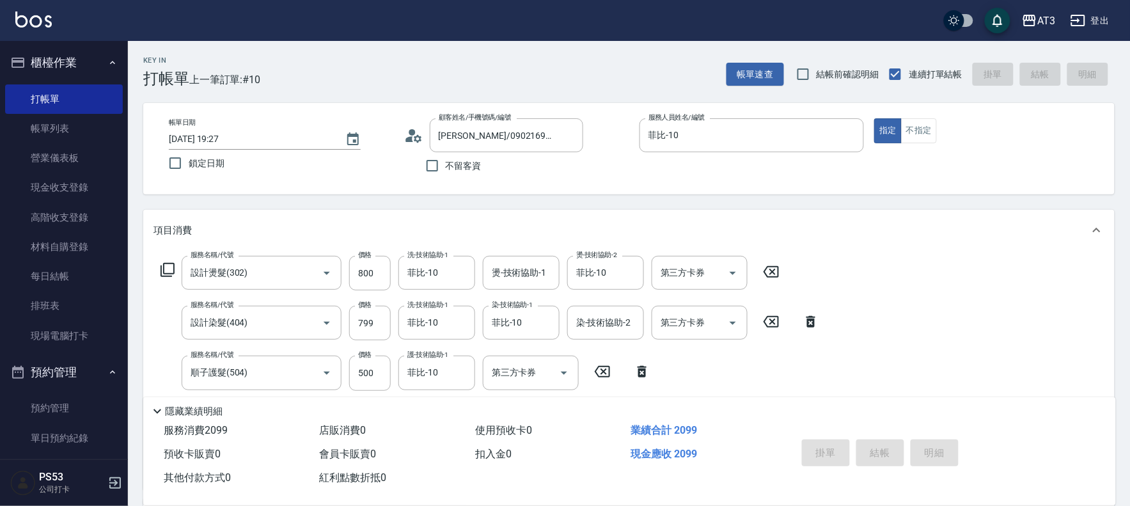
type input "[DATE] 19:29"
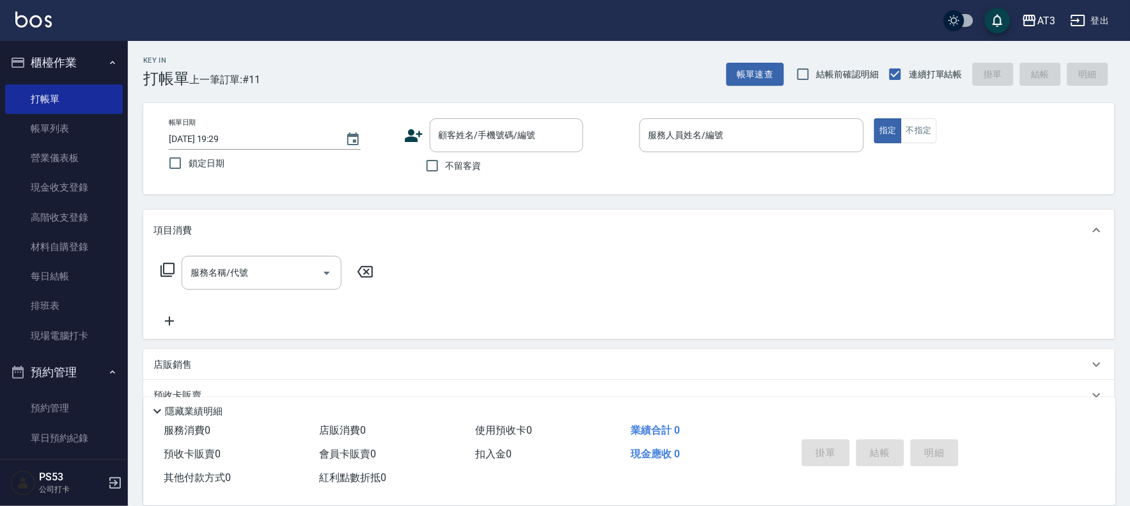
click at [410, 137] on icon at bounding box center [414, 135] width 18 height 13
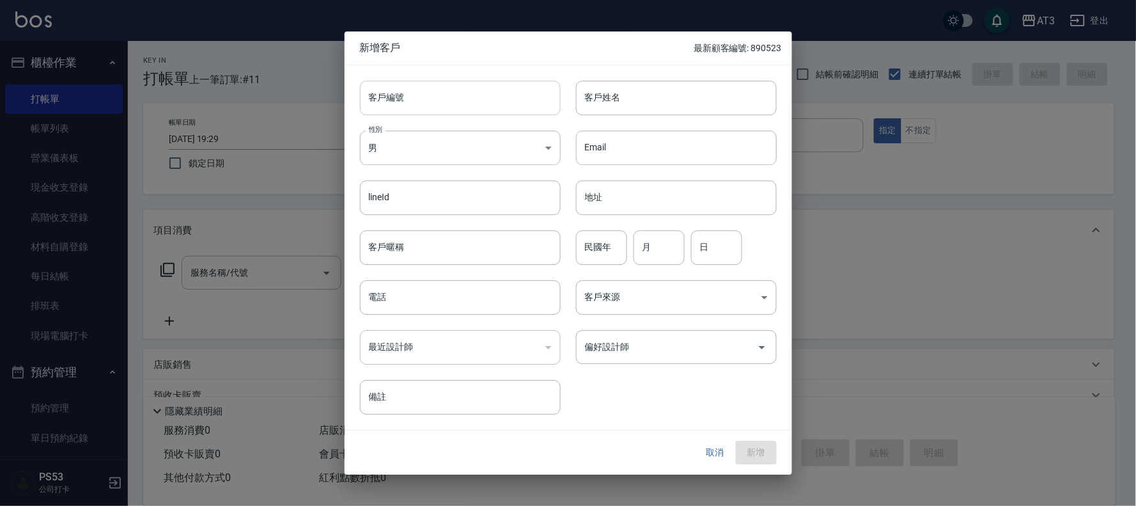
click at [430, 104] on input "客戶編號" at bounding box center [460, 98] width 201 height 35
type input "750710-2"
type input "[PERSON_NAME]"
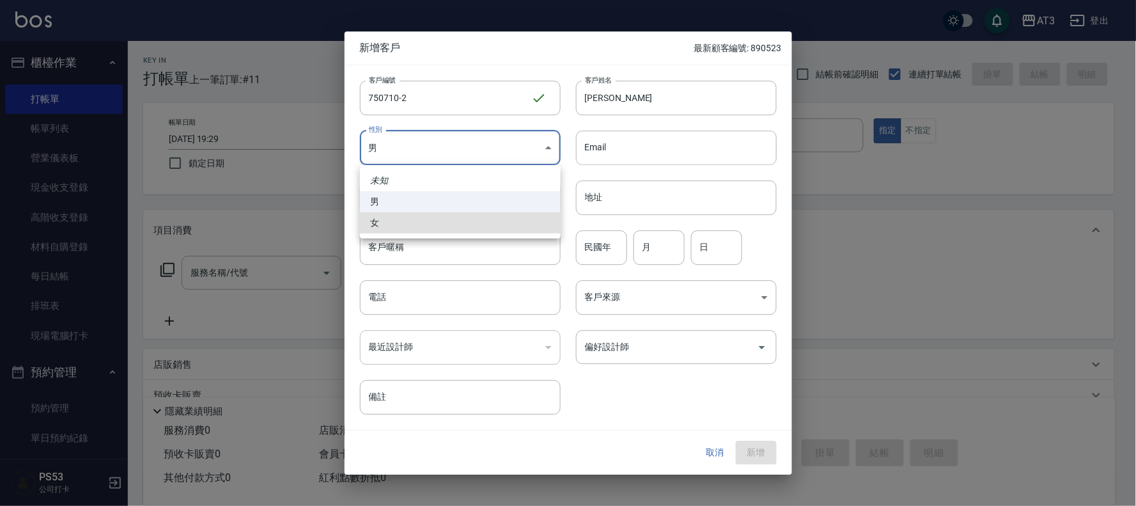
type input "[DEMOGRAPHIC_DATA]"
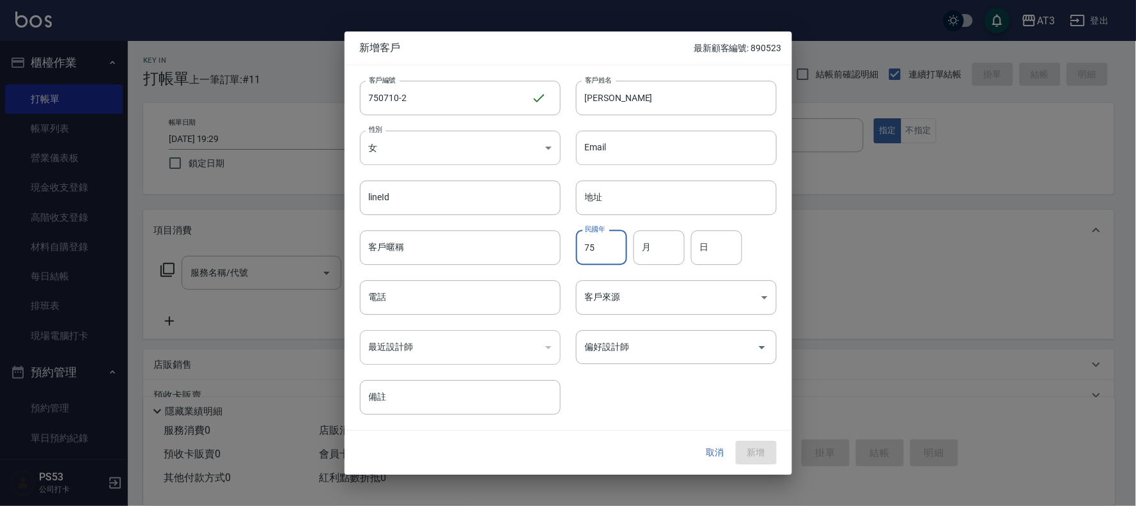
type input "75"
type input "07"
type input "10"
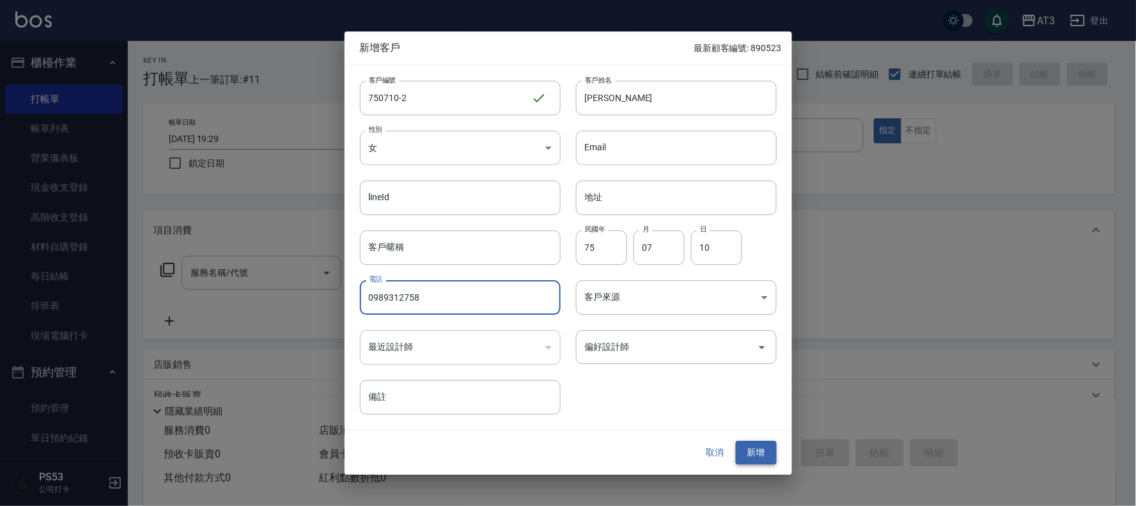
type input "0989312758"
click at [753, 455] on button "新增" at bounding box center [756, 453] width 41 height 24
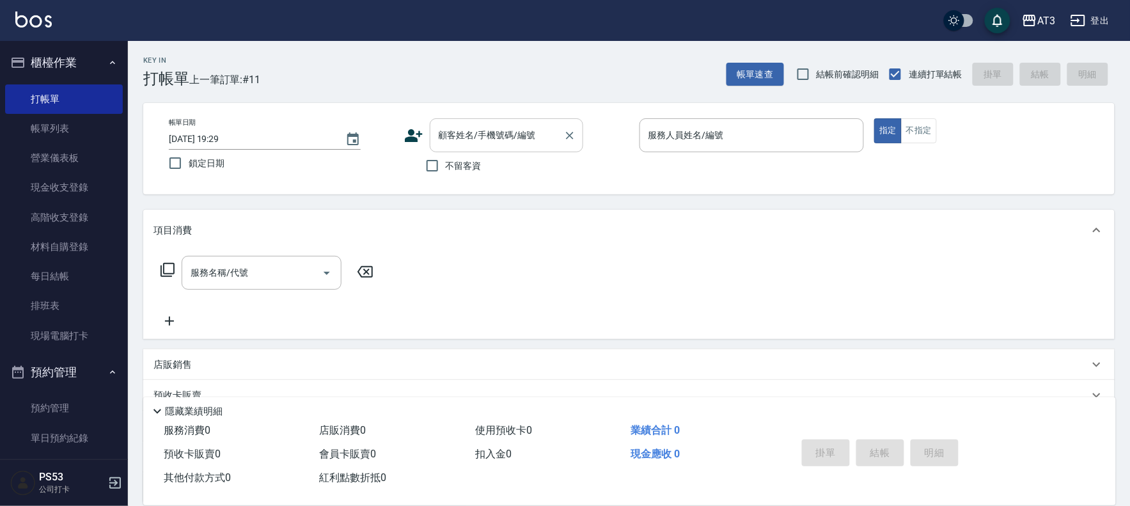
click at [537, 134] on input "顧客姓名/手機號碼/編號" at bounding box center [496, 135] width 123 height 22
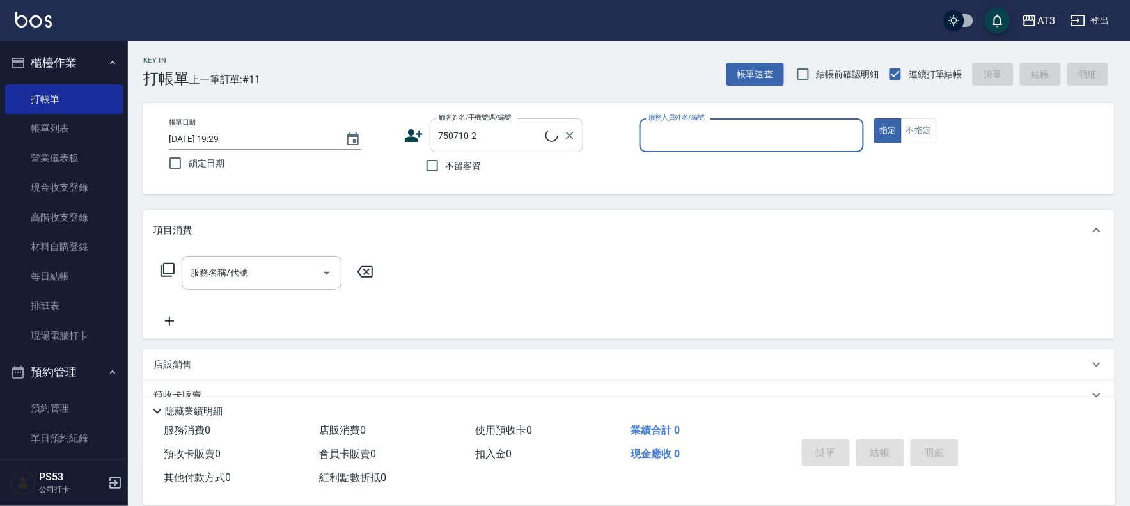
type input "[PERSON_NAME]/0989312758/750710-2"
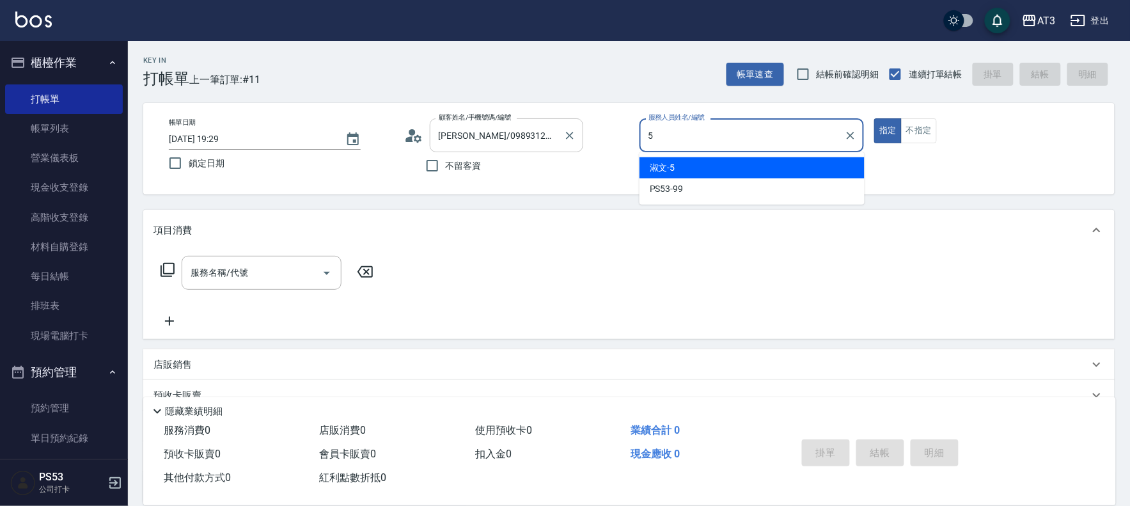
type input "淑文-5"
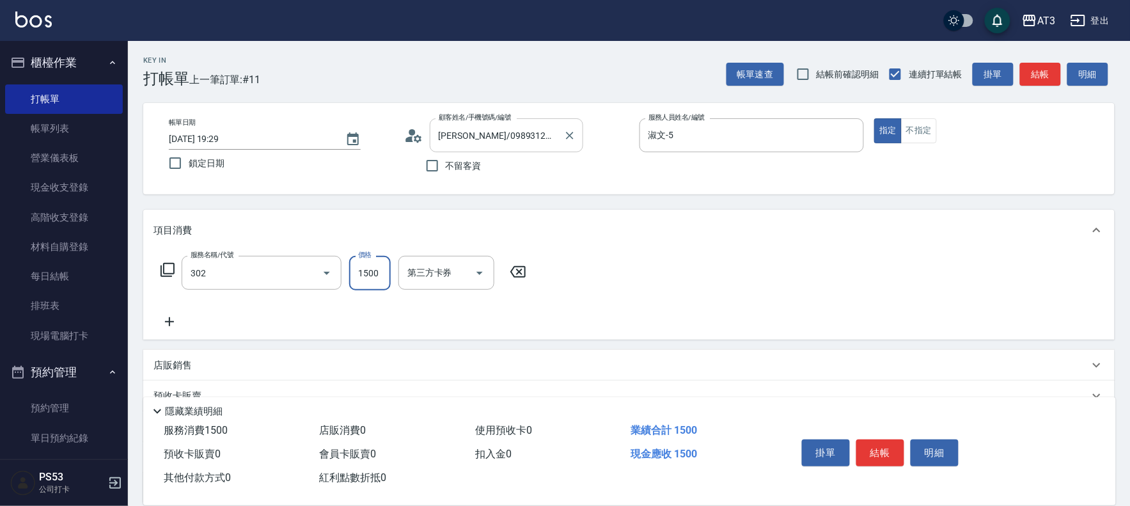
type input "設計燙髮(302)"
type input "1100"
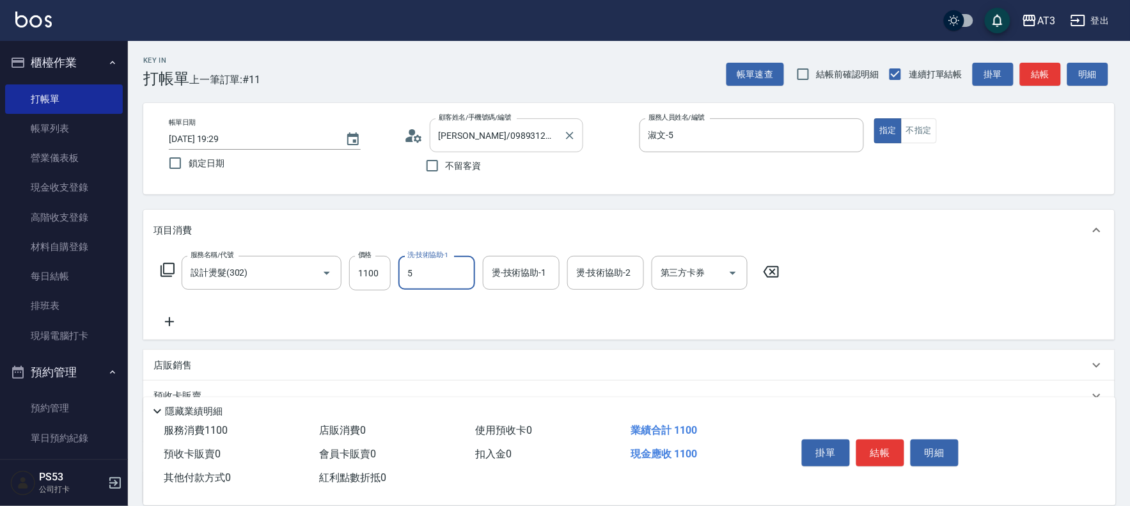
type input "淑文-5"
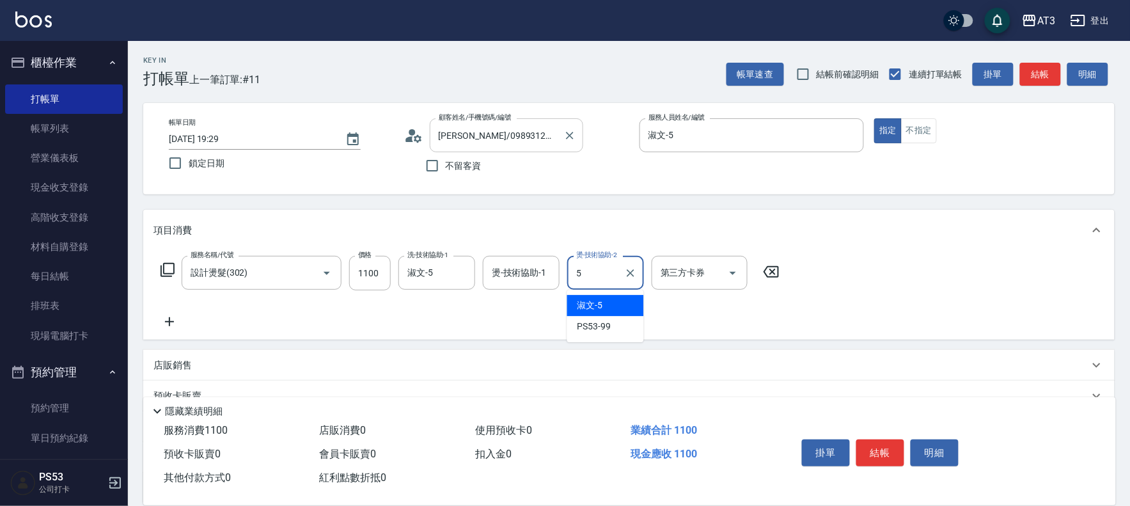
type input "淑文-5"
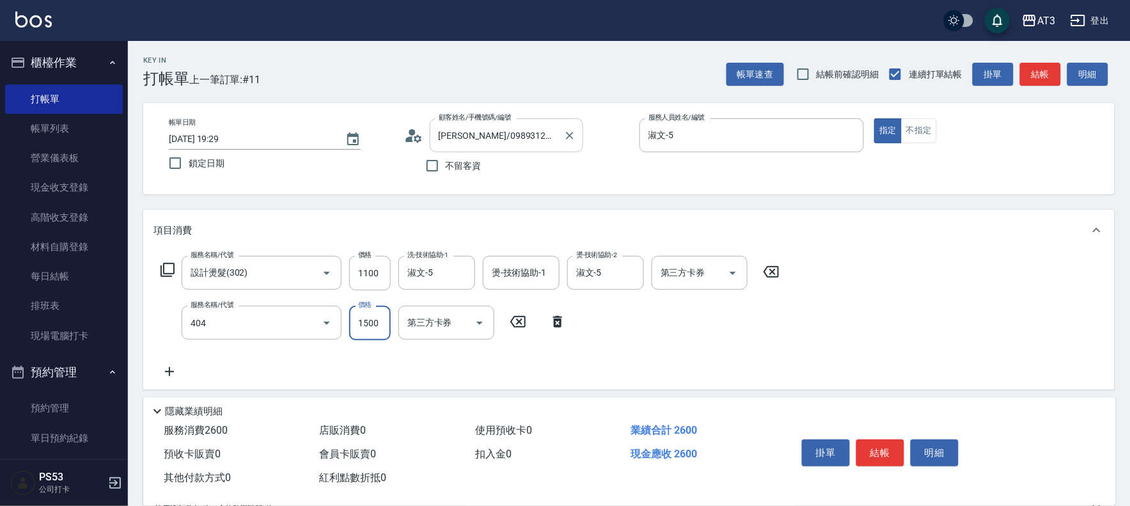
type input "設計染髮(404)"
type input "1100"
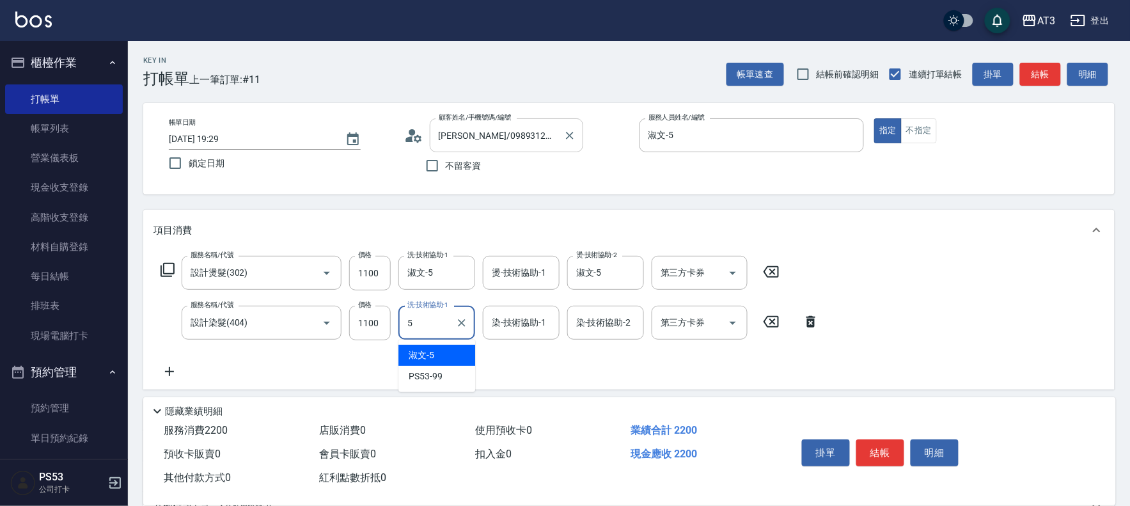
type input "淑文-5"
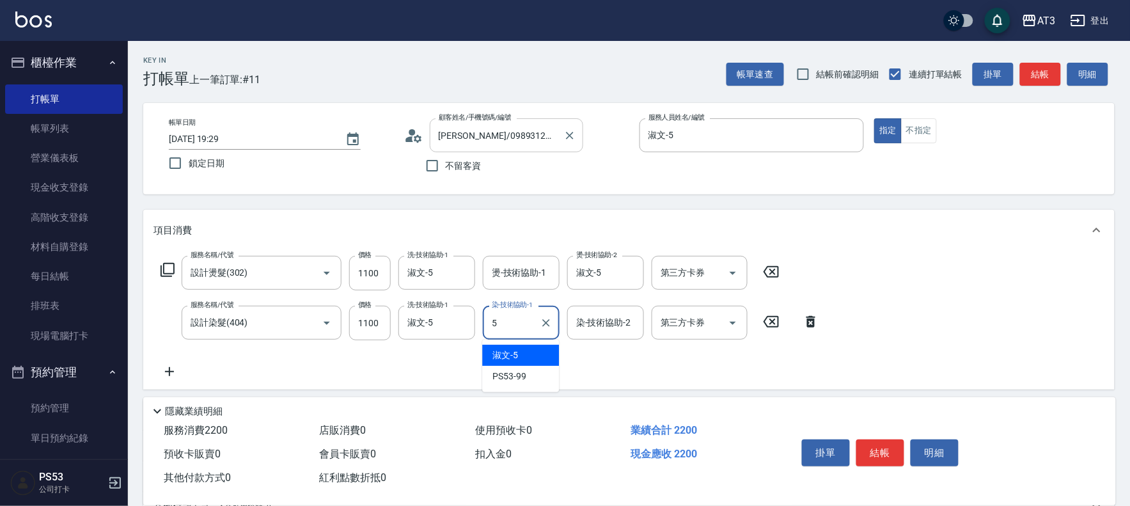
type input "淑文-5"
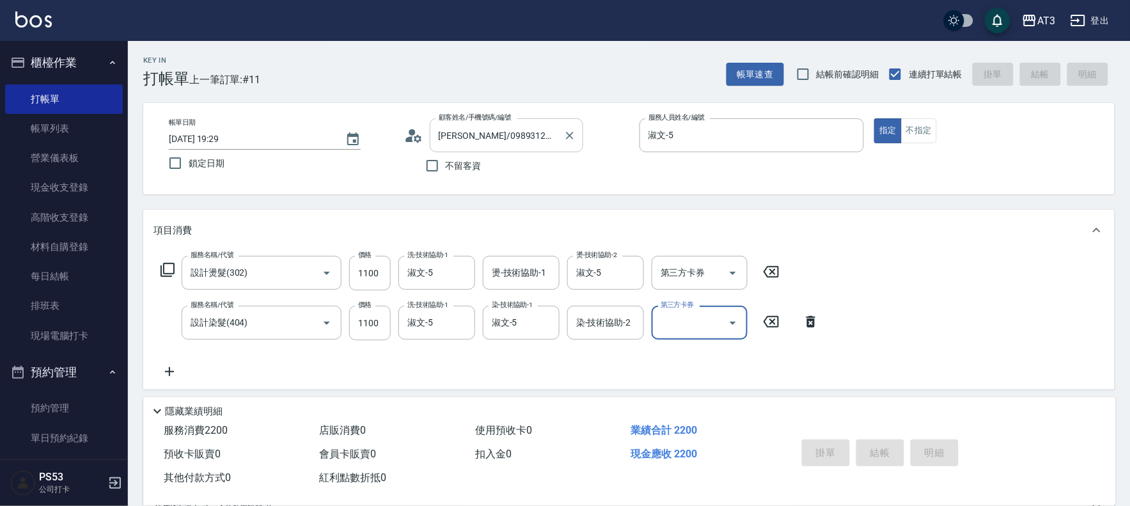
type input "[DATE] 19:30"
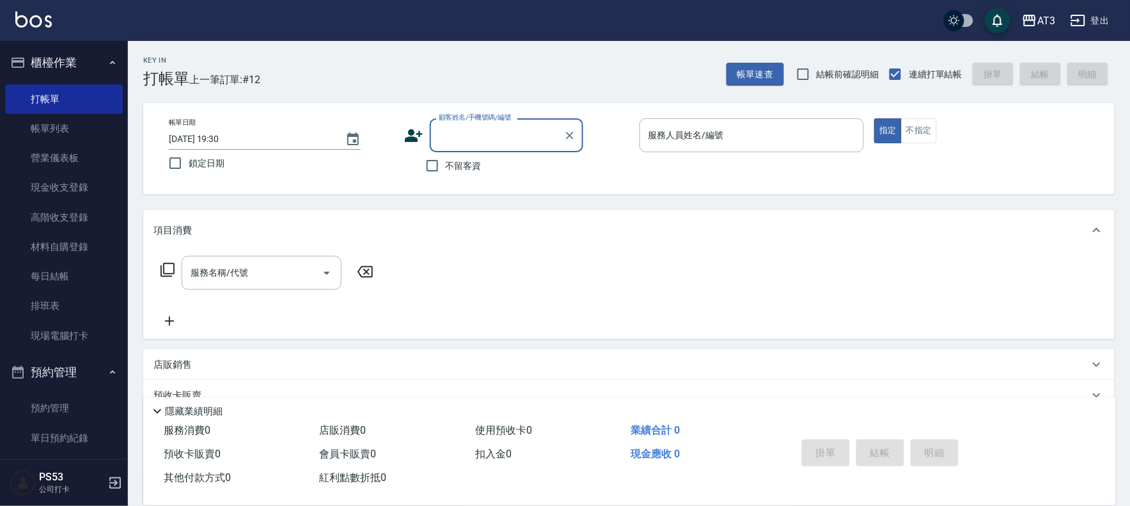
click at [414, 136] on icon at bounding box center [413, 135] width 19 height 19
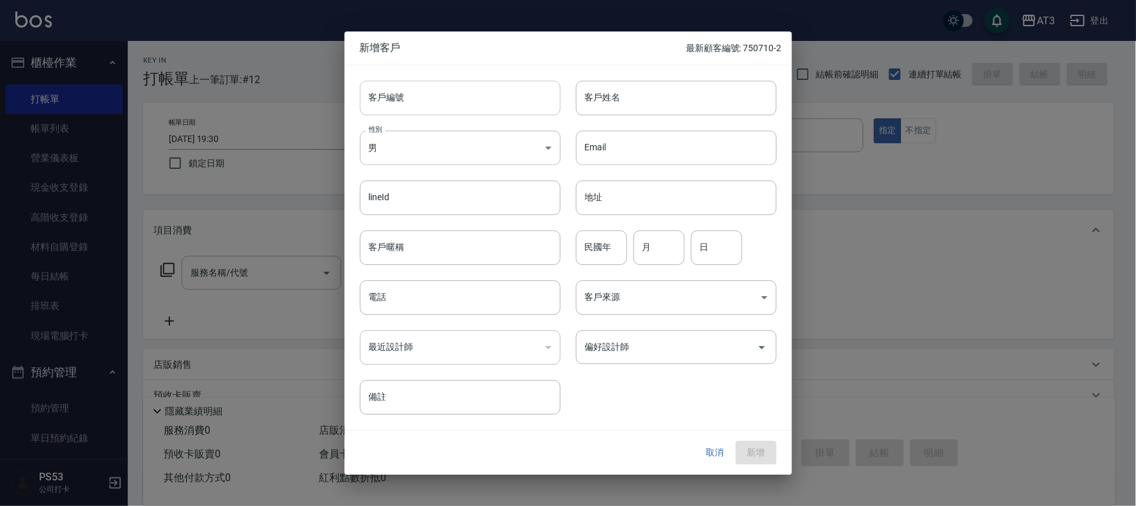
click at [392, 93] on input "客戶編號" at bounding box center [460, 98] width 201 height 35
type input "730602"
type input "[PERSON_NAME]"
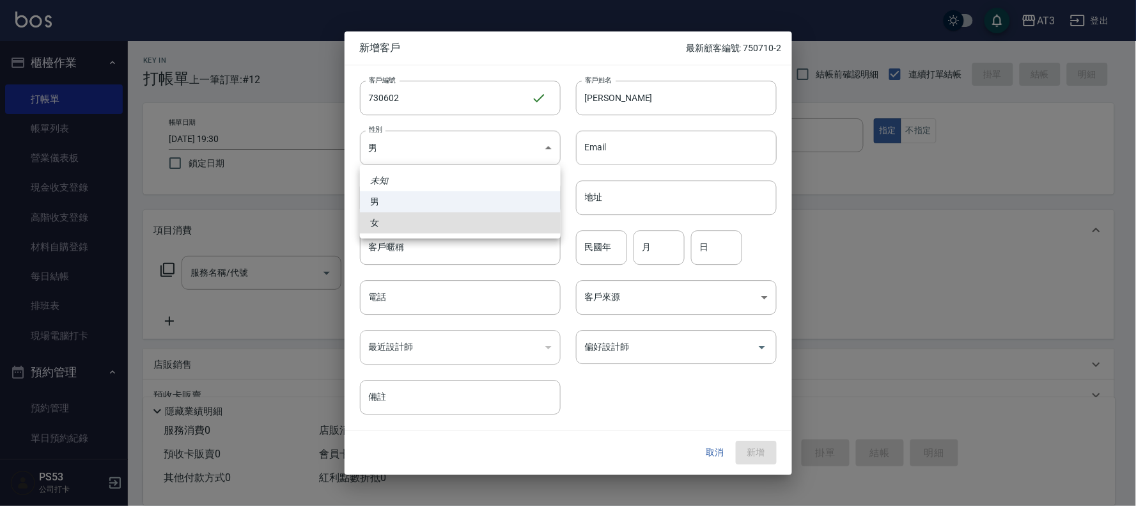
type input "[DEMOGRAPHIC_DATA]"
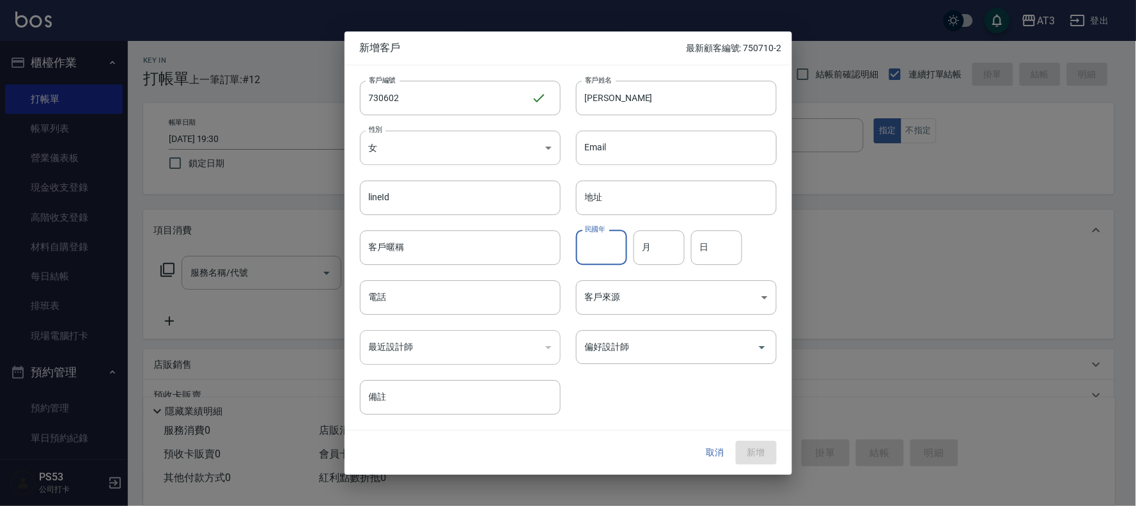
click at [596, 245] on input "民國年" at bounding box center [601, 247] width 51 height 35
type input "73"
type input "06"
type input "02"
click at [435, 299] on input "0983" at bounding box center [460, 297] width 201 height 35
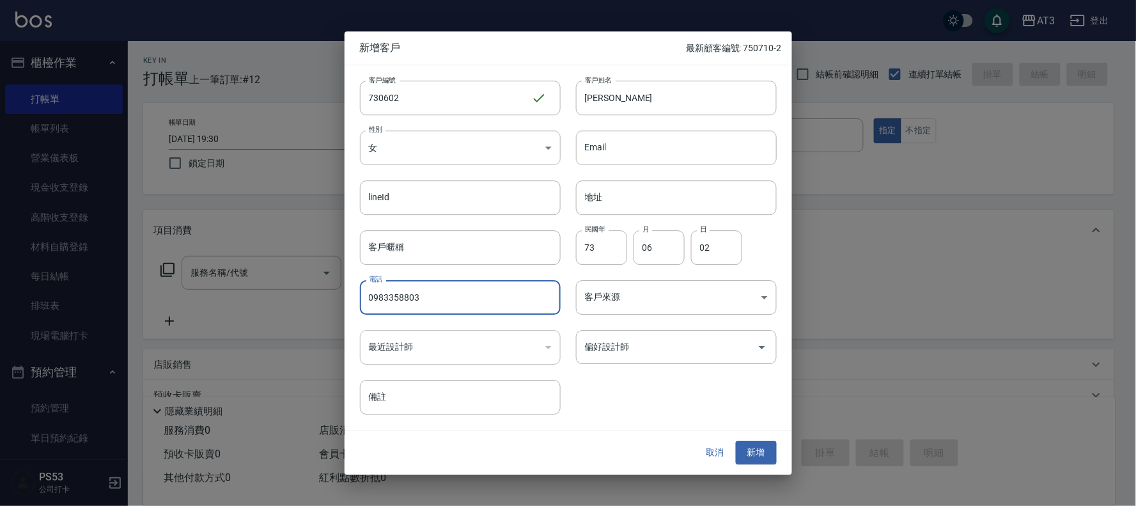
type input "0983358803"
click at [744, 446] on button "新增" at bounding box center [756, 453] width 41 height 24
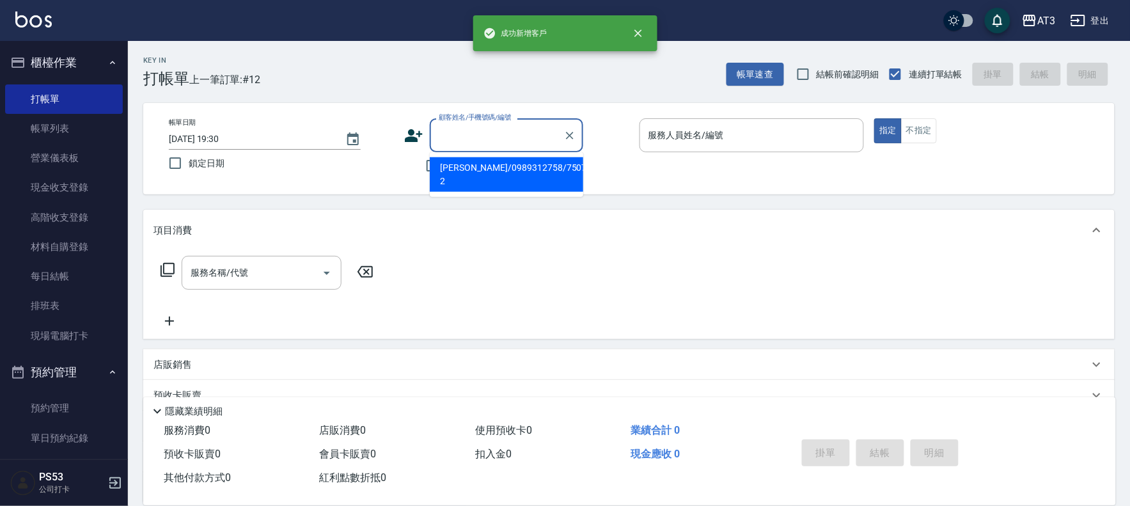
click at [481, 132] on input "顧客姓名/手機號碼/編號" at bounding box center [496, 135] width 123 height 22
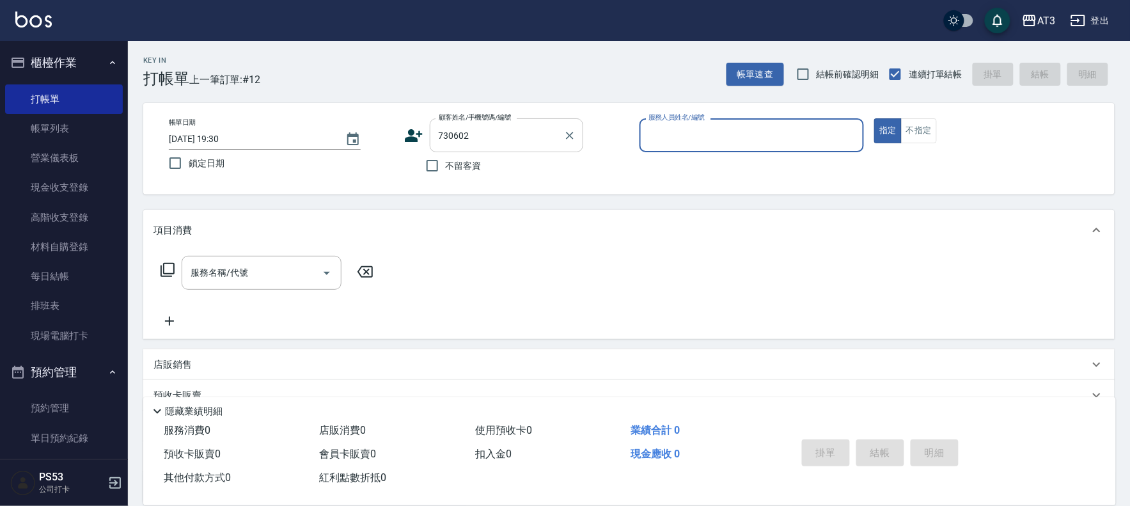
type input "[PERSON_NAME]/0983358803/730602"
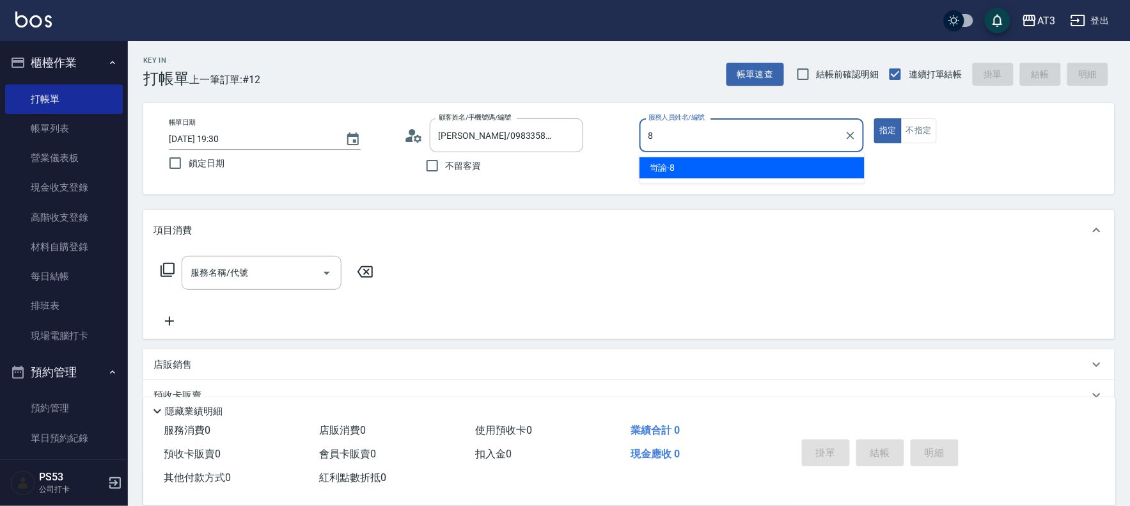
type input "岢諭-8"
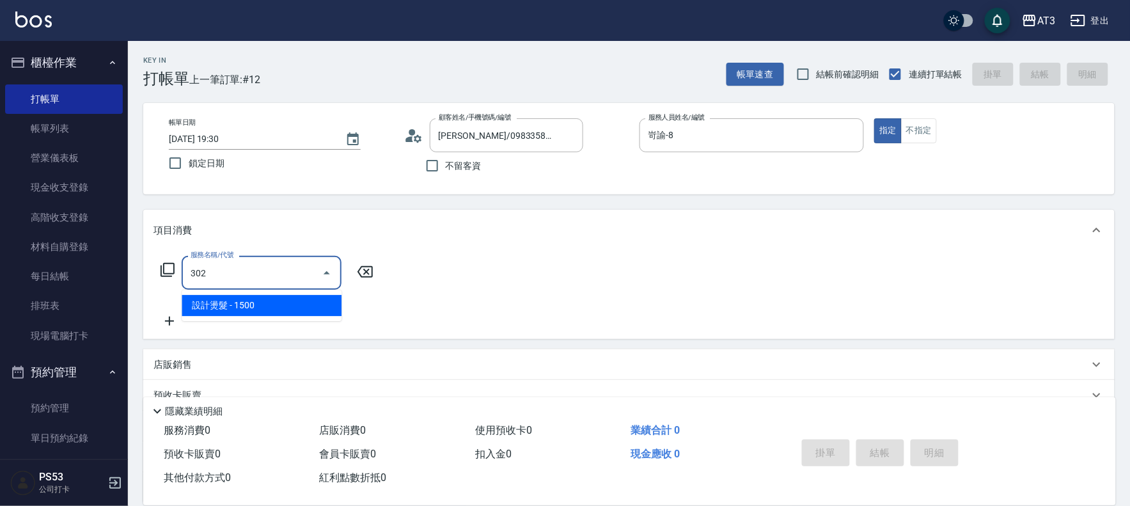
type input "設計燙髮(302)"
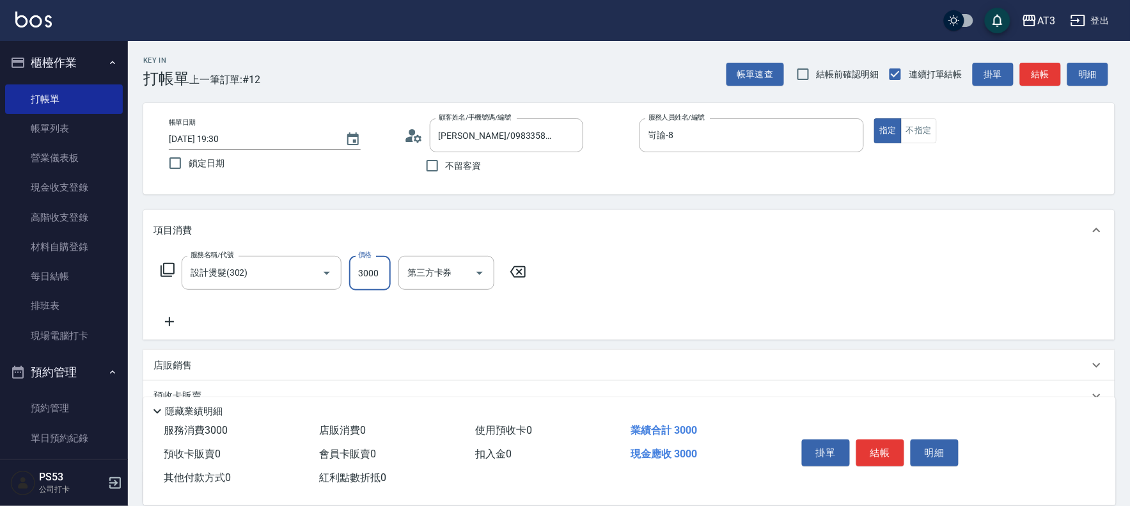
type input "3000"
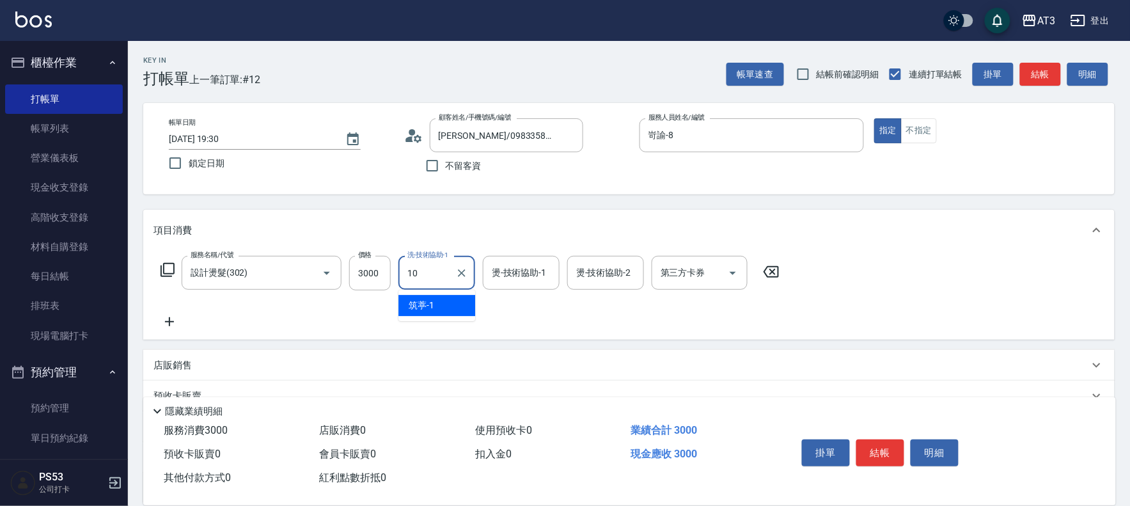
type input "菲比-10"
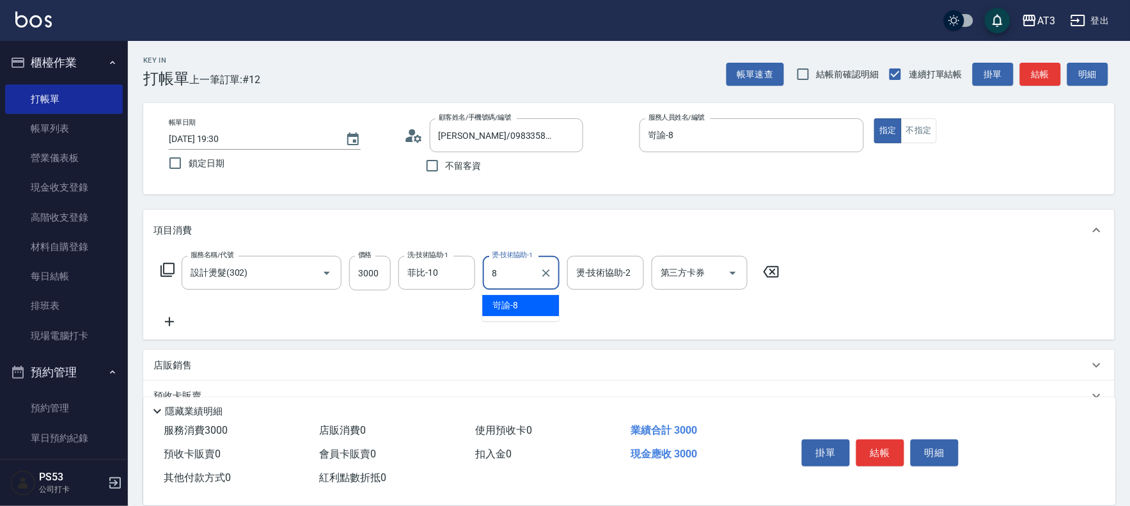
type input "岢諭-8"
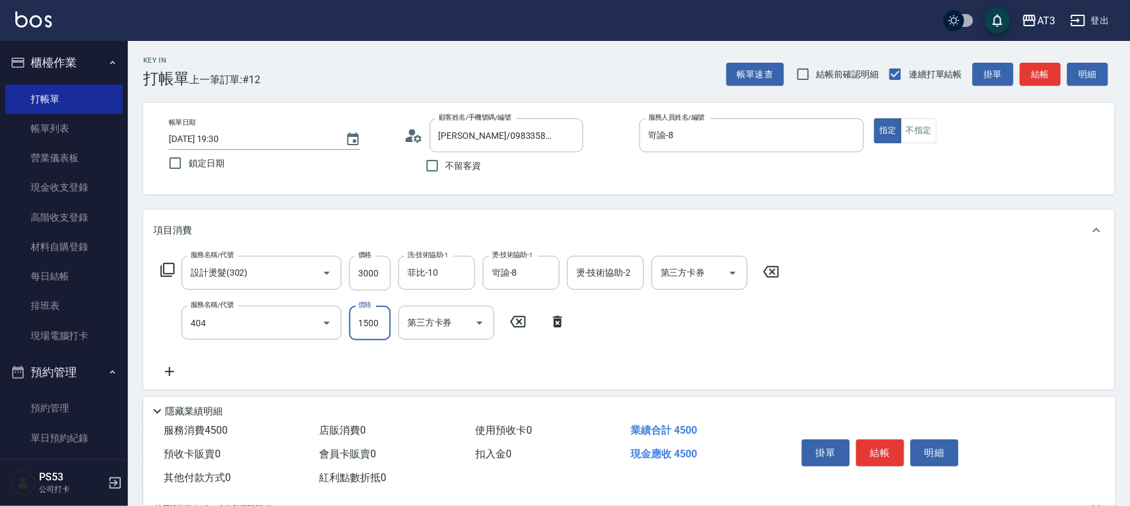
type input "設計染髮(404)"
type input "2000"
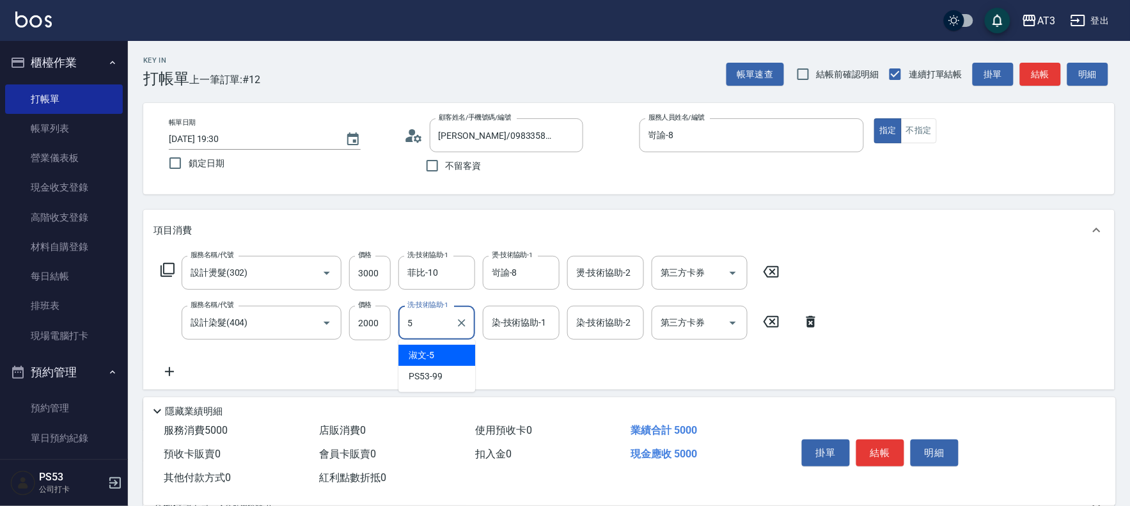
type input "淑文-5"
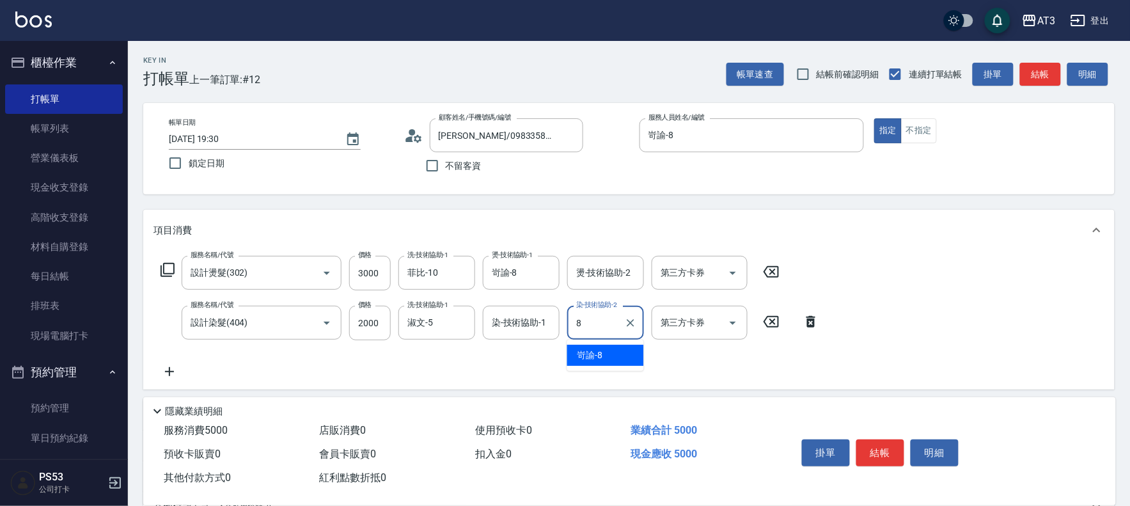
type input "岢諭-8"
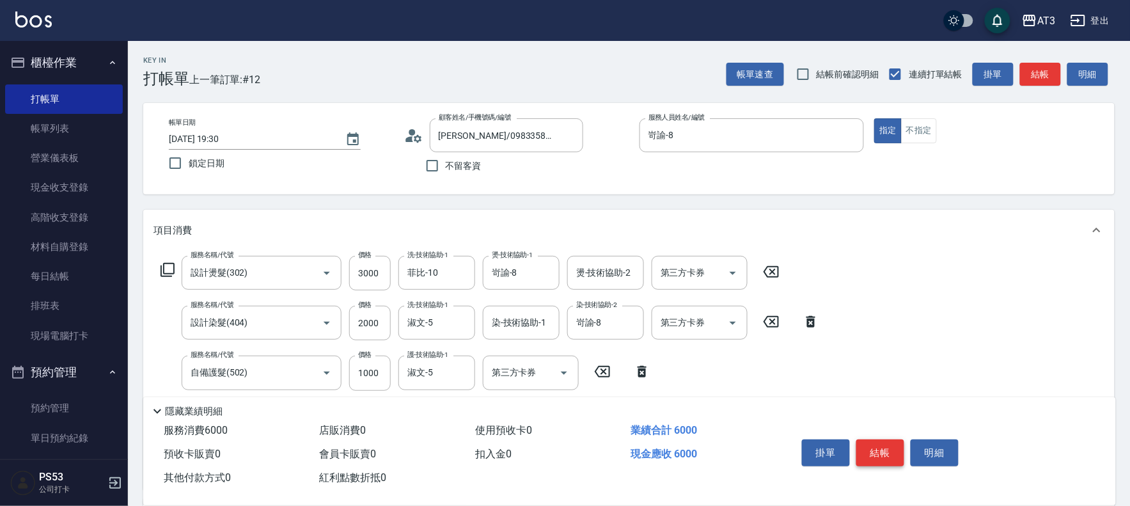
click at [875, 456] on button "結帳" at bounding box center [880, 452] width 48 height 27
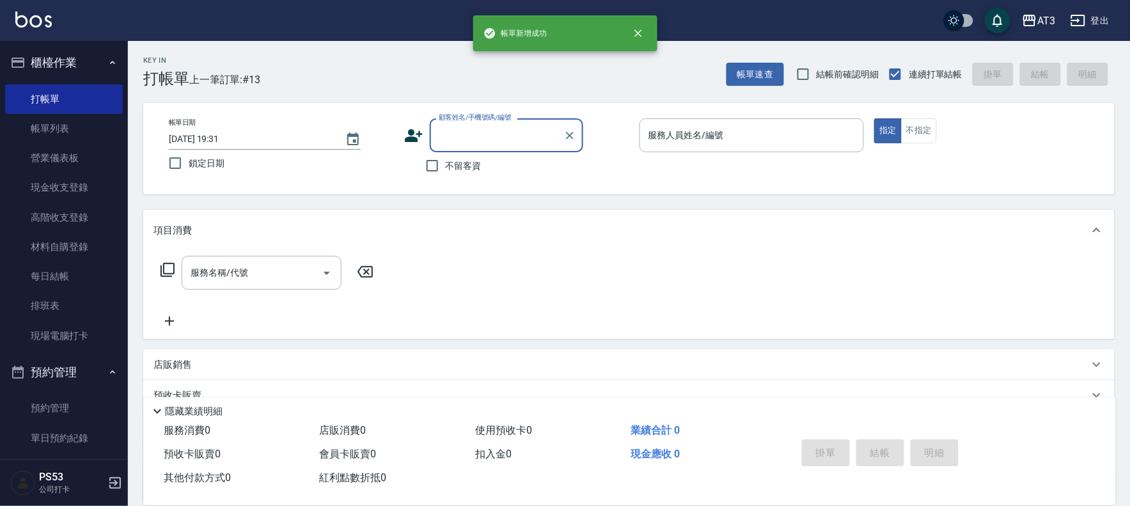
click at [410, 135] on icon at bounding box center [414, 135] width 18 height 13
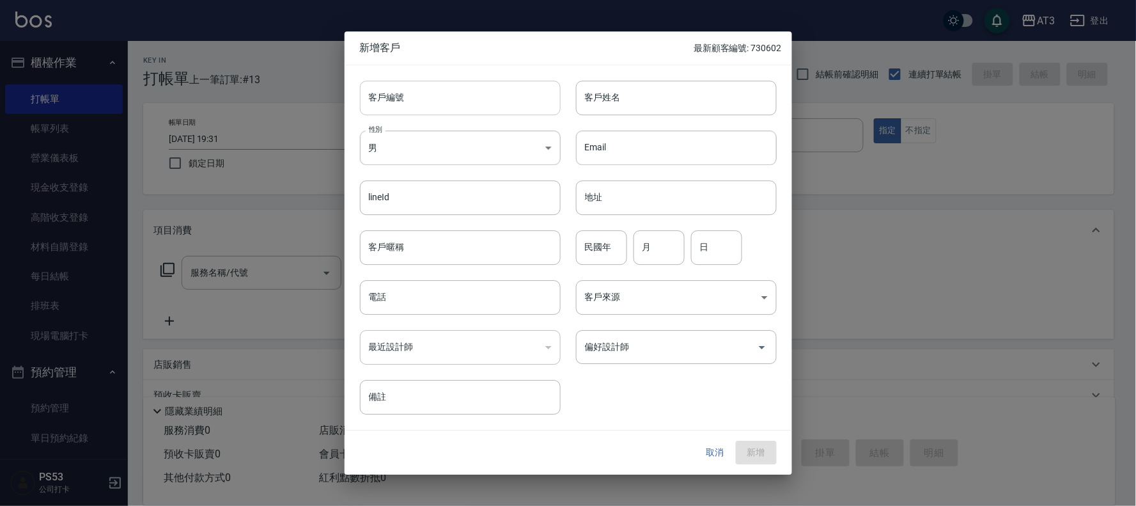
click at [435, 104] on input "客戶編號" at bounding box center [460, 98] width 201 height 35
click at [750, 456] on button "新增" at bounding box center [756, 453] width 41 height 24
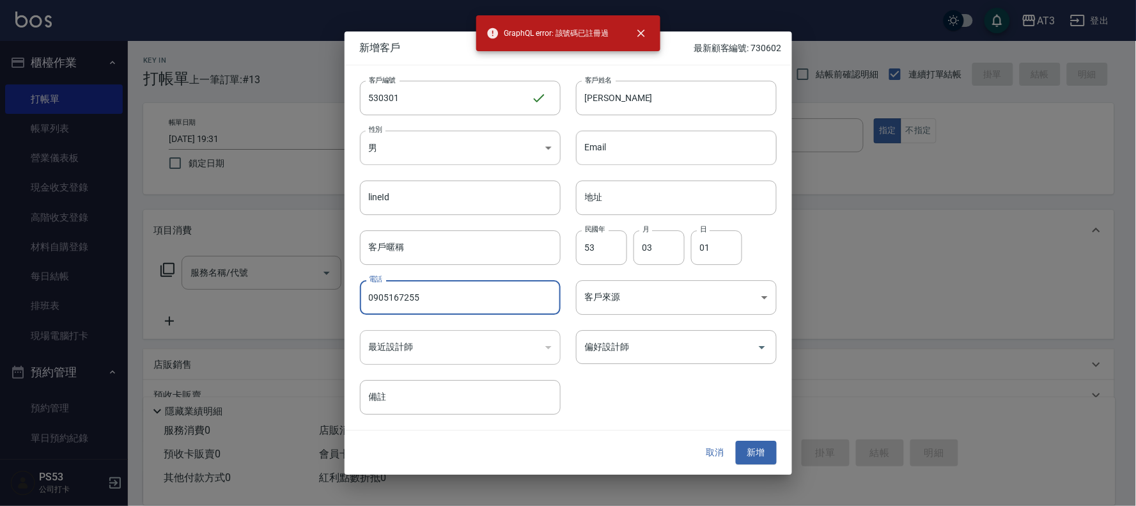
drag, startPoint x: 435, startPoint y: 300, endPoint x: 366, endPoint y: 303, distance: 68.5
click at [322, 292] on div "新增客戶 最新顧客編號: 730602 客戶編號 530301 ​ 客戶編號 客戶姓名 [PERSON_NAME] 客戶姓名 性別 男 [DEMOGRAPHI…" at bounding box center [568, 253] width 1136 height 506
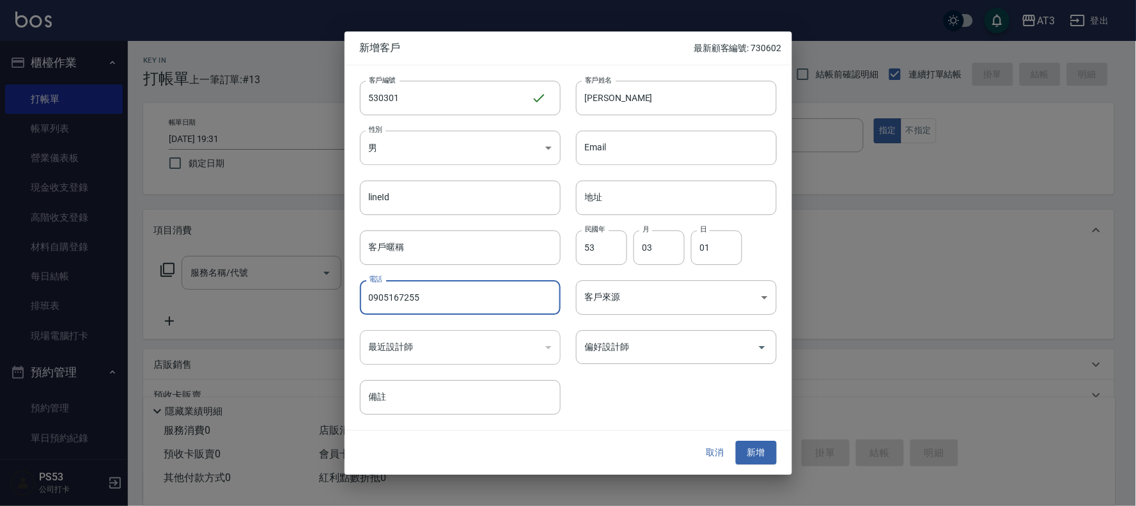
click at [717, 446] on button "取消" at bounding box center [715, 453] width 41 height 24
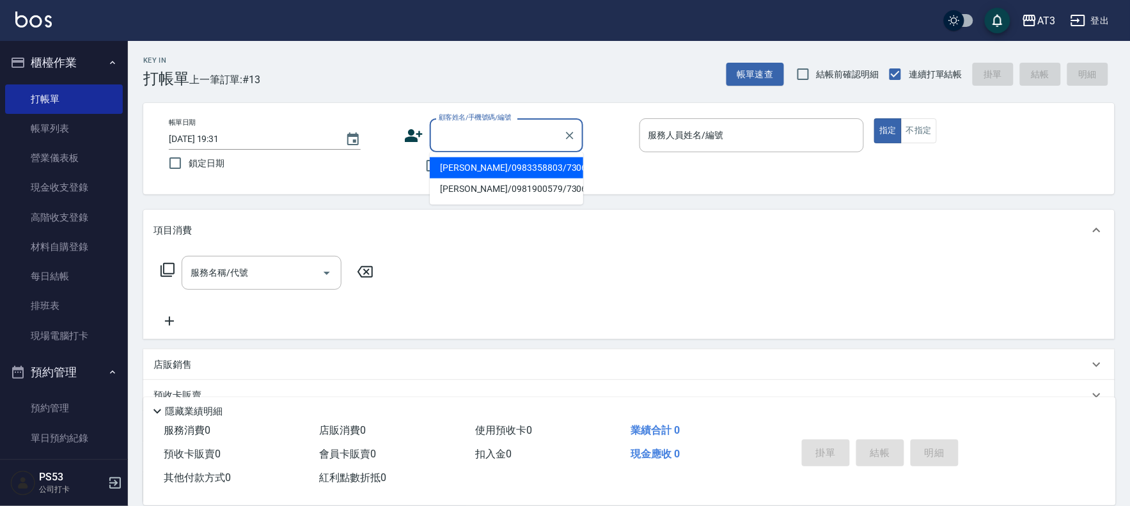
click at [494, 125] on div "顧客姓名/手機號碼/編號 顧客姓名/手機號碼/編號" at bounding box center [506, 135] width 153 height 34
paste input "0905167255"
click at [572, 132] on icon "Clear" at bounding box center [570, 136] width 8 height 8
click at [414, 137] on icon at bounding box center [414, 135] width 18 height 13
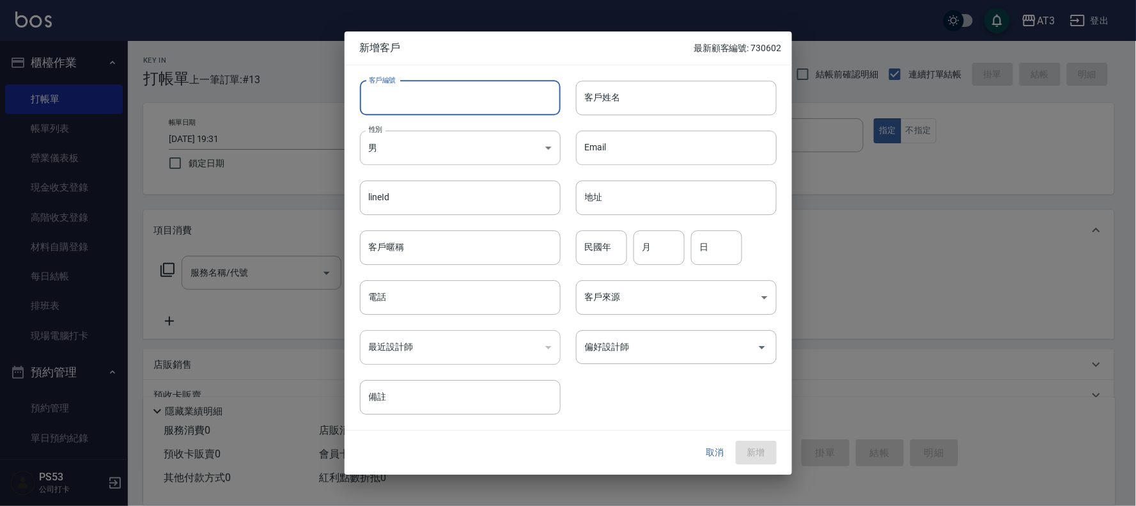
click at [483, 91] on input "客戶編號" at bounding box center [460, 98] width 201 height 35
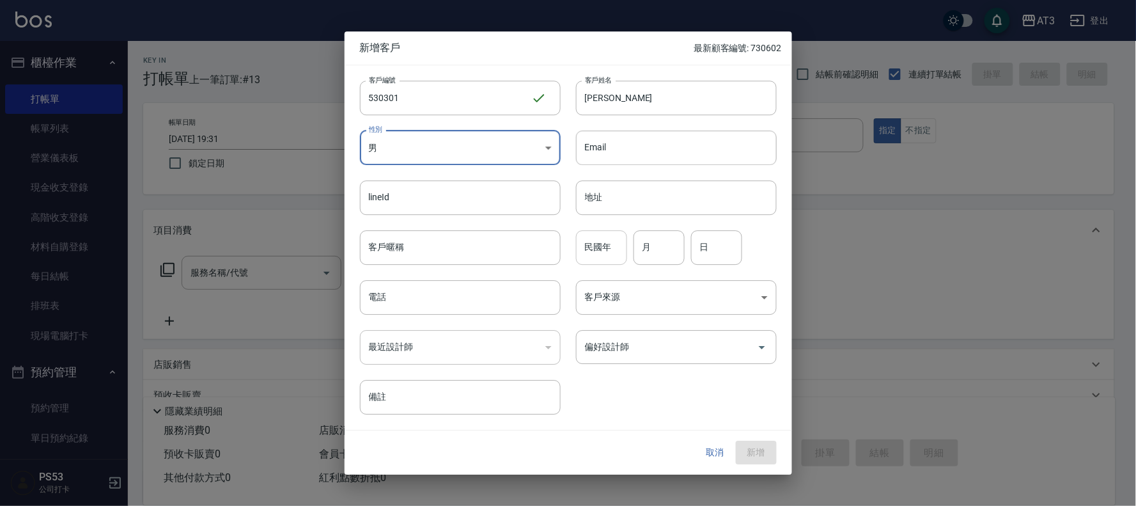
click at [592, 254] on input "民國年" at bounding box center [601, 247] width 51 height 35
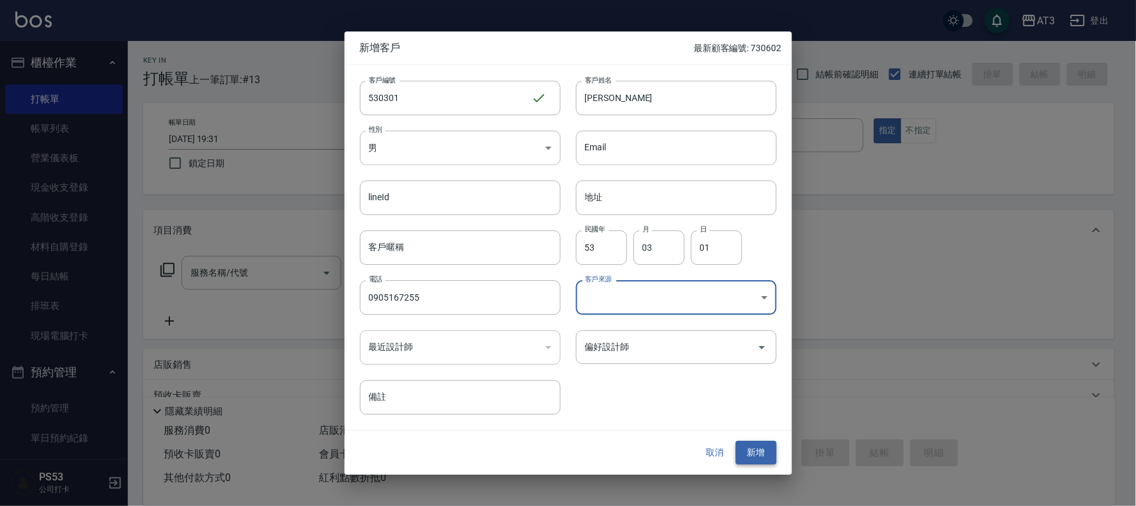
click at [755, 451] on button "新增" at bounding box center [756, 453] width 41 height 24
click at [432, 302] on input "0905167255" at bounding box center [460, 297] width 201 height 35
click at [752, 448] on button "新增" at bounding box center [756, 453] width 41 height 24
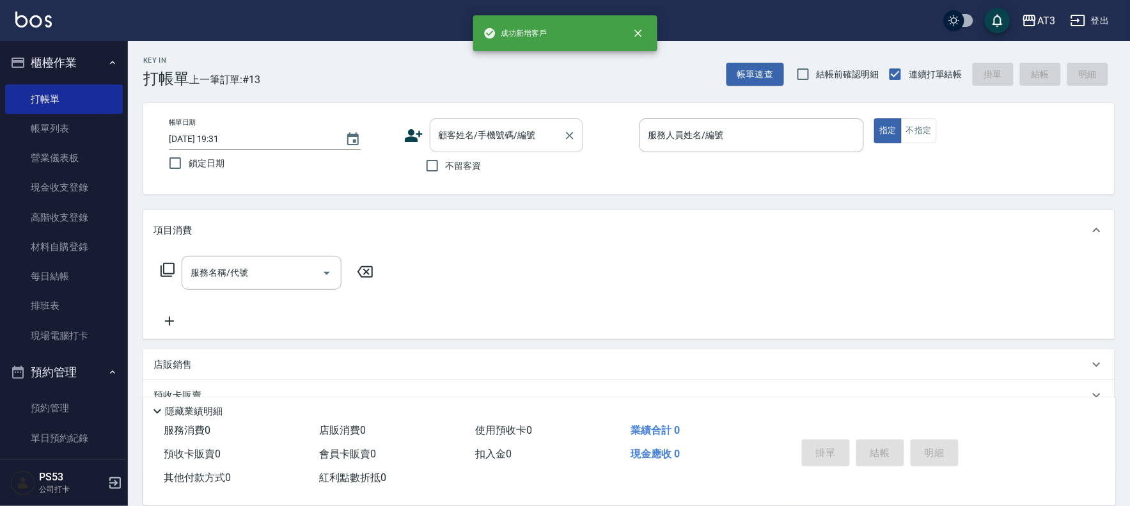
click at [463, 129] on div "顧客姓名/手機號碼/編號 顧客姓名/手機號碼/編號" at bounding box center [506, 135] width 153 height 34
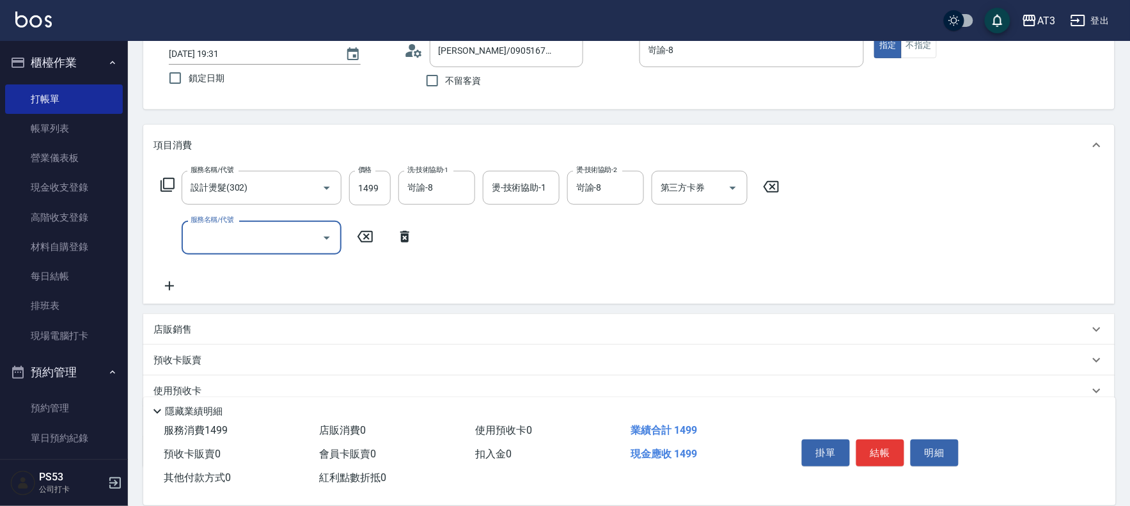
scroll to position [168, 0]
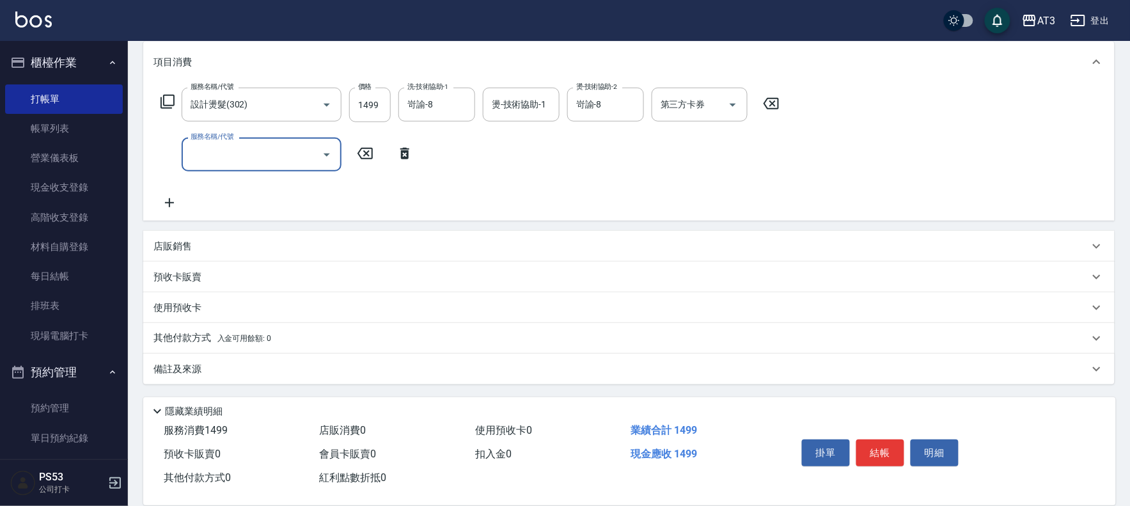
click at [166, 241] on p "店販銷售" at bounding box center [172, 246] width 38 height 13
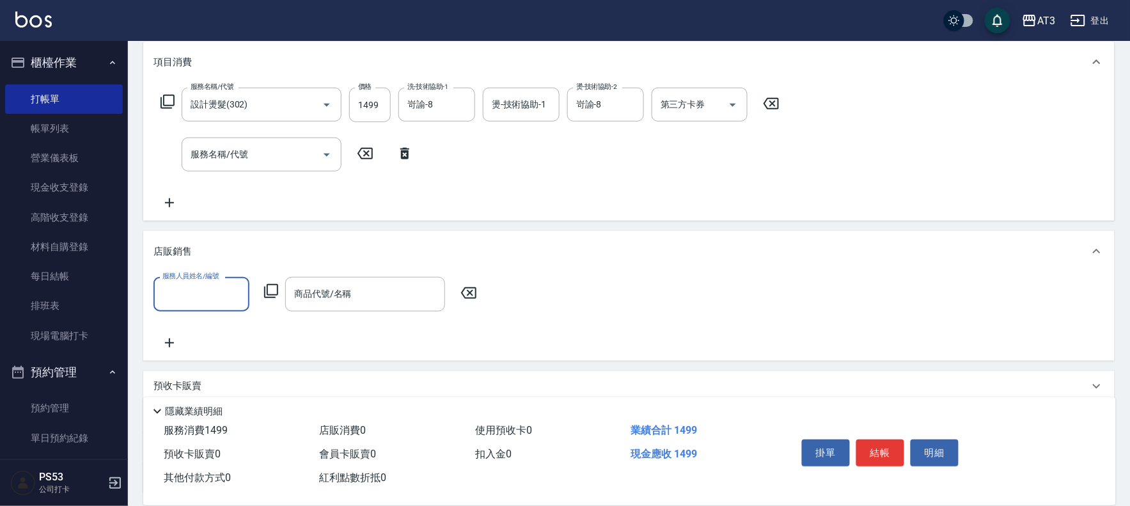
scroll to position [0, 0]
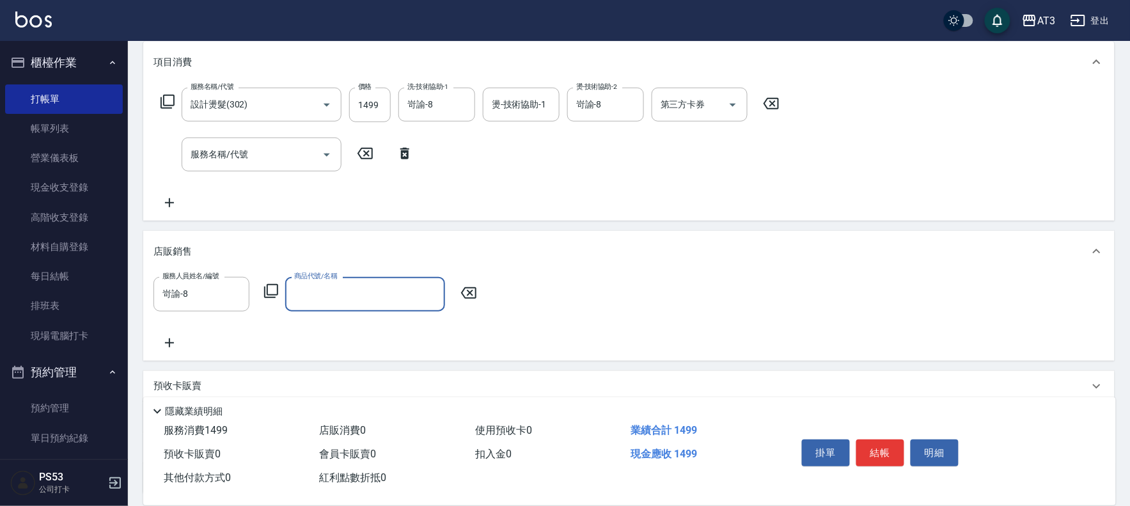
click at [270, 290] on icon at bounding box center [270, 290] width 15 height 15
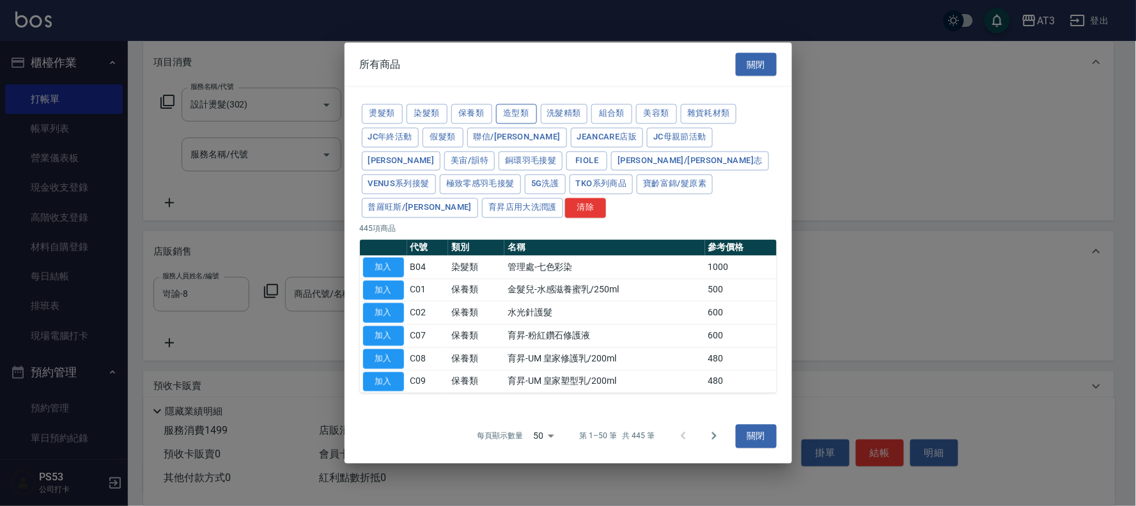
click at [514, 122] on button "造型類" at bounding box center [516, 114] width 41 height 20
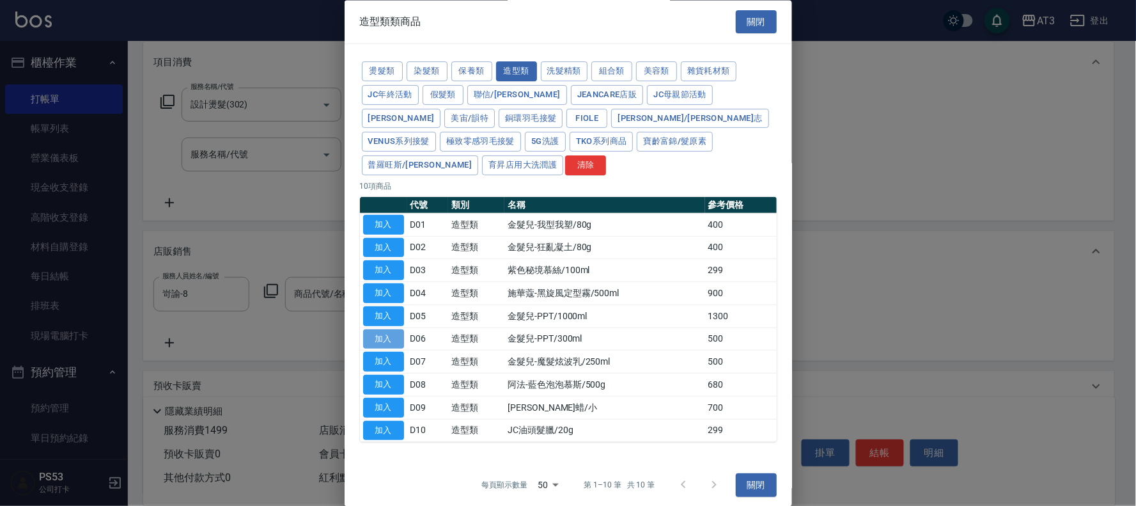
click at [394, 329] on button "加入" at bounding box center [383, 339] width 41 height 20
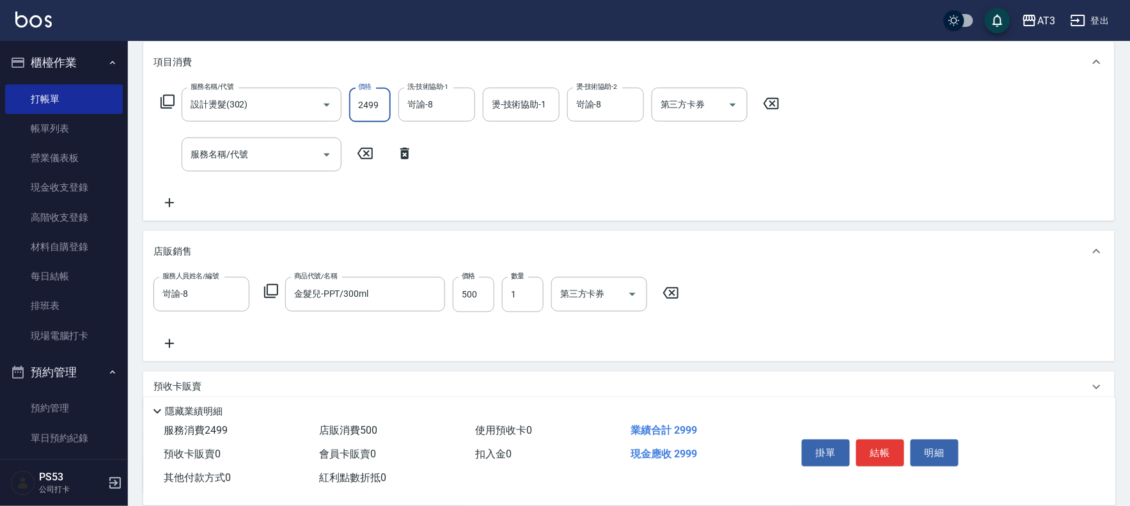
drag, startPoint x: 371, startPoint y: 103, endPoint x: 373, endPoint y: 109, distance: 6.5
click at [371, 105] on input "2499" at bounding box center [370, 105] width 42 height 35
click at [377, 106] on input "2099" at bounding box center [370, 105] width 42 height 35
click at [889, 455] on button "結帳" at bounding box center [880, 452] width 48 height 27
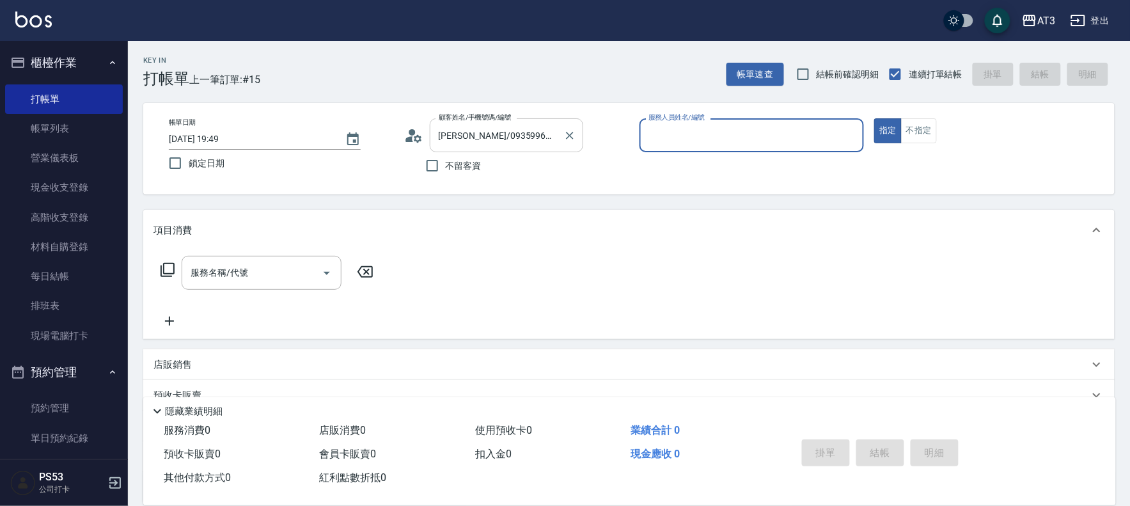
click at [488, 130] on input "[PERSON_NAME]/0935996985/830928-3a" at bounding box center [496, 135] width 123 height 22
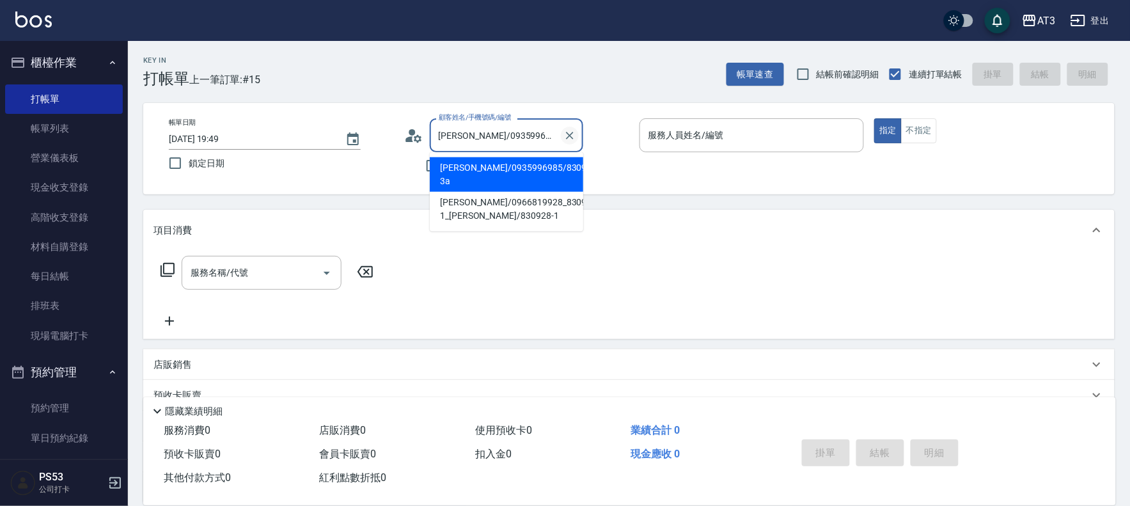
click at [571, 132] on icon "Clear" at bounding box center [569, 135] width 13 height 13
click at [409, 133] on icon at bounding box center [414, 135] width 18 height 13
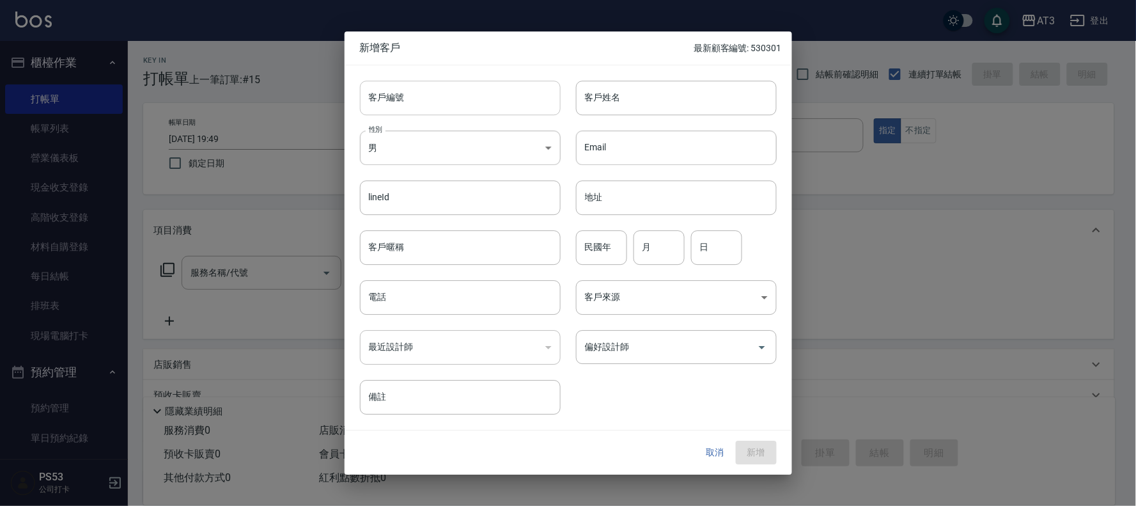
click at [408, 99] on input "客戶編號" at bounding box center [460, 98] width 201 height 35
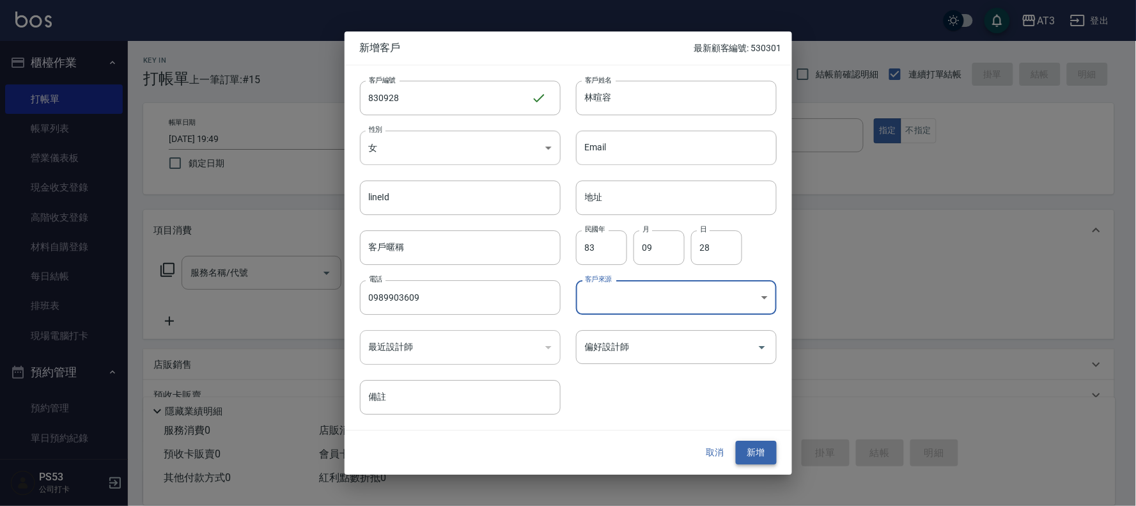
click at [762, 451] on button "新增" at bounding box center [756, 453] width 41 height 24
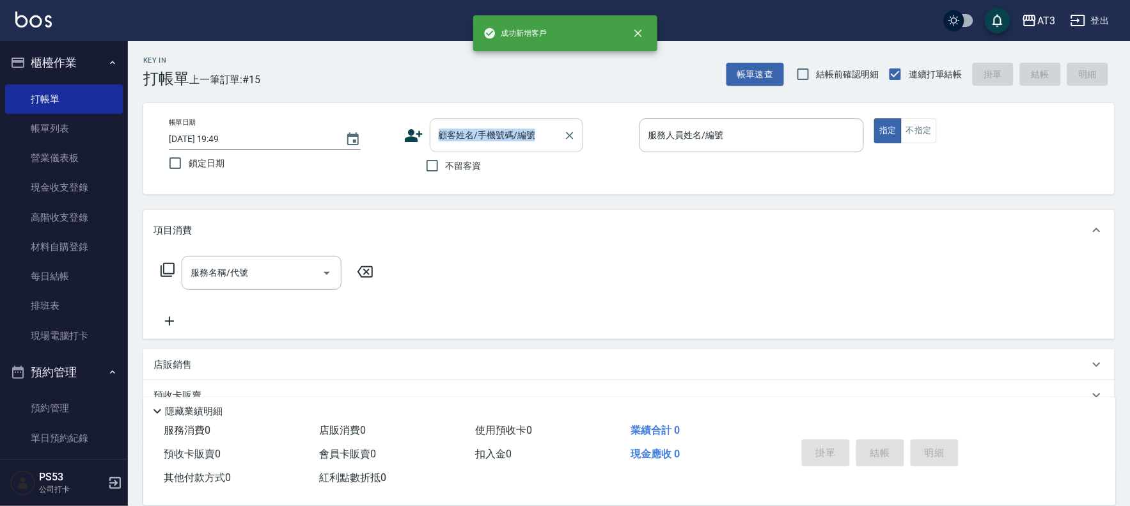
click at [483, 119] on div "帳單日期 [DATE] 19:49 鎖定日期 顧客姓名/手機號碼/編號 顧客姓名/手機號碼/編號 不留客資 服務人員姓名/編號 服務人員姓名/編號 指定 不指定" at bounding box center [628, 148] width 971 height 91
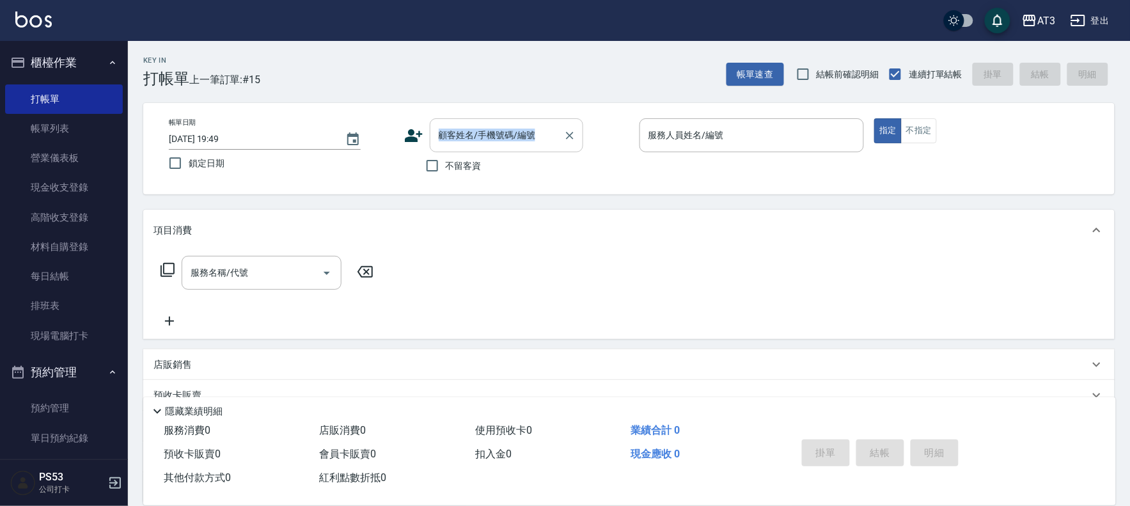
click at [491, 137] on input "顧客姓名/手機號碼/編號" at bounding box center [496, 135] width 123 height 22
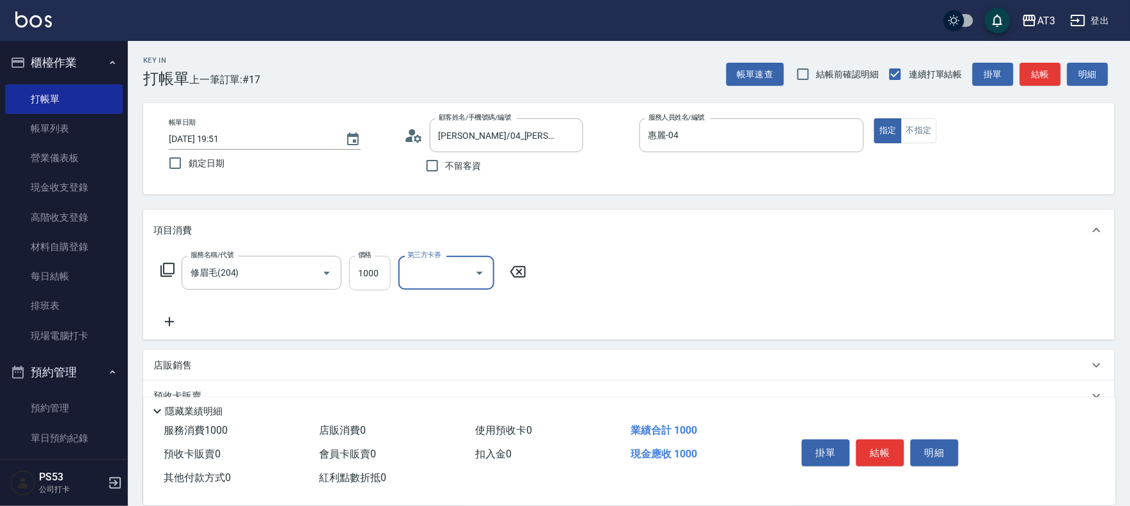
click at [357, 274] on input "1000" at bounding box center [370, 273] width 42 height 35
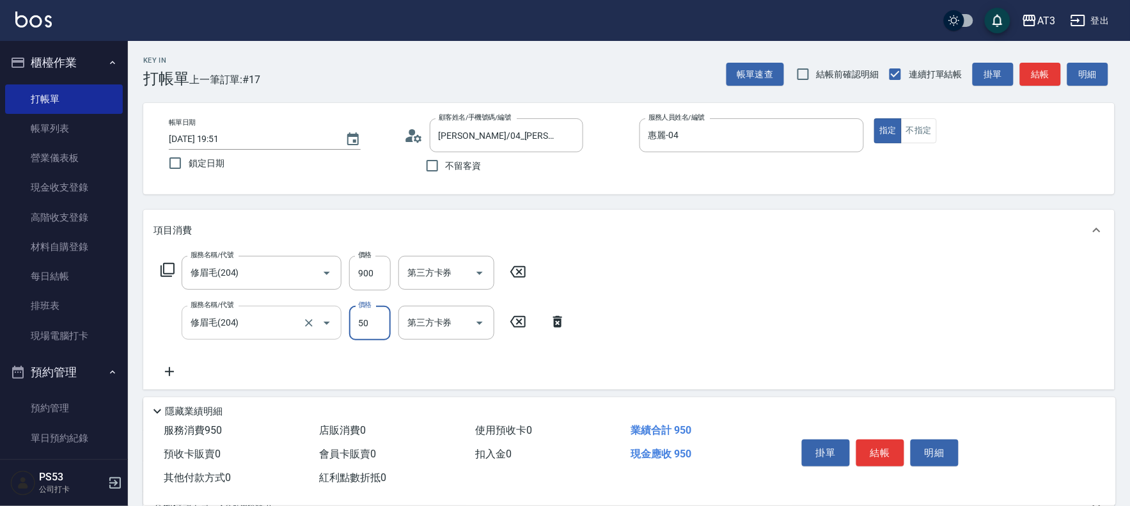
click at [265, 327] on input "修眉毛(204)" at bounding box center [243, 322] width 113 height 22
click at [877, 448] on button "結帳" at bounding box center [880, 452] width 48 height 27
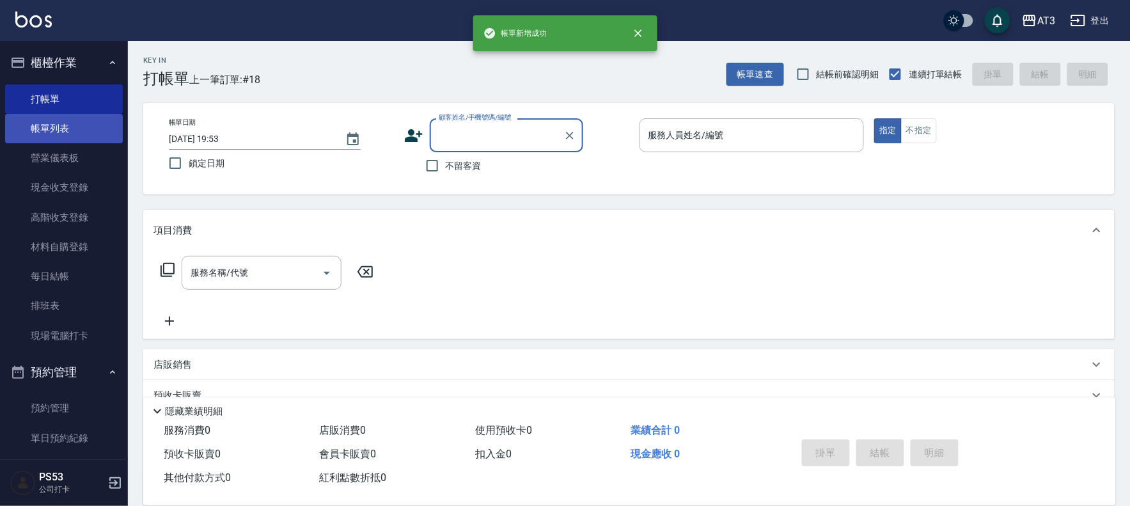
click at [54, 132] on link "帳單列表" at bounding box center [64, 128] width 118 height 29
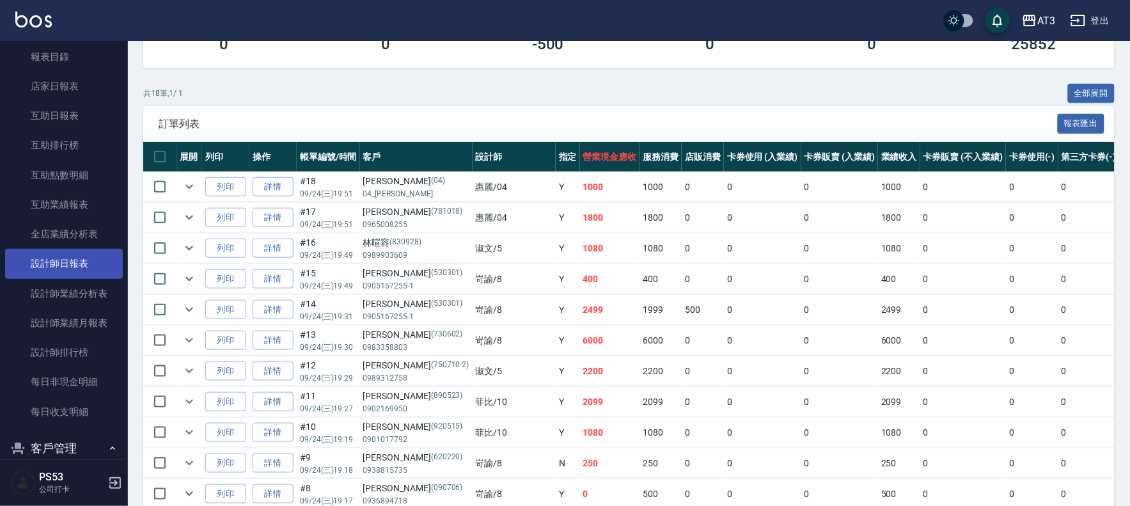
scroll to position [426, 0]
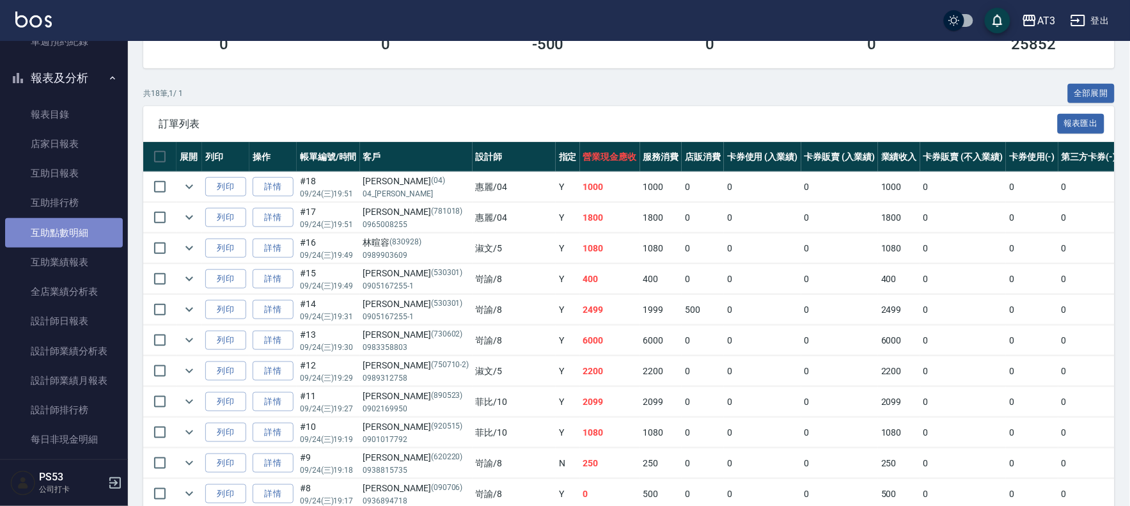
click at [90, 230] on link "互助點數明細" at bounding box center [64, 232] width 118 height 29
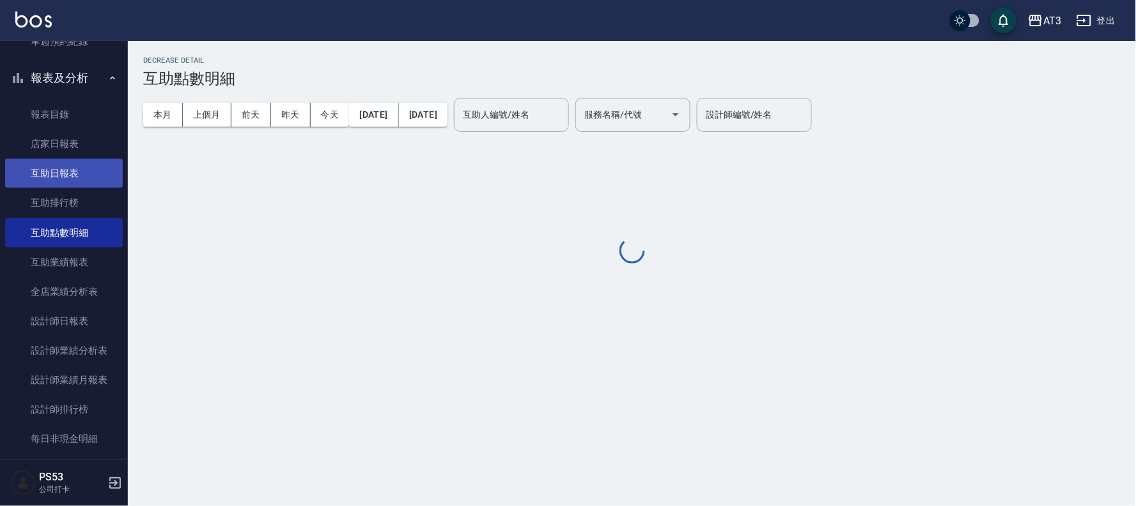
click at [61, 318] on link "設計師日報表" at bounding box center [64, 320] width 118 height 29
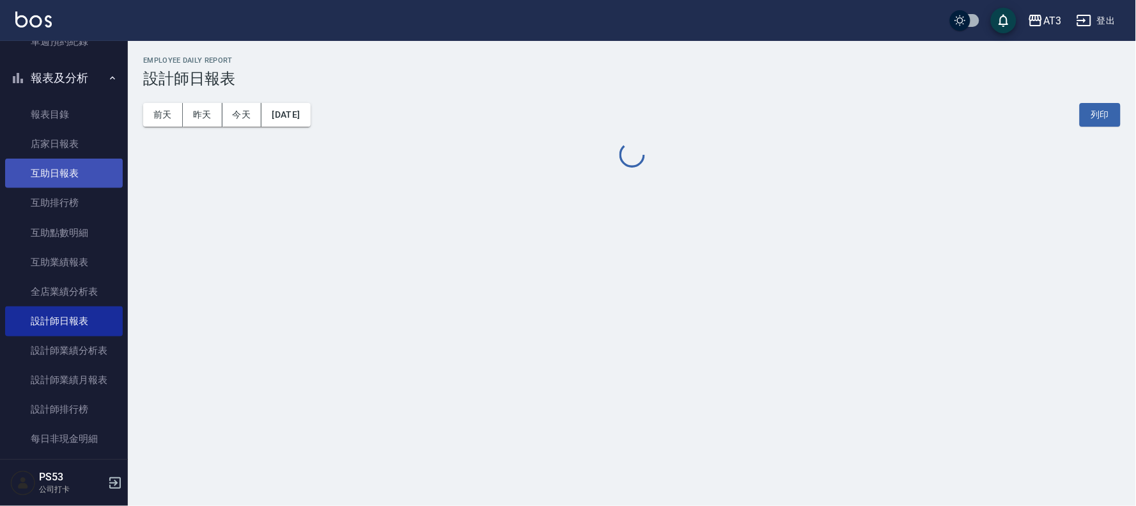
click at [74, 176] on link "互助日報表" at bounding box center [64, 173] width 118 height 29
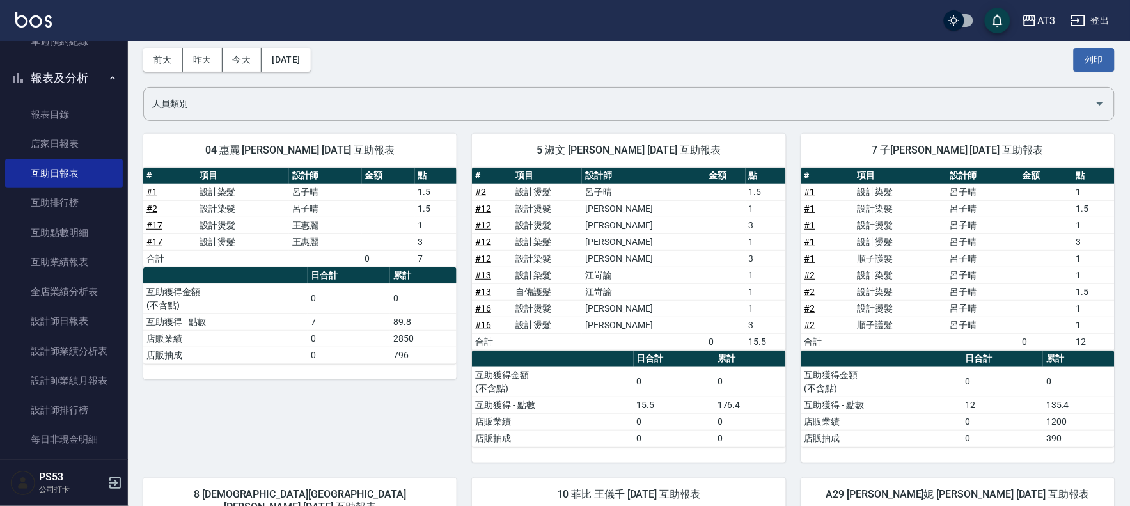
scroll to position [71, 0]
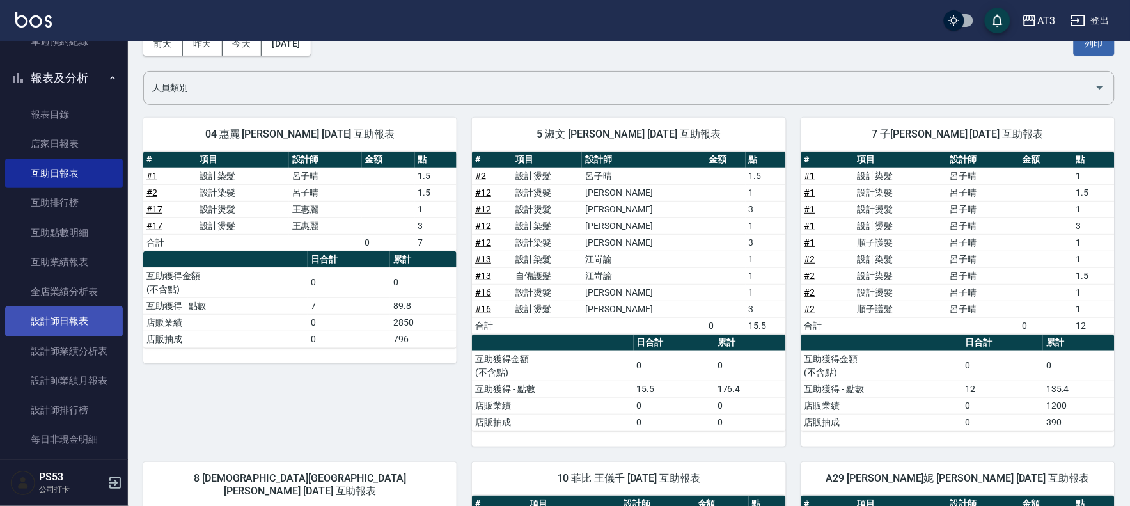
click at [73, 317] on link "設計師日報表" at bounding box center [64, 320] width 118 height 29
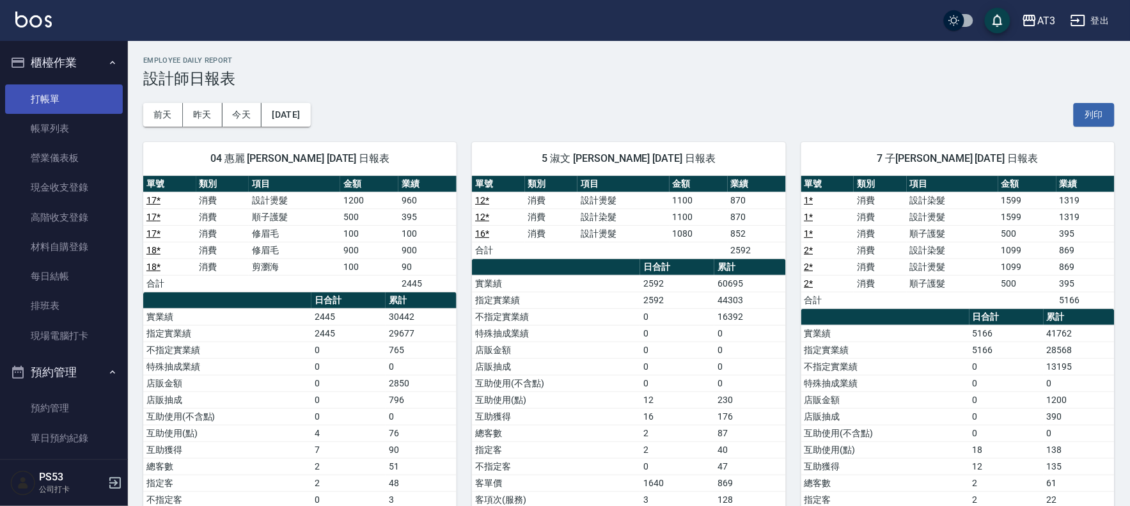
click at [82, 107] on link "打帳單" at bounding box center [64, 98] width 118 height 29
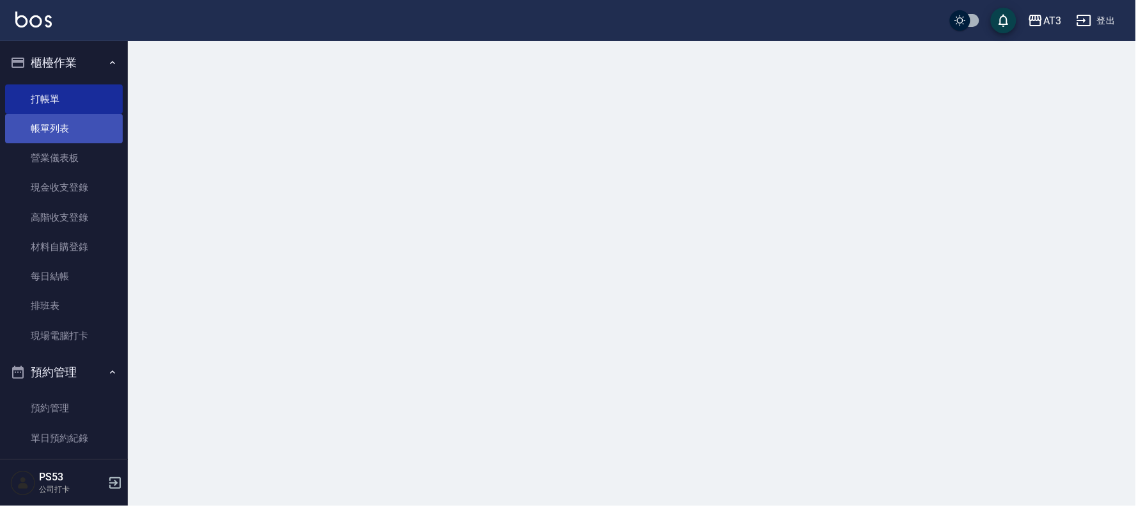
click at [75, 136] on link "帳單列表" at bounding box center [64, 128] width 118 height 29
click at [94, 118] on link "帳單列表" at bounding box center [64, 128] width 118 height 29
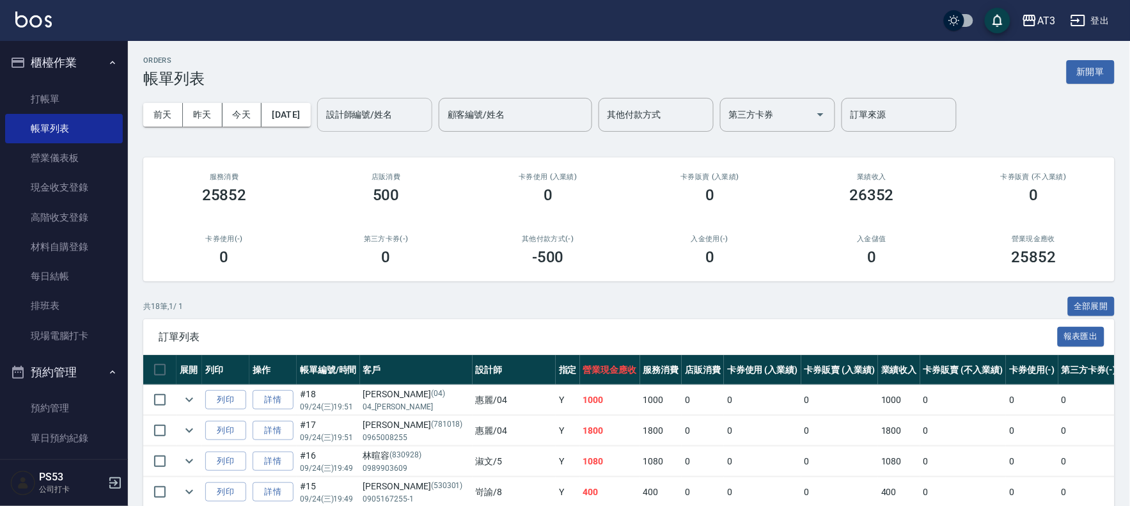
click at [391, 109] on div "設計師編號/姓名 設計師編號/姓名" at bounding box center [374, 115] width 115 height 34
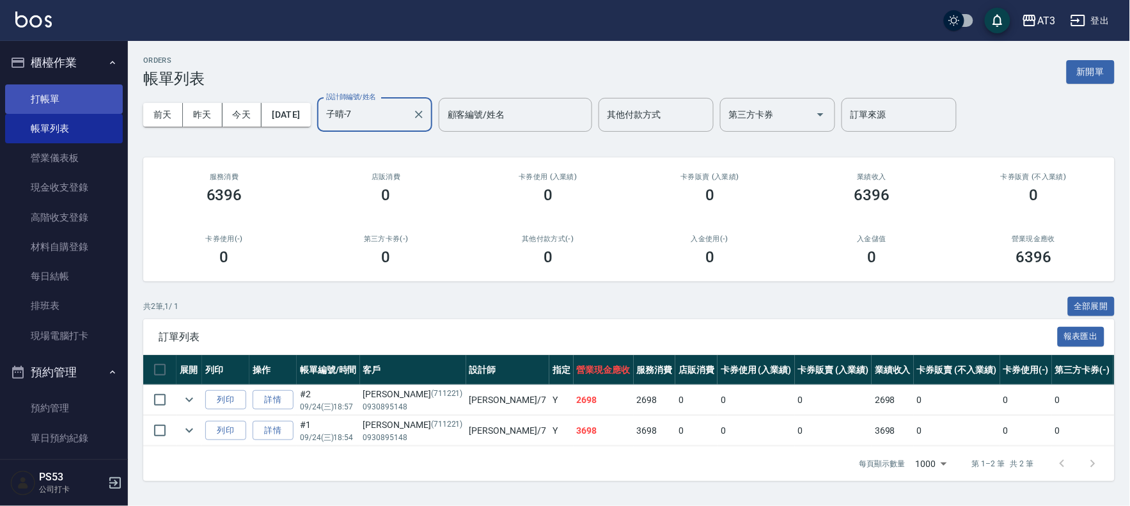
click at [61, 98] on link "打帳單" at bounding box center [64, 98] width 118 height 29
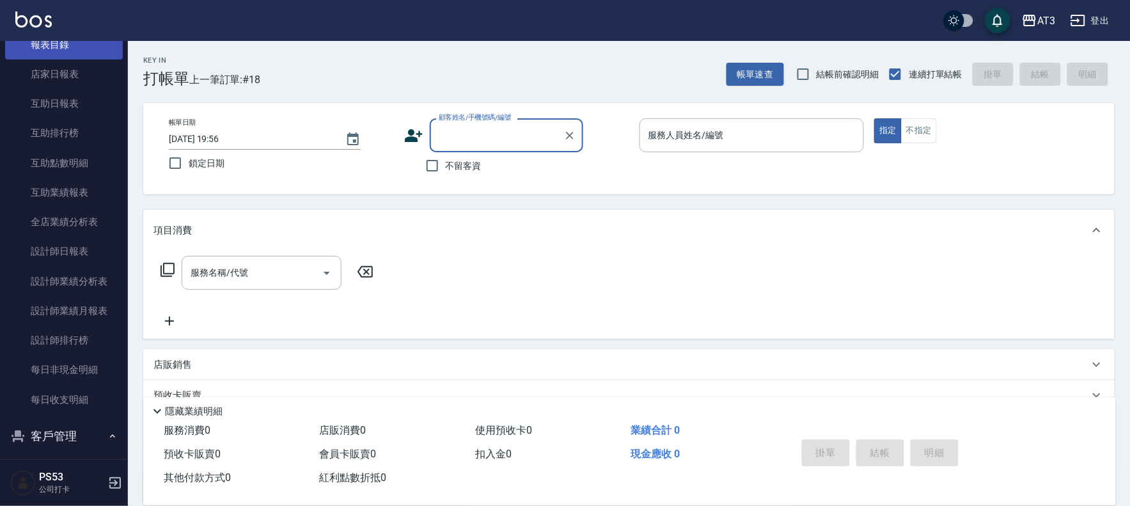
scroll to position [497, 0]
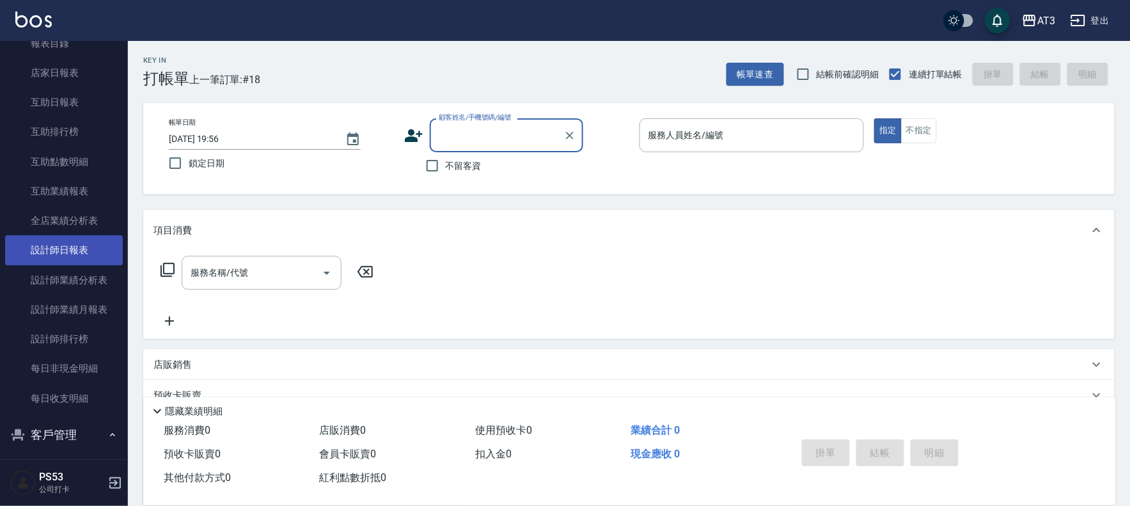
click at [82, 247] on link "設計師日報表" at bounding box center [64, 249] width 118 height 29
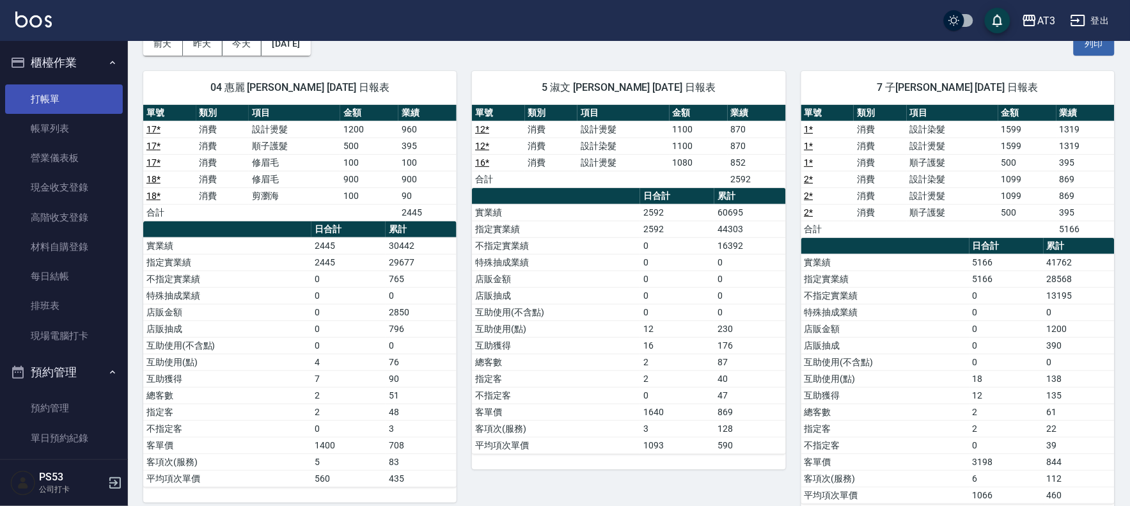
click at [52, 100] on link "打帳單" at bounding box center [64, 98] width 118 height 29
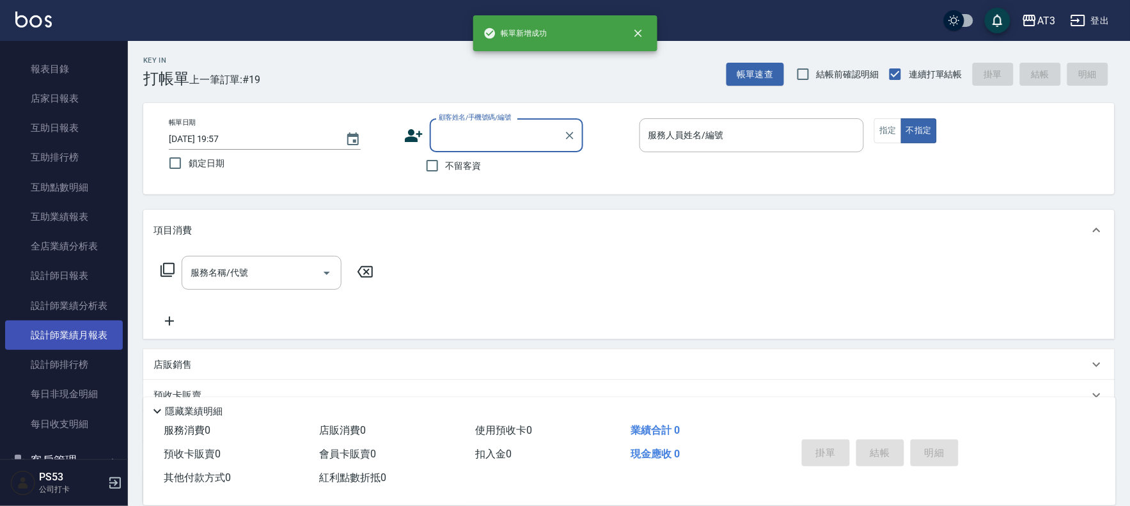
scroll to position [497, 0]
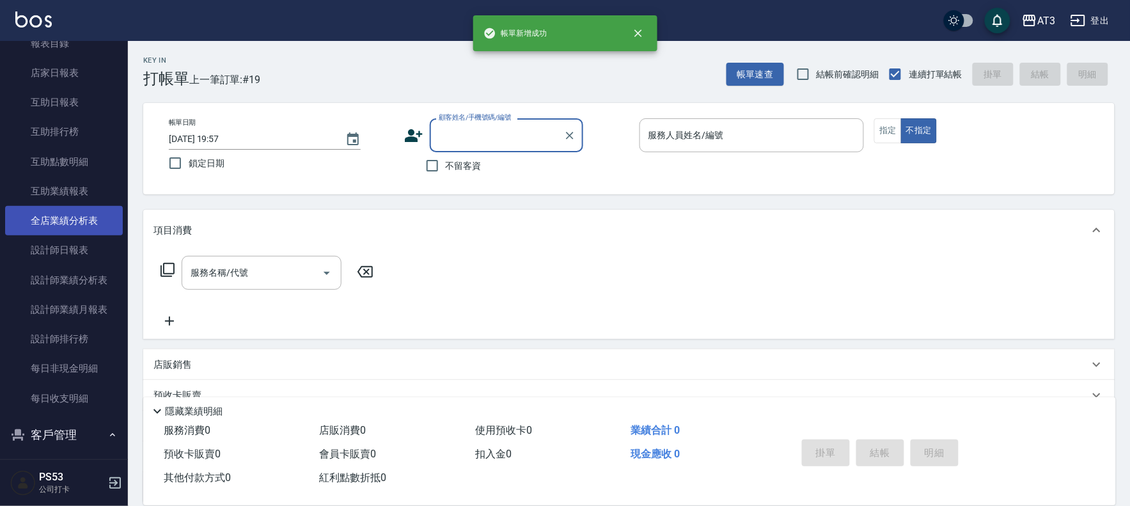
click at [72, 233] on link "全店業績分析表" at bounding box center [64, 220] width 118 height 29
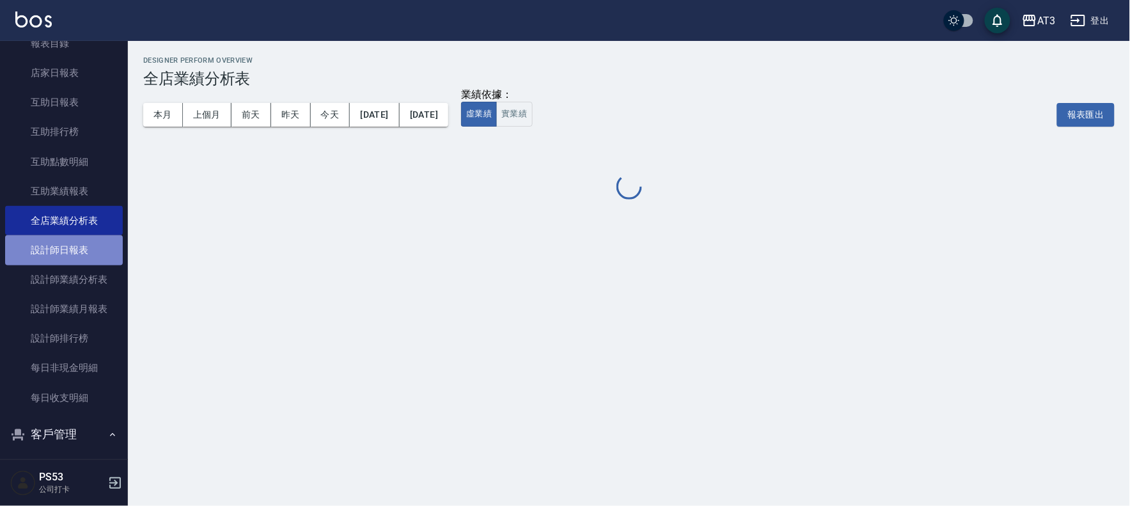
click at [73, 247] on link "設計師日報表" at bounding box center [64, 249] width 118 height 29
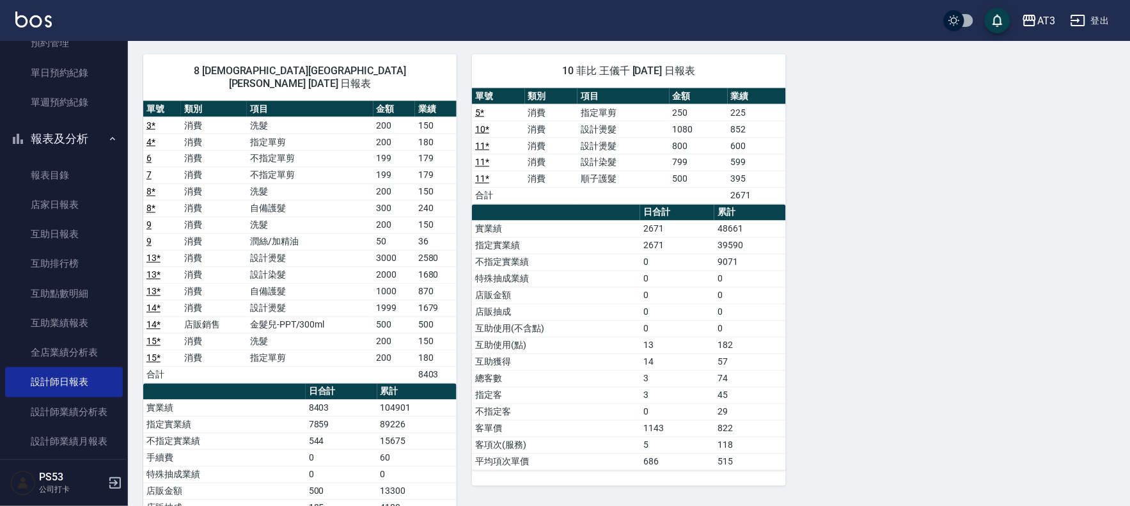
scroll to position [322, 0]
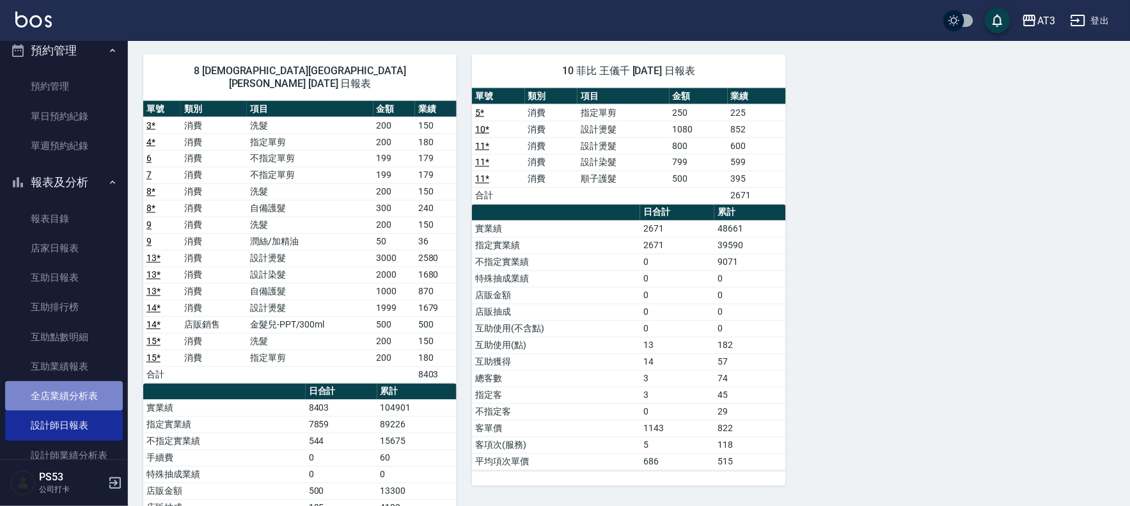
click at [72, 384] on link "全店業績分析表" at bounding box center [64, 395] width 118 height 29
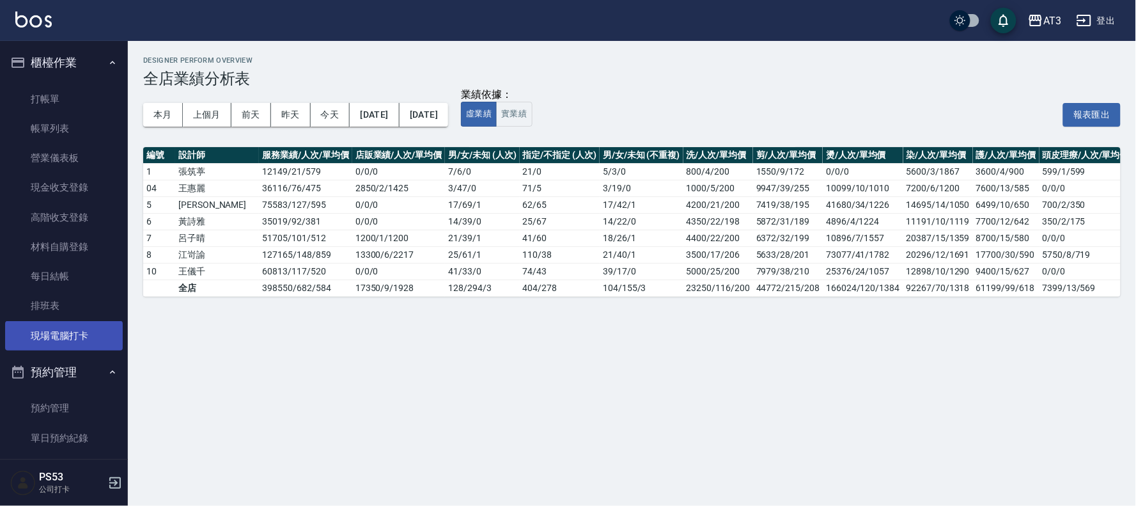
click at [94, 323] on link "現場電腦打卡" at bounding box center [64, 335] width 118 height 29
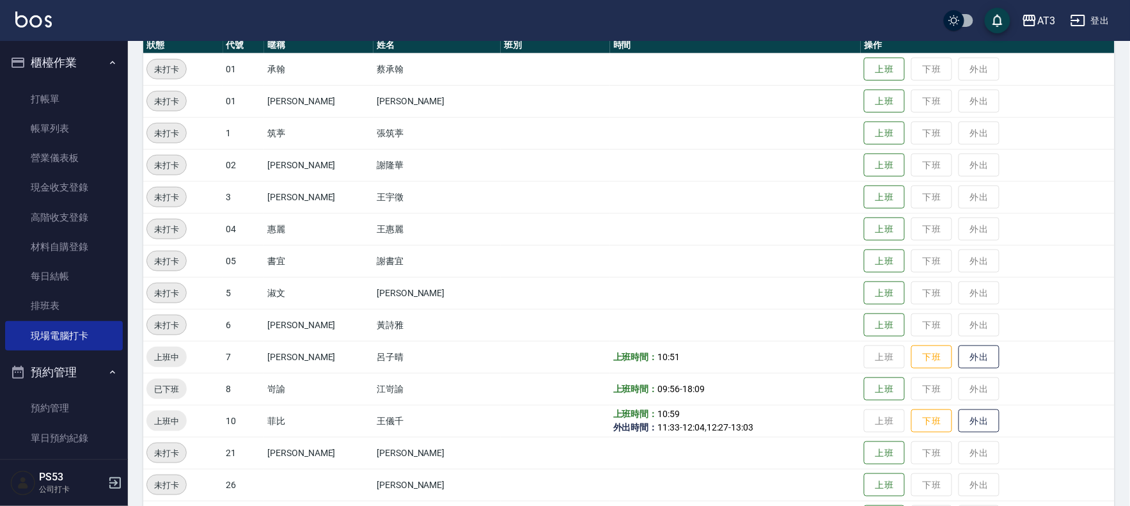
scroll to position [284, 0]
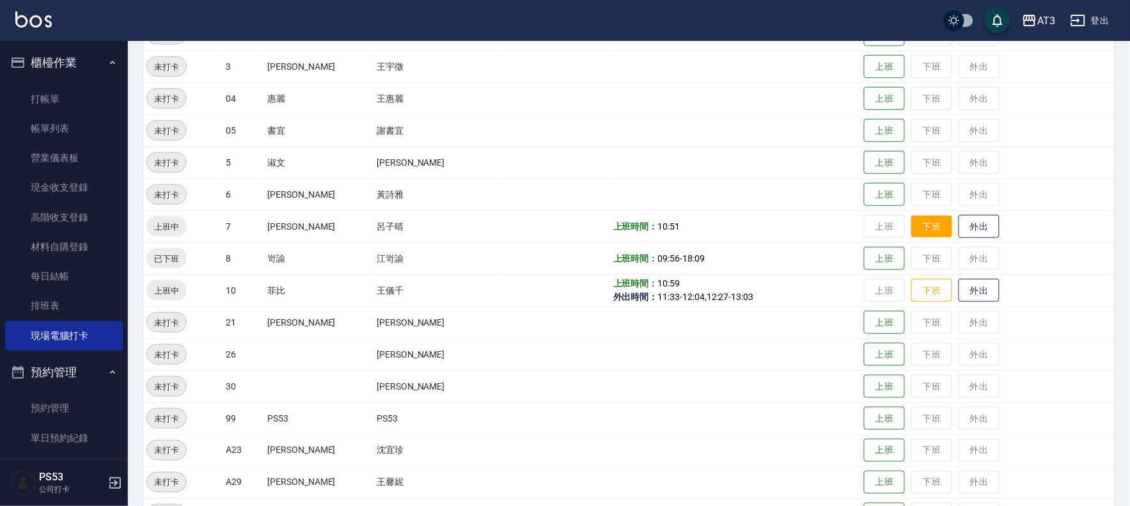
click at [923, 228] on button "下班" at bounding box center [931, 226] width 41 height 22
click at [919, 295] on button "下班" at bounding box center [931, 290] width 41 height 22
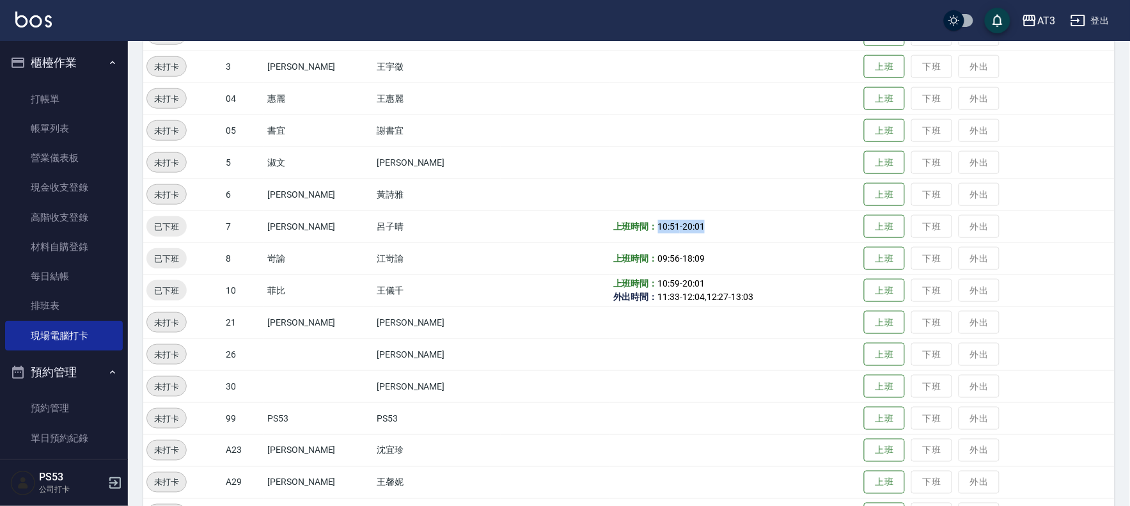
drag, startPoint x: 655, startPoint y: 224, endPoint x: 602, endPoint y: 240, distance: 54.8
click at [610, 226] on td "上班時間： 10:51 - 20:01" at bounding box center [735, 226] width 251 height 32
click at [613, 283] on b "上班時間：" at bounding box center [635, 283] width 45 height 10
drag, startPoint x: 675, startPoint y: 221, endPoint x: 531, endPoint y: 233, distance: 145.0
click at [531, 233] on tr "已下班 7 子[PERSON_NAME] 上班時間： 10:51 - 20:01 上班 下班 外出" at bounding box center [628, 226] width 971 height 32
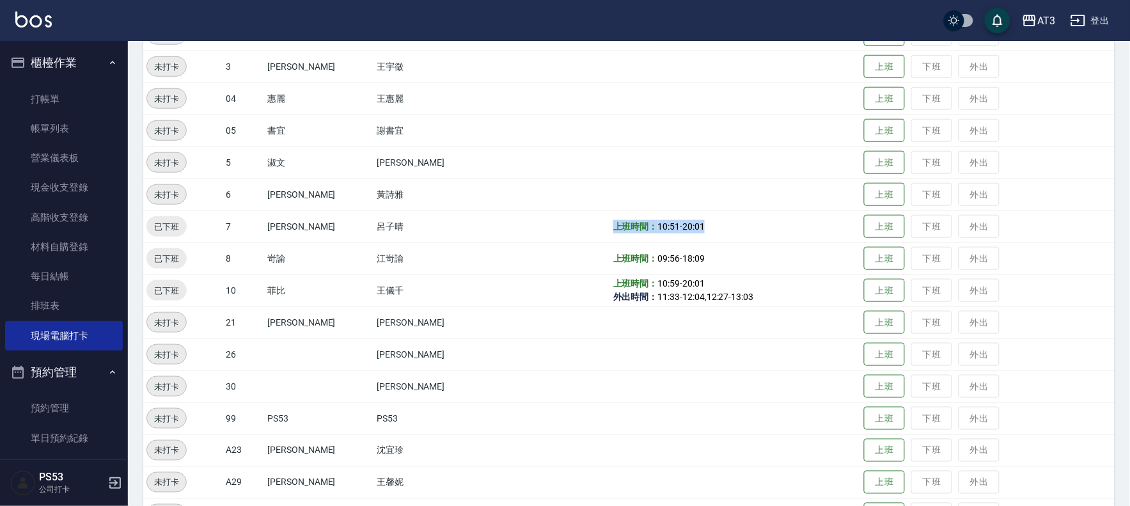
click at [505, 235] on td at bounding box center [555, 226] width 109 height 32
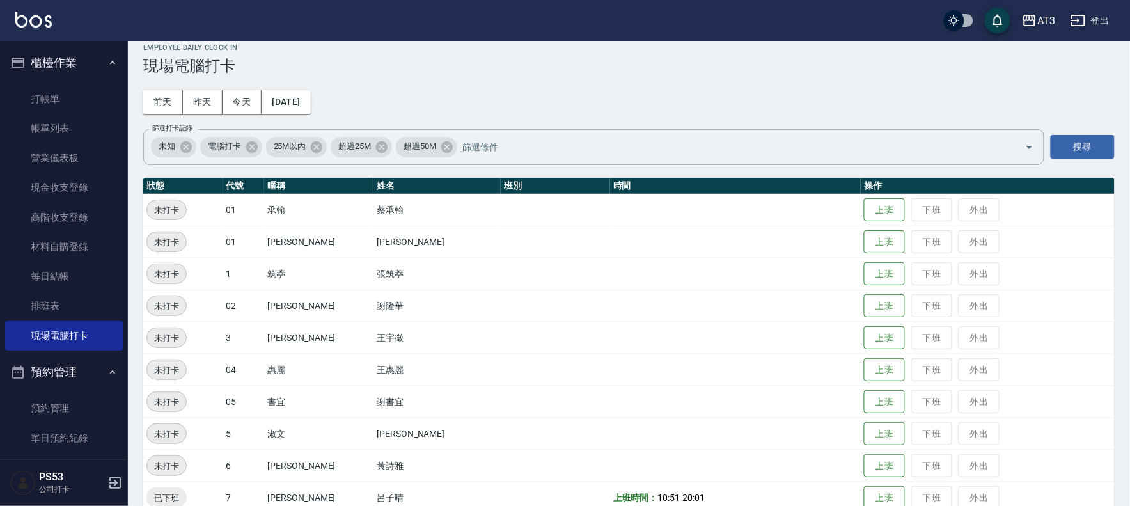
scroll to position [0, 0]
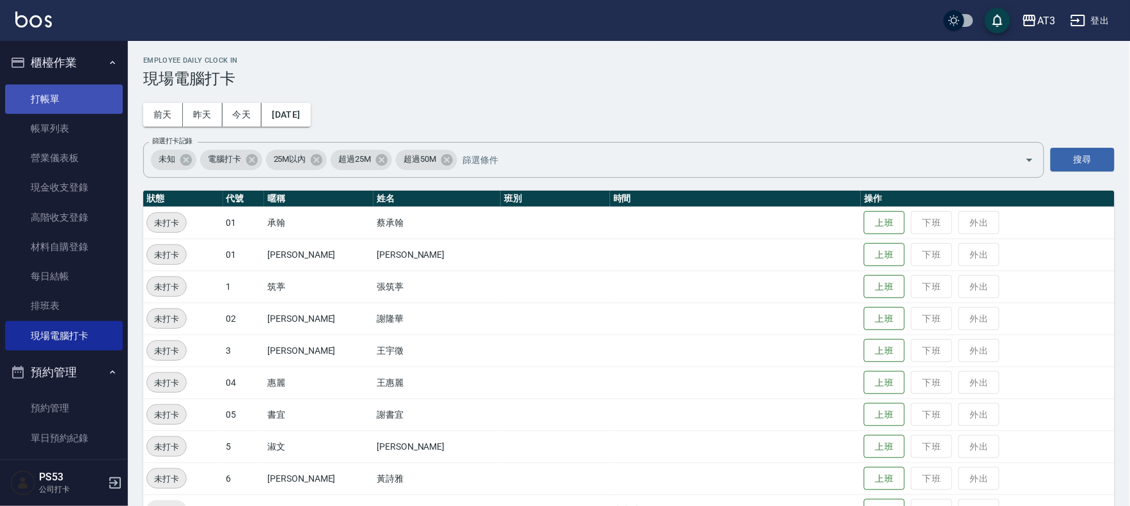
click at [29, 91] on link "打帳單" at bounding box center [64, 98] width 118 height 29
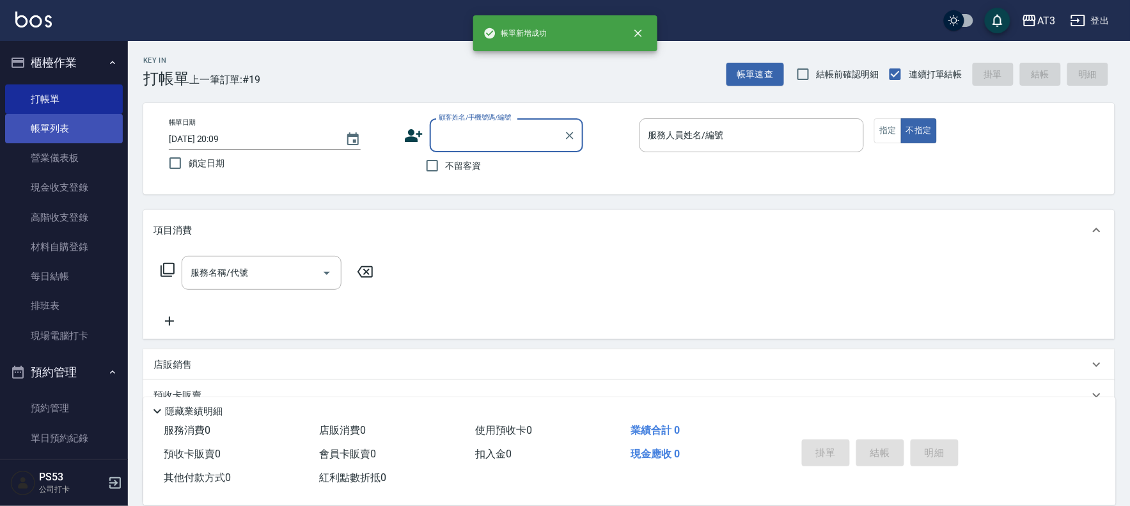
click at [47, 127] on link "帳單列表" at bounding box center [64, 128] width 118 height 29
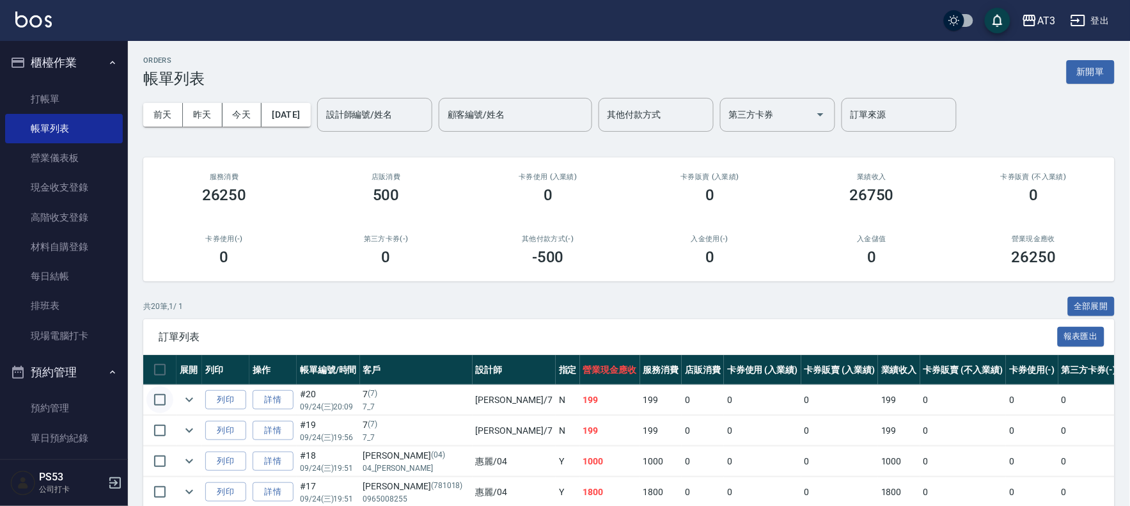
click at [158, 405] on input "checkbox" at bounding box center [159, 399] width 27 height 27
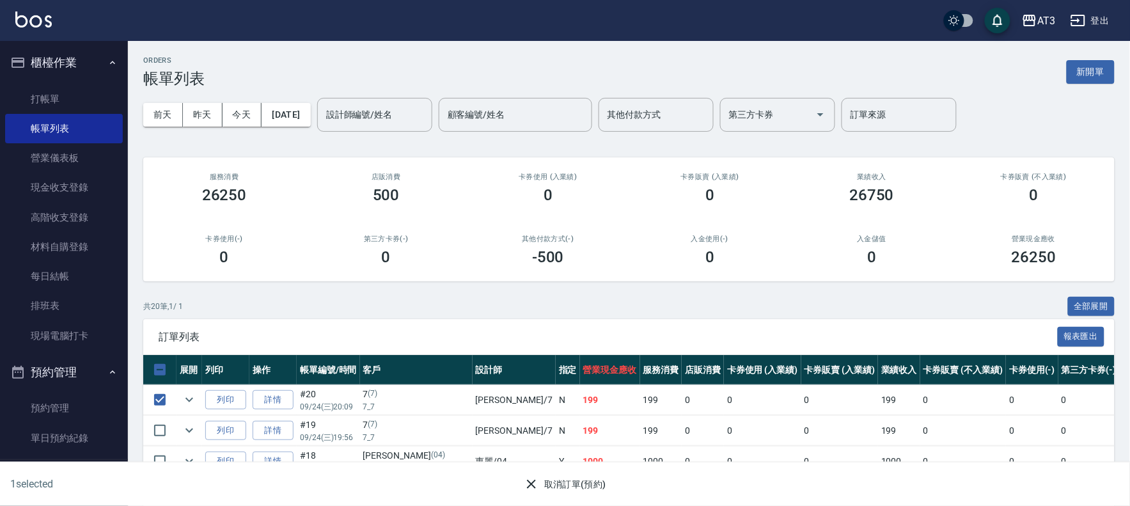
click at [573, 486] on button "取消訂單(預約)" at bounding box center [564, 484] width 93 height 24
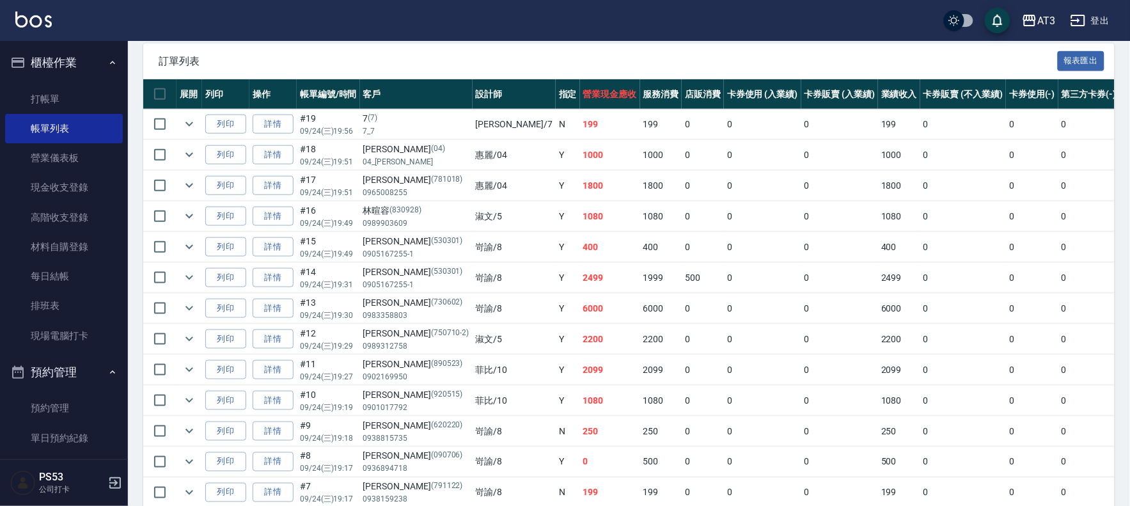
scroll to position [284, 0]
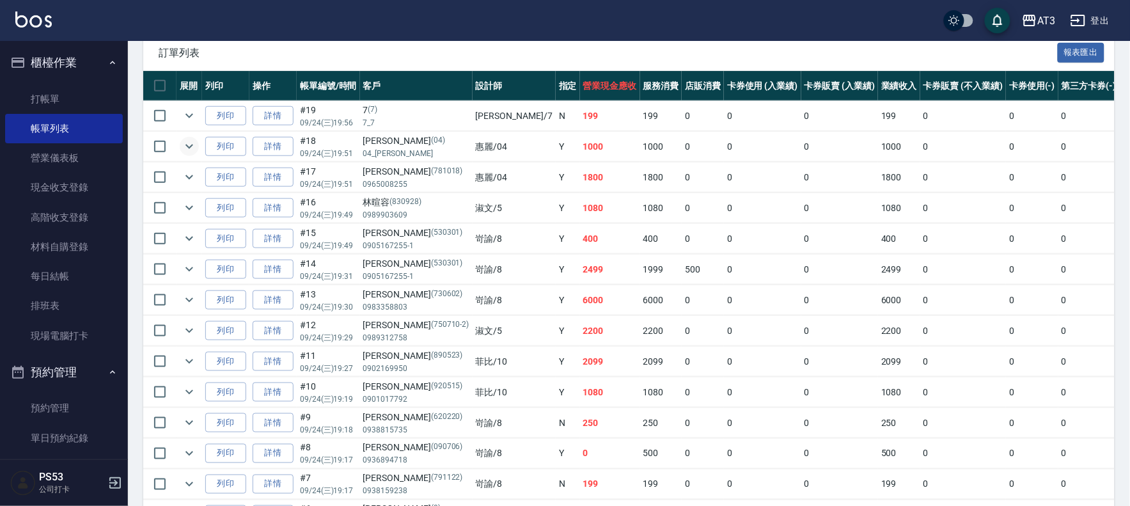
click at [187, 144] on icon "expand row" at bounding box center [189, 146] width 15 height 15
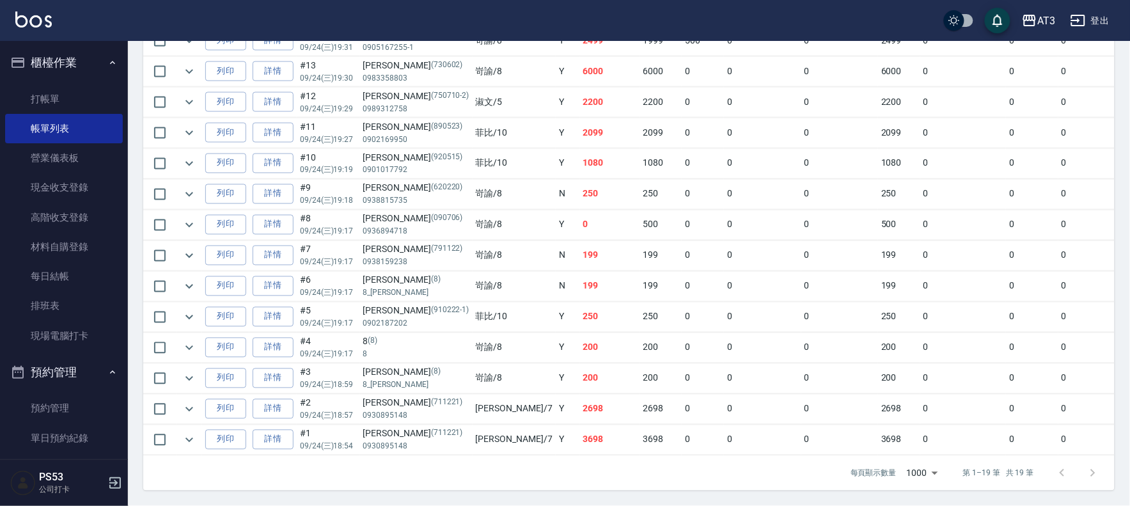
scroll to position [579, 0]
click at [62, 271] on link "每日結帳" at bounding box center [64, 275] width 118 height 29
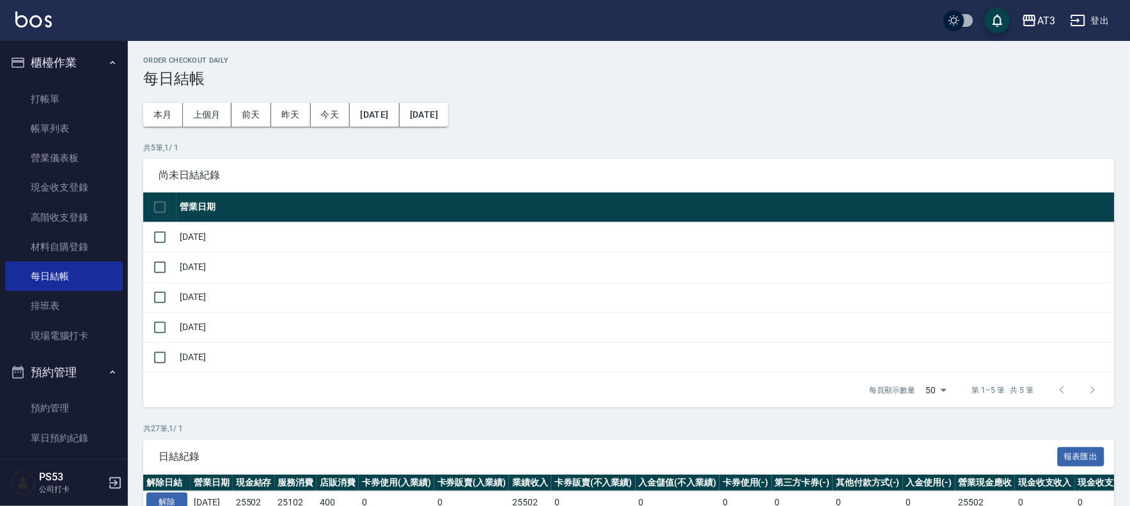
click at [159, 203] on input "checkbox" at bounding box center [159, 207] width 27 height 27
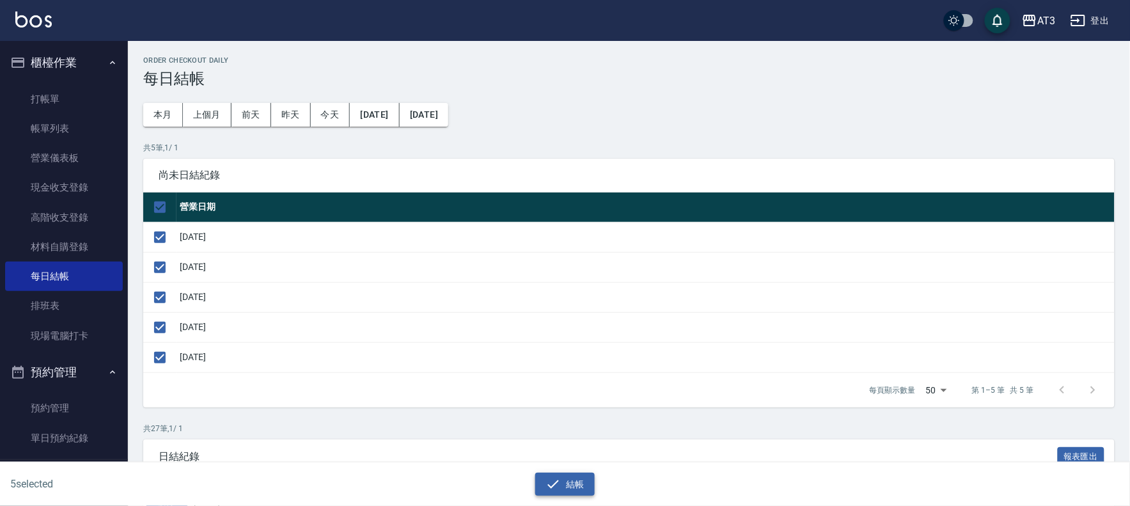
click at [582, 482] on button "結帳" at bounding box center [564, 484] width 59 height 24
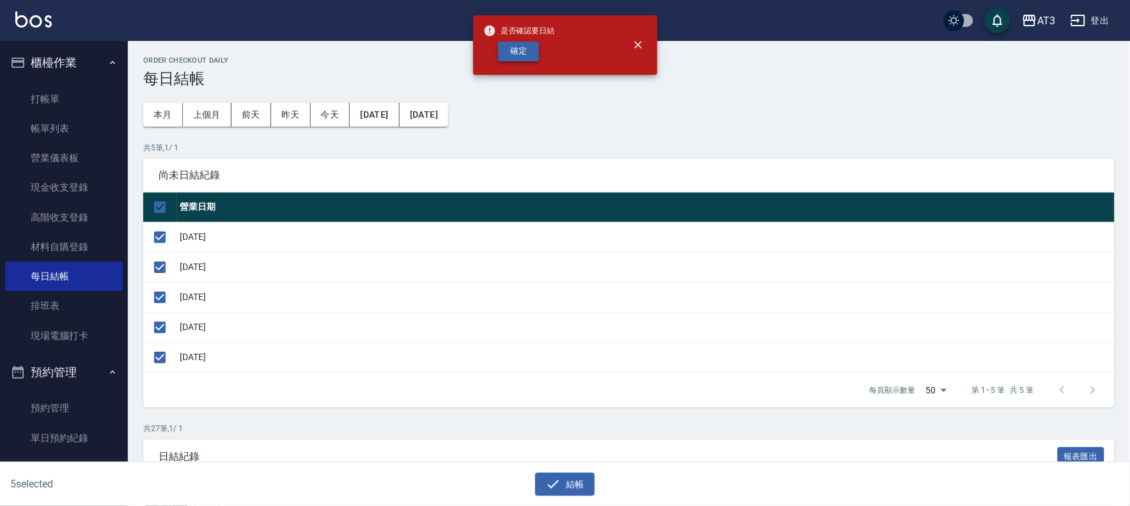
click at [512, 49] on button "確定" at bounding box center [518, 52] width 41 height 20
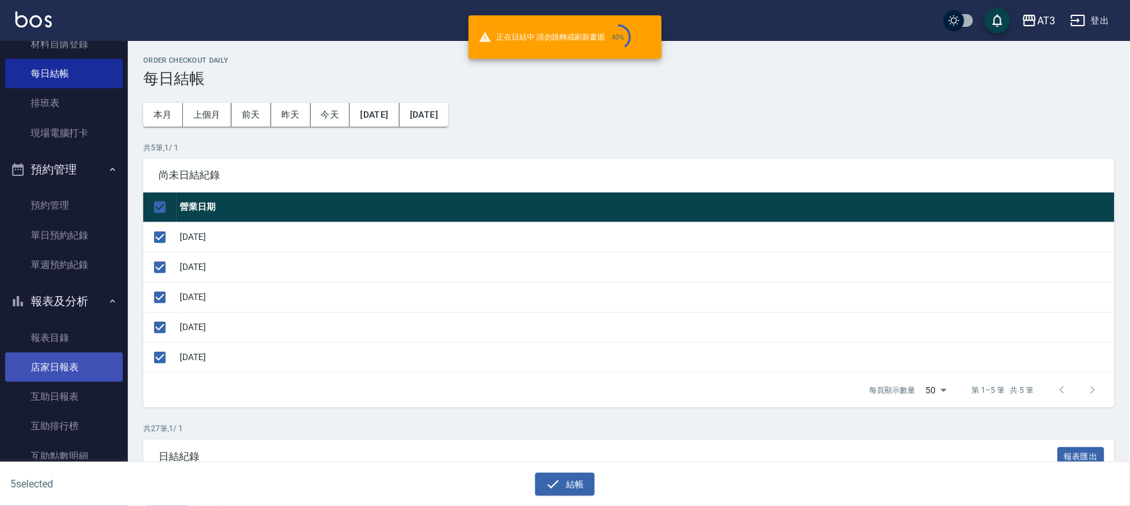
scroll to position [213, 0]
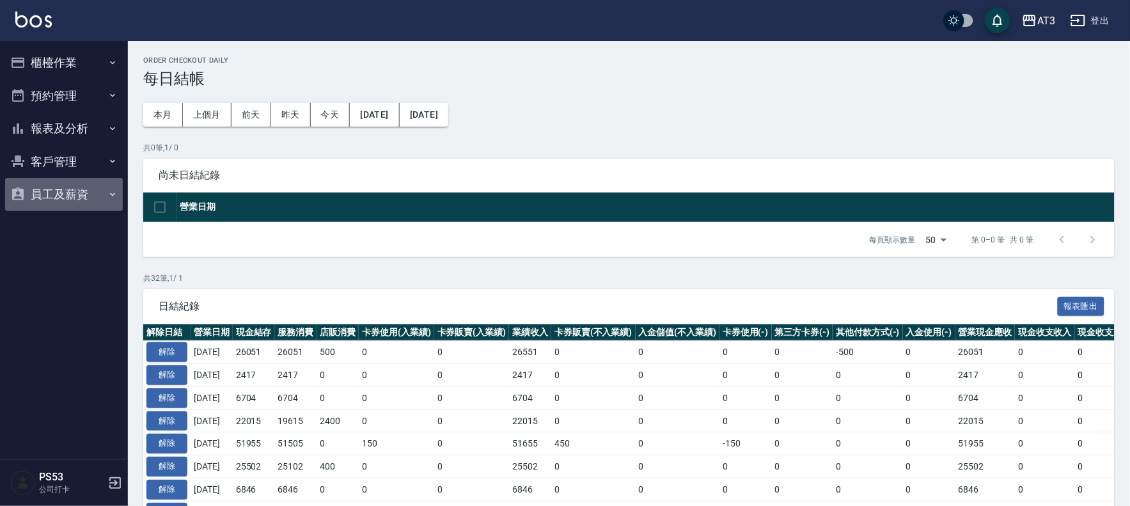
click at [74, 200] on button "員工及薪資" at bounding box center [64, 194] width 118 height 33
click at [70, 136] on button "報表及分析" at bounding box center [64, 128] width 118 height 33
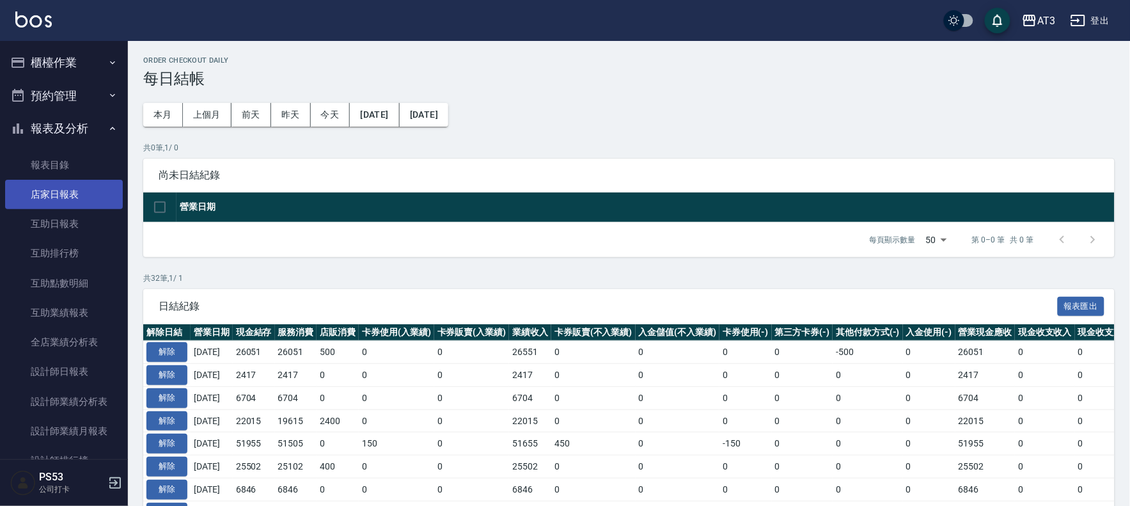
click at [58, 189] on link "店家日報表" at bounding box center [64, 194] width 118 height 29
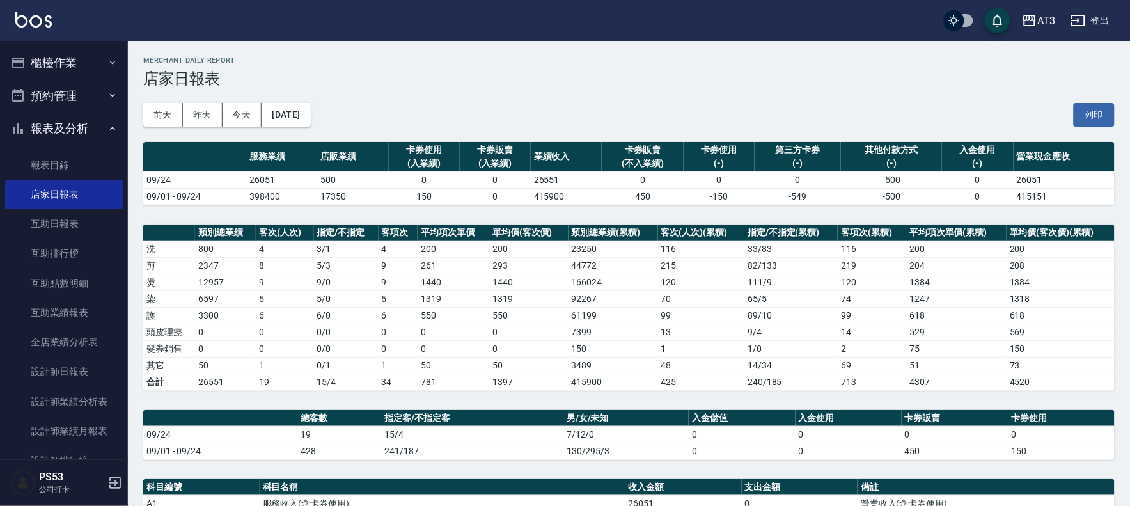
click at [29, 60] on button "櫃檯作業" at bounding box center [64, 62] width 118 height 33
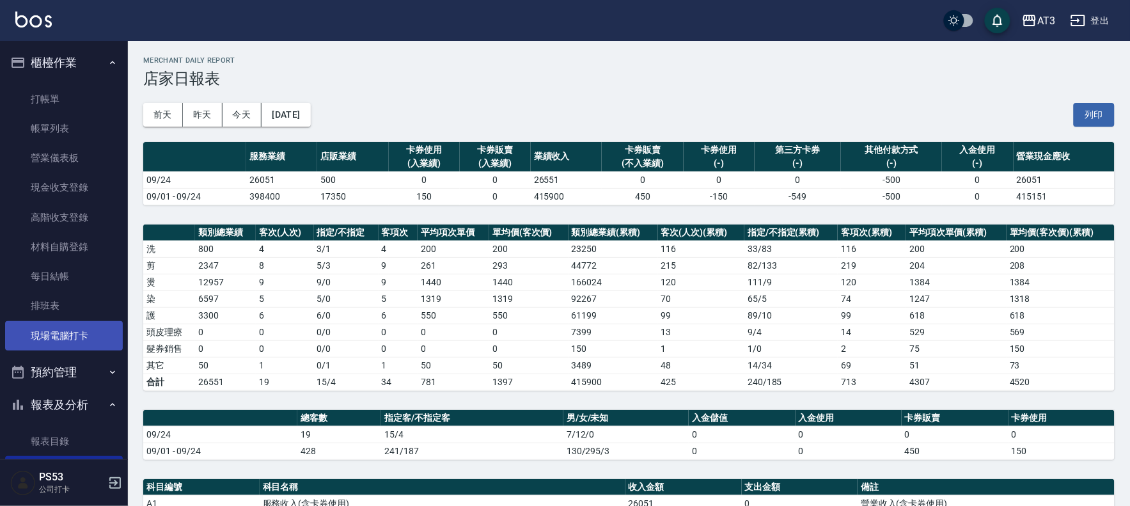
click at [80, 335] on link "現場電腦打卡" at bounding box center [64, 335] width 118 height 29
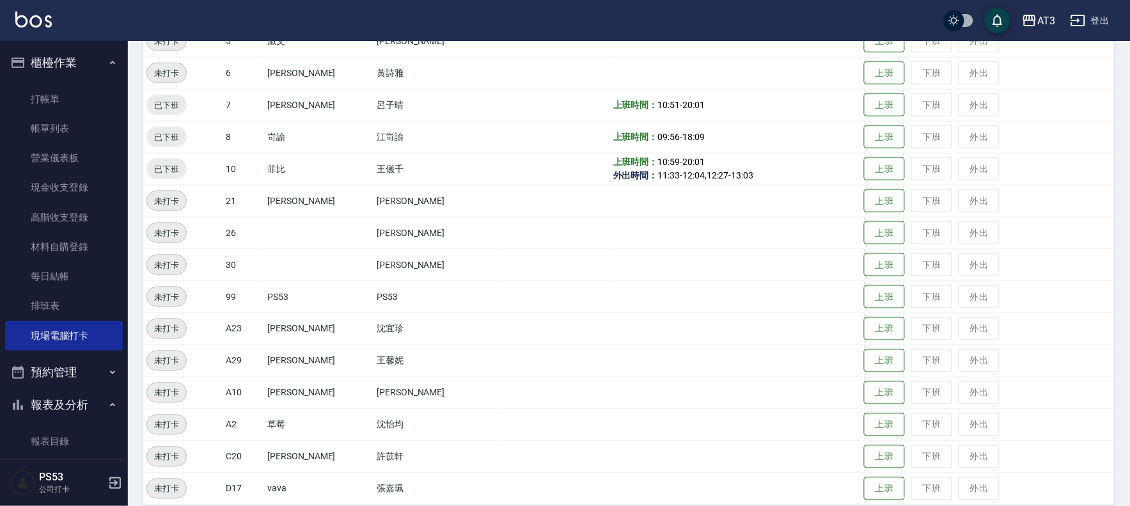
scroll to position [419, 0]
